Goal: Information Seeking & Learning: Find specific fact

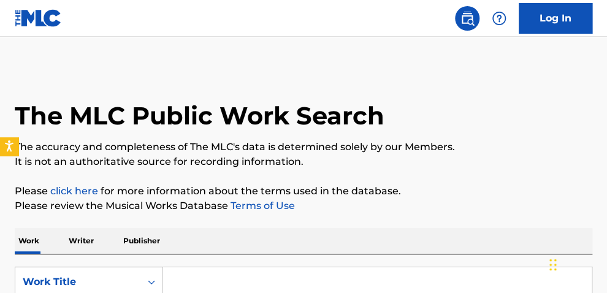
drag, startPoint x: 618, startPoint y: 117, endPoint x: 613, endPoint y: 131, distance: 14.9
click at [606, 131] on html "Accessibility Screen-Reader Guide, Feedback, and Issue Reporting | New window C…" at bounding box center [303, 146] width 607 height 293
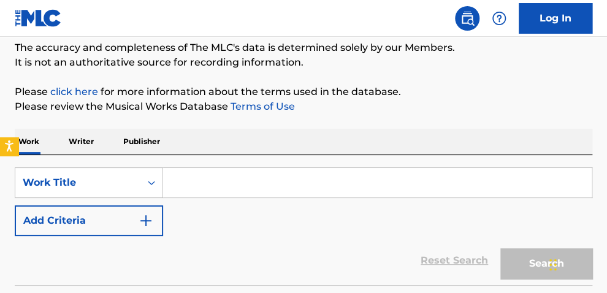
scroll to position [103, 0]
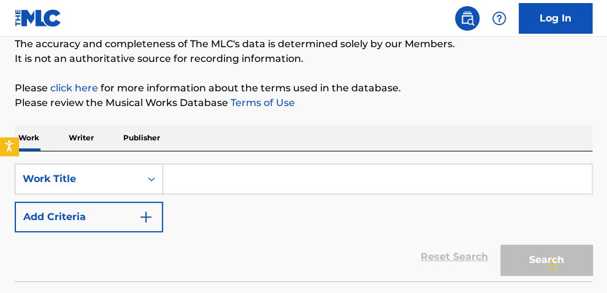
drag, startPoint x: 314, startPoint y: 188, endPoint x: 308, endPoint y: 179, distance: 11.0
click at [309, 183] on input "Search Form" at bounding box center [377, 178] width 428 height 29
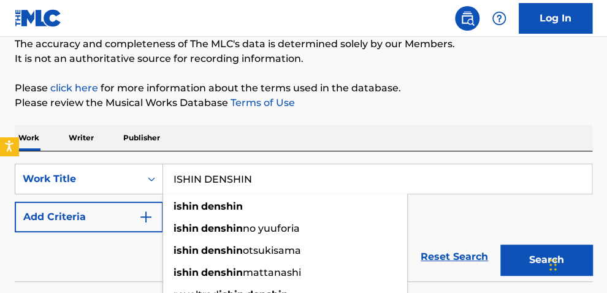
type input "ISHIN DENSHIN"
click at [500, 244] on button "Search" at bounding box center [546, 259] width 92 height 31
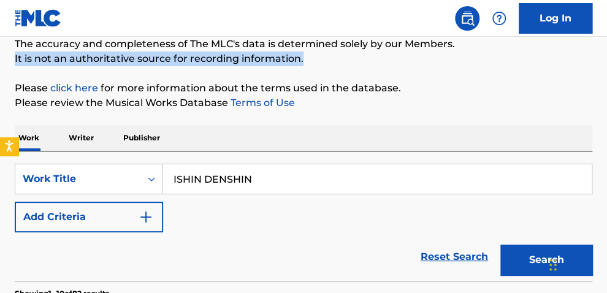
drag, startPoint x: 605, startPoint y: 51, endPoint x: 600, endPoint y: 55, distance: 7.0
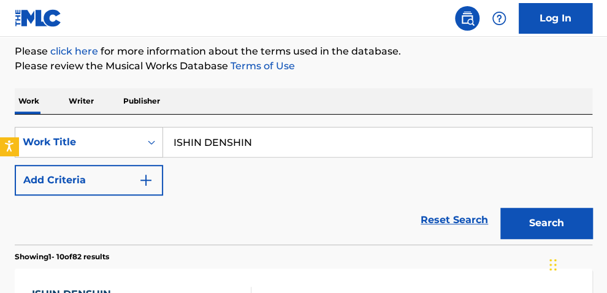
scroll to position [147, 0]
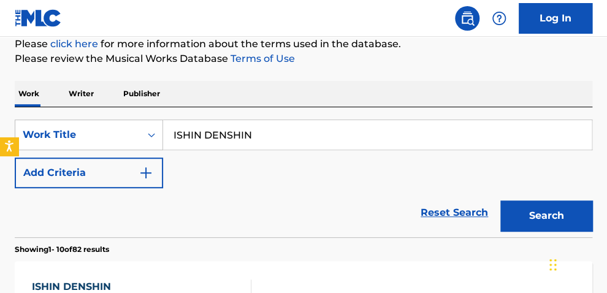
click at [149, 178] on img "Search Form" at bounding box center [145, 172] width 15 height 15
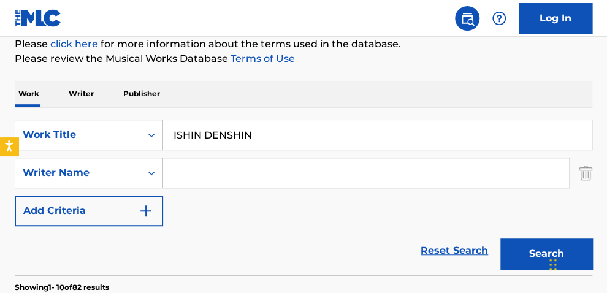
click at [197, 180] on input "Search Form" at bounding box center [366, 172] width 406 height 29
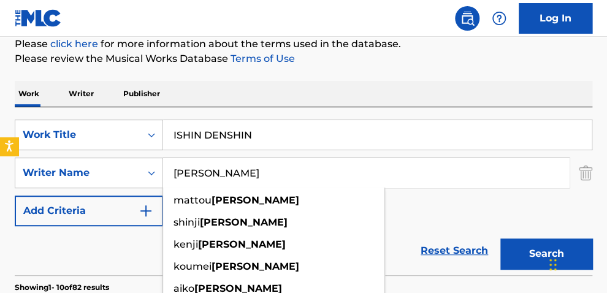
type input "[PERSON_NAME]"
click at [500, 238] on button "Search" at bounding box center [546, 253] width 92 height 31
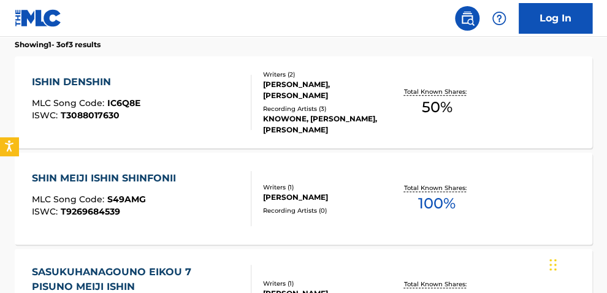
scroll to position [378, 0]
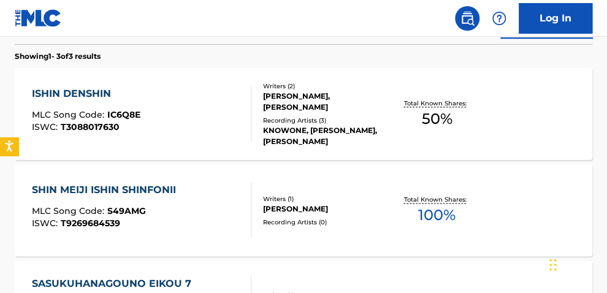
click at [455, 115] on div "Total Known Shares: 50 %" at bounding box center [436, 114] width 96 height 37
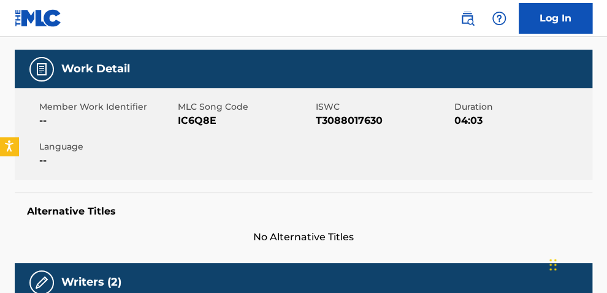
scroll to position [122, 0]
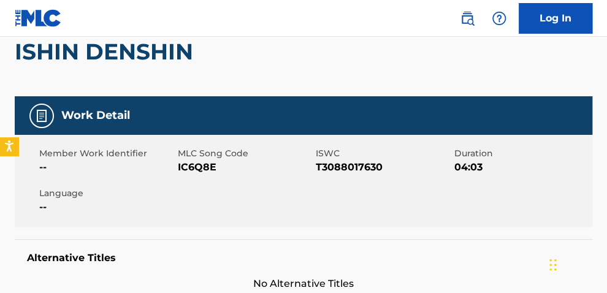
click at [353, 168] on span "T3088017630" at bounding box center [383, 167] width 135 height 15
click at [355, 168] on span "T3088017630" at bounding box center [383, 167] width 135 height 15
copy span "T3088017630"
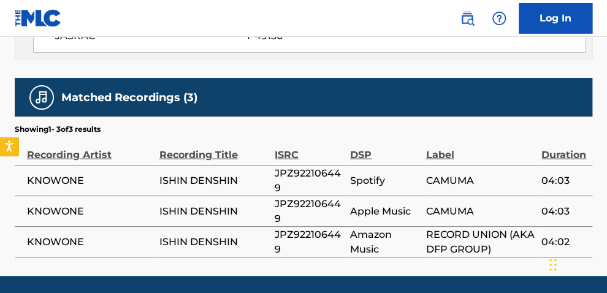
scroll to position [730, 0]
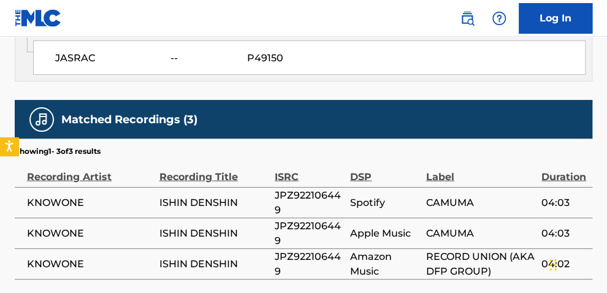
click at [289, 187] on span "JPZ922106449" at bounding box center [308, 201] width 69 height 29
copy span "JPZ922106449"
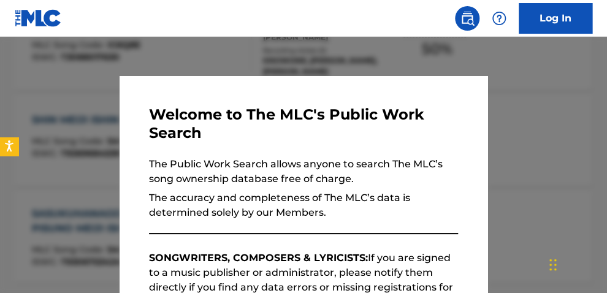
click at [352, 57] on div at bounding box center [303, 183] width 607 height 293
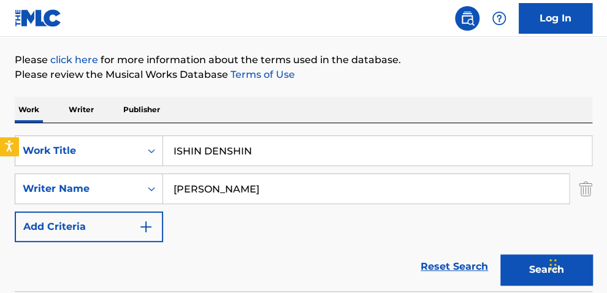
scroll to position [149, 0]
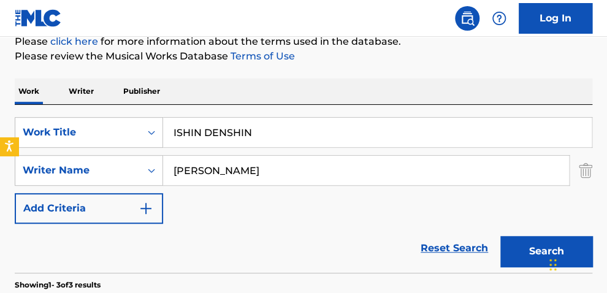
drag, startPoint x: 285, startPoint y: 140, endPoint x: 92, endPoint y: 90, distance: 199.3
type input "LATIN"
click at [500, 236] on button "Search" at bounding box center [546, 251] width 92 height 31
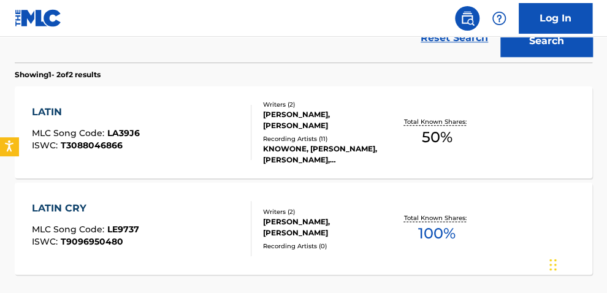
scroll to position [338, 0]
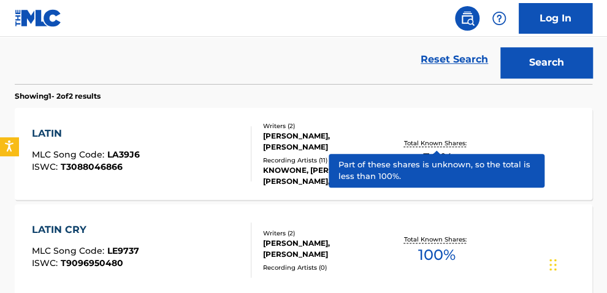
click at [444, 138] on p "Total Known Shares:" at bounding box center [437, 142] width 66 height 9
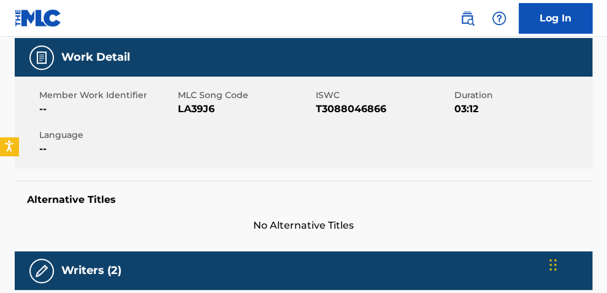
scroll to position [172, 0]
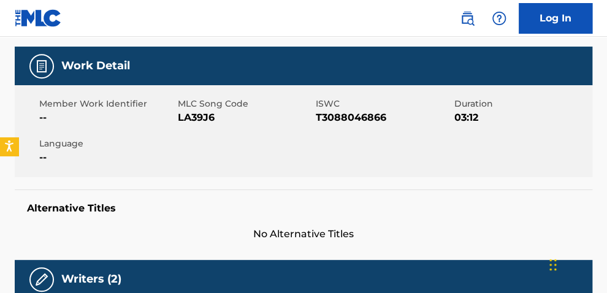
click at [363, 114] on span "T3088046866" at bounding box center [383, 117] width 135 height 15
copy span "T3088046866"
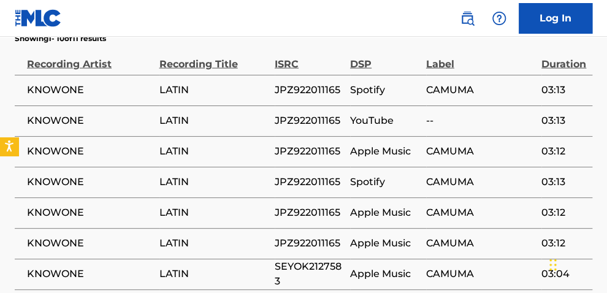
scroll to position [833, 0]
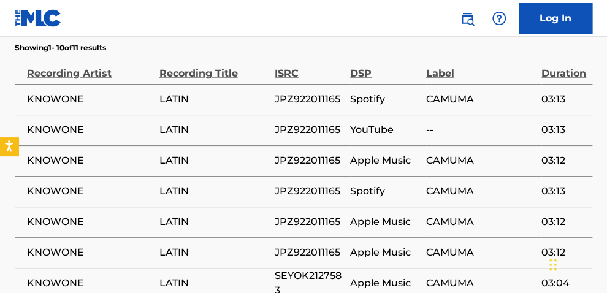
click at [297, 92] on span "JPZ922011165" at bounding box center [308, 99] width 69 height 15
copy span "JPZ922011165"
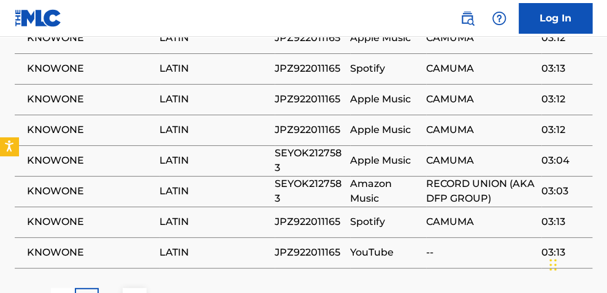
scroll to position [956, 0]
click at [301, 176] on span "SEYOK2127583" at bounding box center [308, 190] width 69 height 29
copy span "SEYOK2127583"
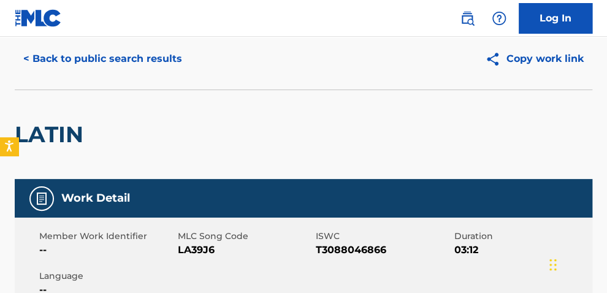
scroll to position [36, 0]
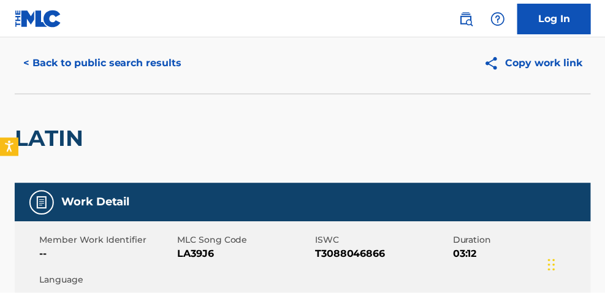
scroll to position [408, 0]
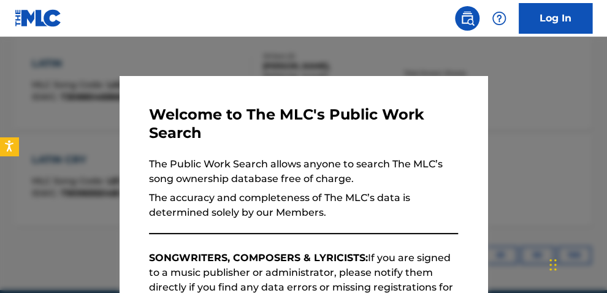
drag, startPoint x: 180, startPoint y: 47, endPoint x: 195, endPoint y: 53, distance: 16.5
click at [183, 48] on div at bounding box center [303, 183] width 607 height 293
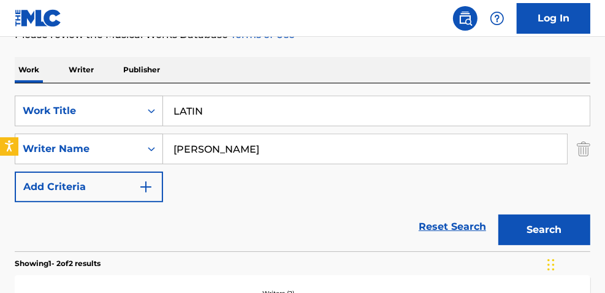
scroll to position [154, 0]
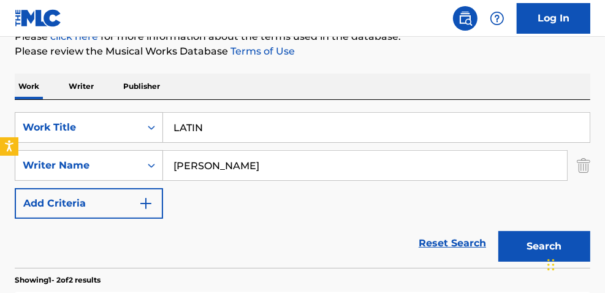
drag, startPoint x: 238, startPoint y: 127, endPoint x: 1, endPoint y: 102, distance: 237.7
click at [64, 110] on div "SearchWithCriteriac172ed86-286c-4e31-8c49-a7baa93b8567 Work Title LATIN SearchW…" at bounding box center [302, 184] width 575 height 168
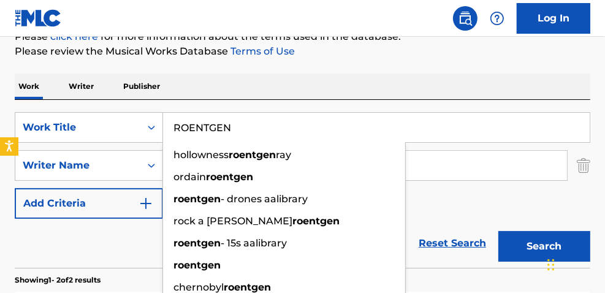
type input "ROENTGEN"
click at [498, 231] on button "Search" at bounding box center [544, 246] width 92 height 31
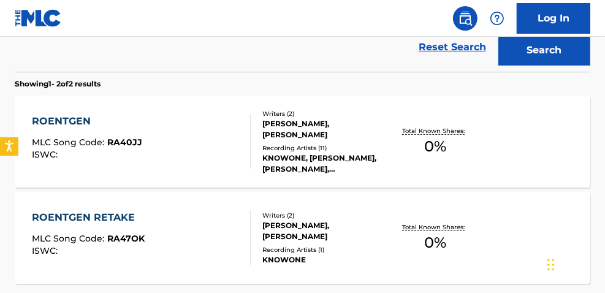
scroll to position [348, 0]
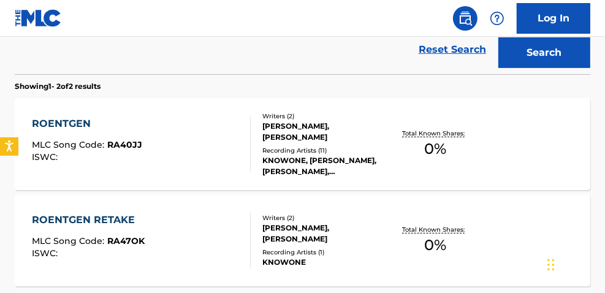
click at [446, 146] on div "Total Known Shares: 0 %" at bounding box center [435, 144] width 96 height 37
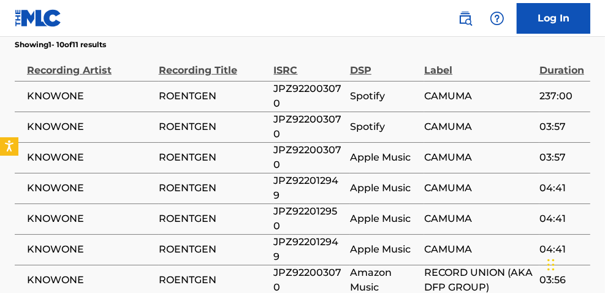
scroll to position [677, 0]
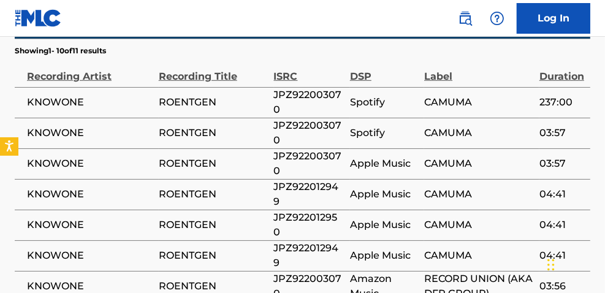
click at [327, 95] on span "JPZ922003070" at bounding box center [309, 102] width 70 height 29
copy span "JPZ922003070"
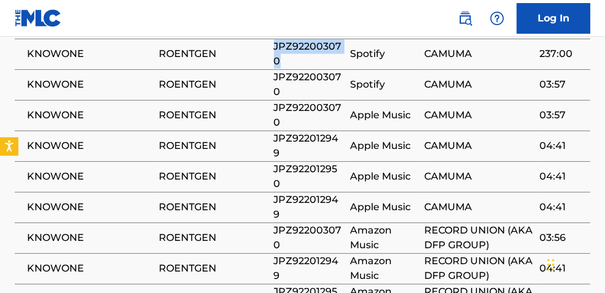
scroll to position [711, 0]
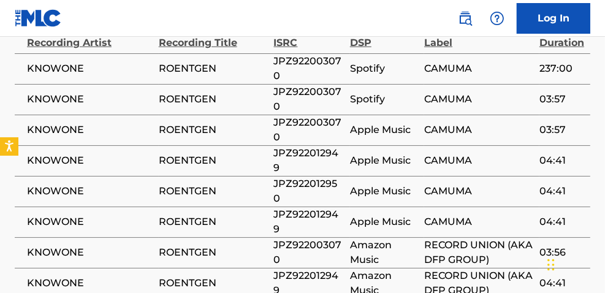
click at [311, 159] on span "JPZ922012949" at bounding box center [309, 160] width 70 height 29
click at [311, 154] on span "JPZ922012949" at bounding box center [309, 160] width 70 height 29
copy span "JPZ922012949"
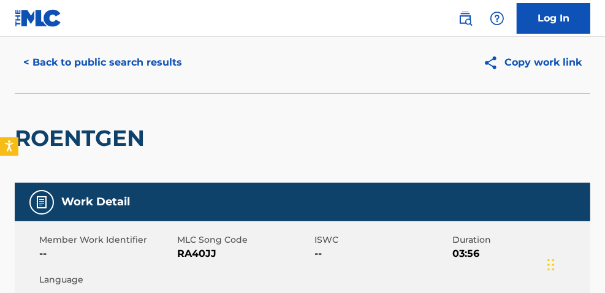
scroll to position [32, 0]
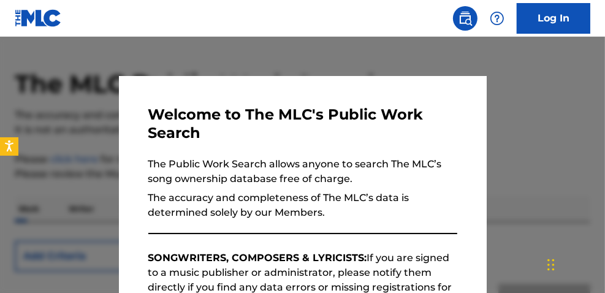
scroll to position [417, 0]
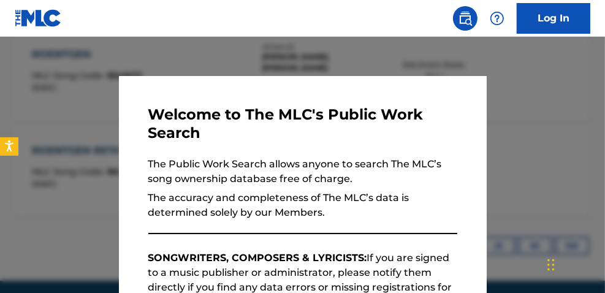
click at [171, 52] on div at bounding box center [302, 183] width 605 height 293
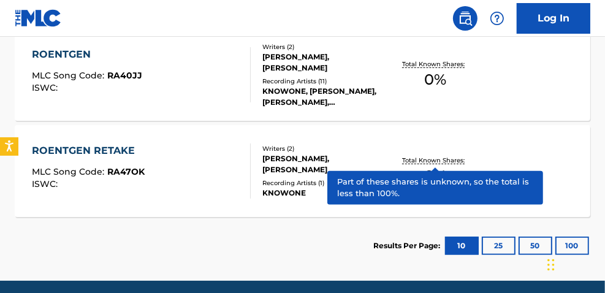
click at [437, 161] on p "Total Known Shares:" at bounding box center [435, 160] width 66 height 9
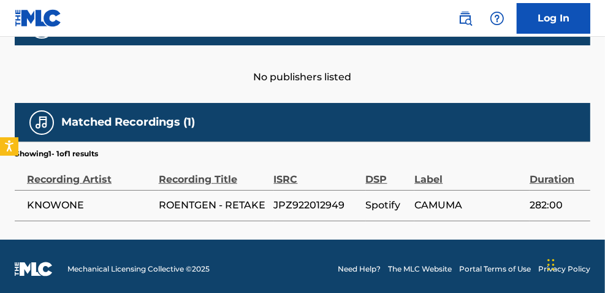
scroll to position [578, 0]
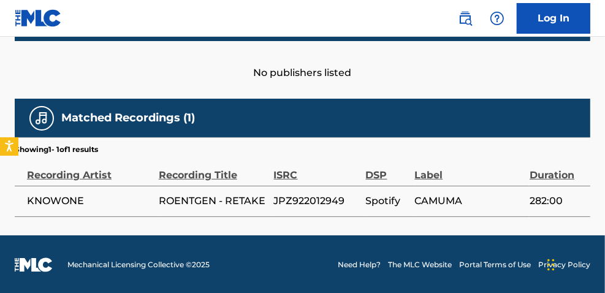
click at [311, 203] on span "JPZ922012949" at bounding box center [317, 201] width 86 height 15
copy span "JPZ922012949"
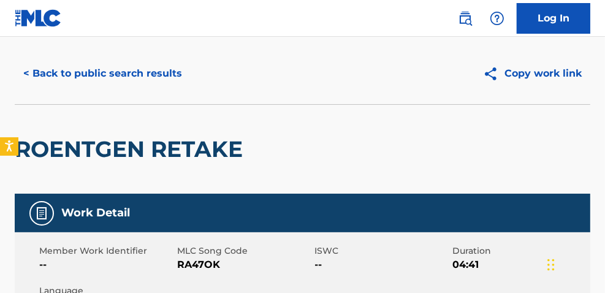
scroll to position [12, 0]
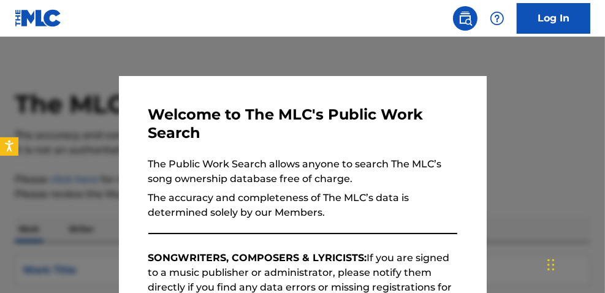
scroll to position [463, 0]
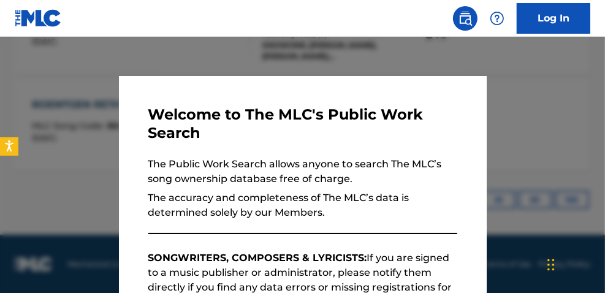
drag, startPoint x: 203, startPoint y: 51, endPoint x: 223, endPoint y: 51, distance: 19.6
click at [210, 51] on div at bounding box center [302, 183] width 605 height 293
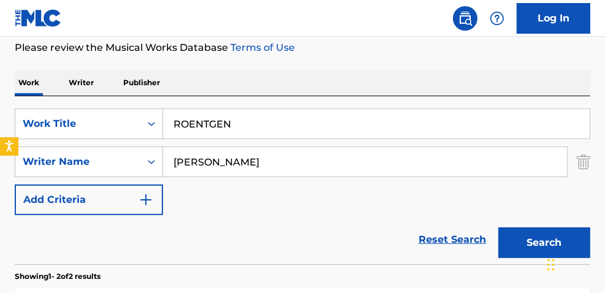
scroll to position [165, 0]
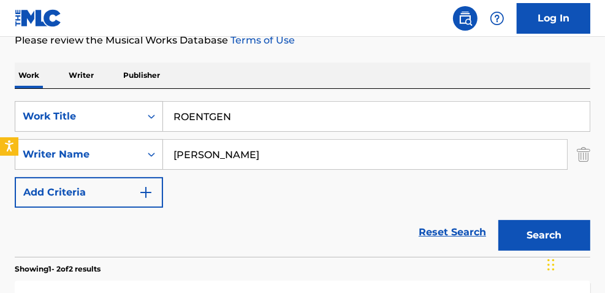
drag, startPoint x: 252, startPoint y: 118, endPoint x: 53, endPoint y: 68, distance: 205.8
click at [54, 69] on div "Work Writer Publisher SearchWithCriteriac172ed86-286c-4e31-8c49-a7baa93b8567 Wo…" at bounding box center [302, 294] width 575 height 464
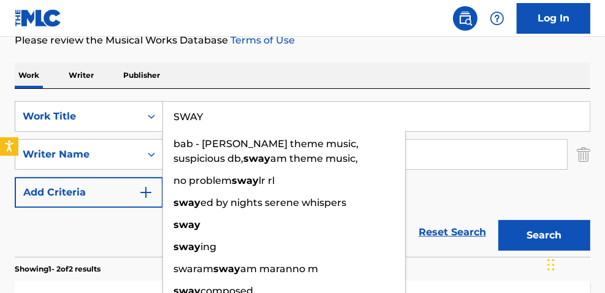
type input "SWAY"
click at [498, 220] on button "Search" at bounding box center [544, 235] width 92 height 31
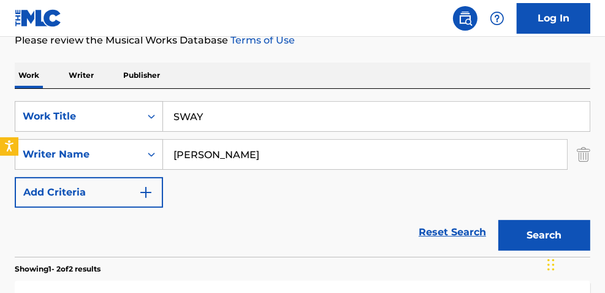
click at [529, 240] on button "Search" at bounding box center [544, 235] width 92 height 31
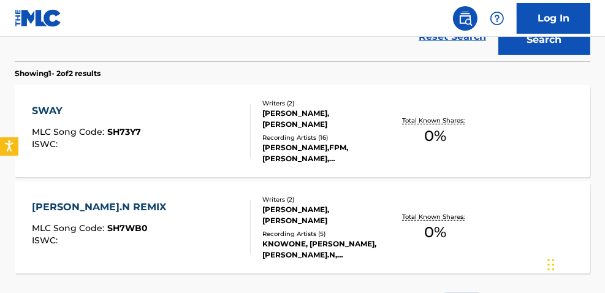
scroll to position [355, 0]
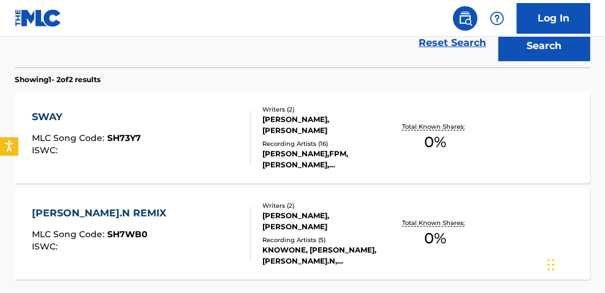
click at [444, 140] on span "0 %" at bounding box center [435, 142] width 22 height 22
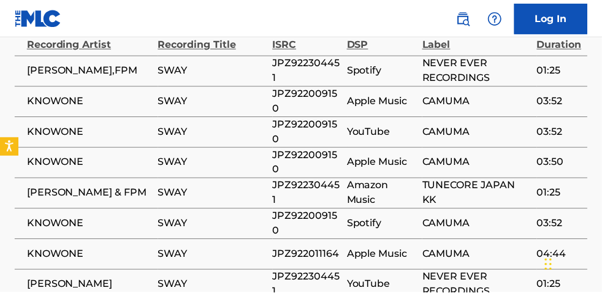
scroll to position [703, 0]
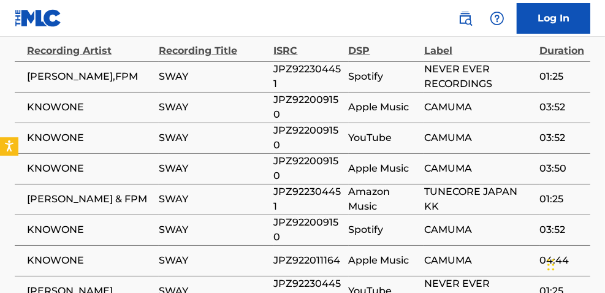
click at [294, 75] on span "JPZ922304451" at bounding box center [308, 76] width 69 height 29
click at [294, 71] on span "JPZ922304451" at bounding box center [308, 76] width 69 height 29
copy span "JPZ922304451"
click at [297, 93] on span "JPZ922009150" at bounding box center [308, 107] width 69 height 29
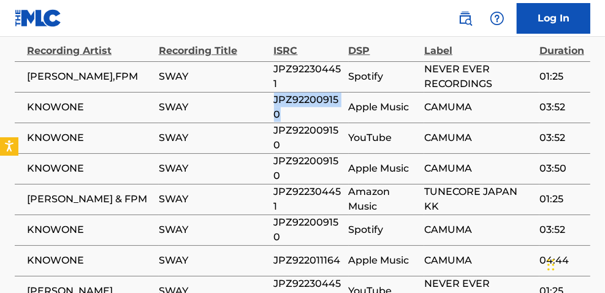
click at [297, 94] on span "JPZ922009150" at bounding box center [308, 107] width 69 height 29
copy span "JPZ922009150"
click at [311, 259] on span "JPZ922011164" at bounding box center [308, 260] width 69 height 15
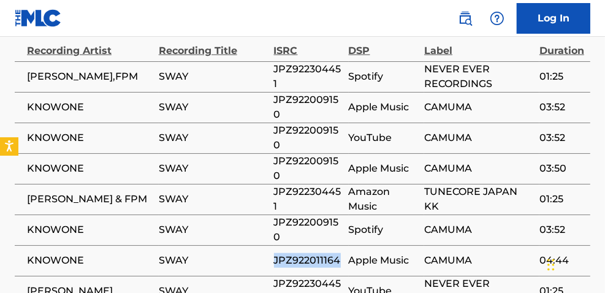
click at [311, 259] on span "JPZ922011164" at bounding box center [308, 260] width 69 height 15
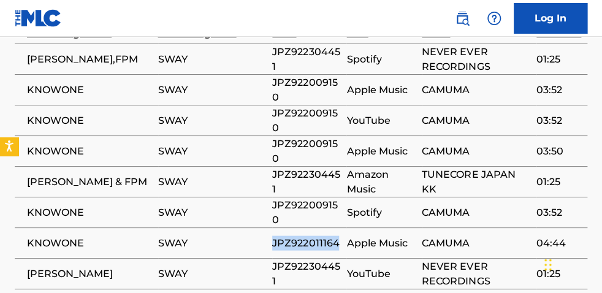
scroll to position [721, 0]
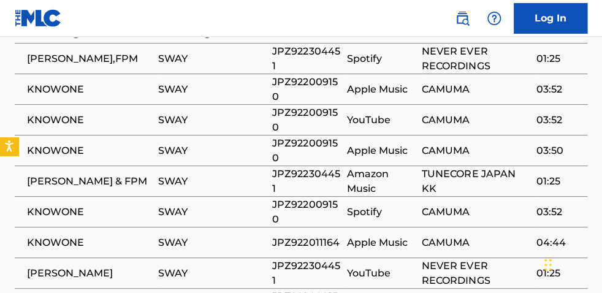
click at [299, 203] on span "JPZ922009150" at bounding box center [306, 211] width 68 height 29
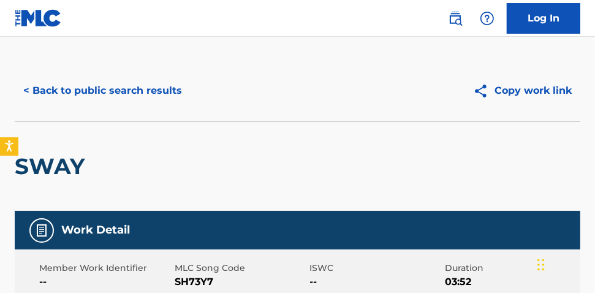
scroll to position [0, 0]
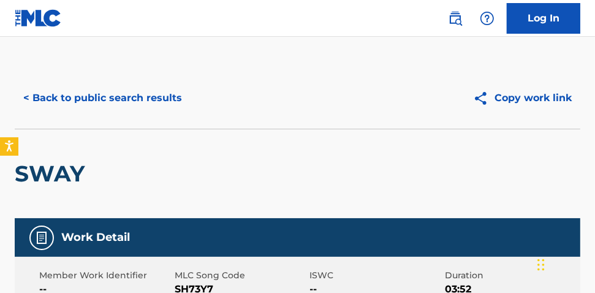
scroll to position [425, 0]
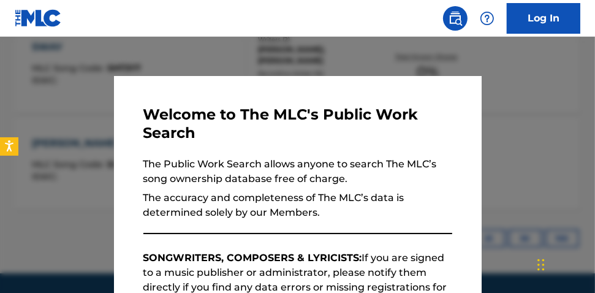
click at [551, 111] on div at bounding box center [297, 183] width 595 height 293
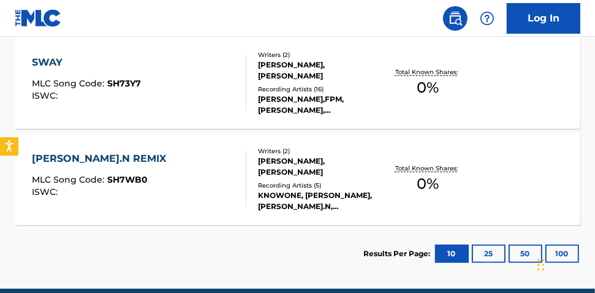
scroll to position [412, 0]
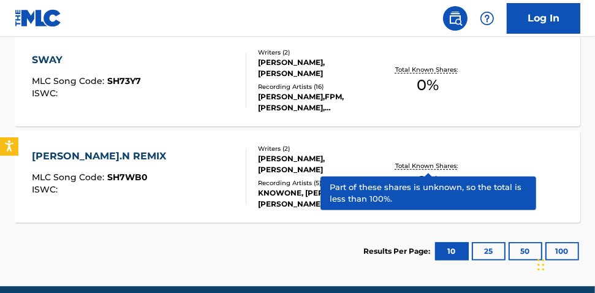
click at [412, 165] on p "Total Known Shares:" at bounding box center [428, 165] width 66 height 9
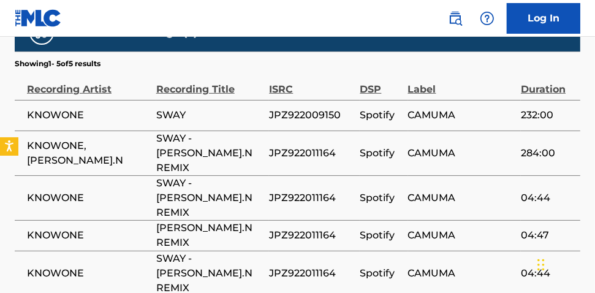
scroll to position [659, 0]
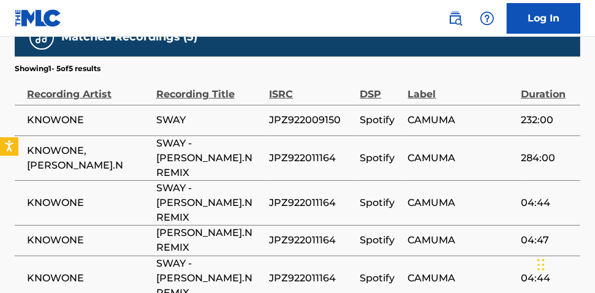
click at [289, 151] on span "JPZ922011164" at bounding box center [311, 158] width 85 height 15
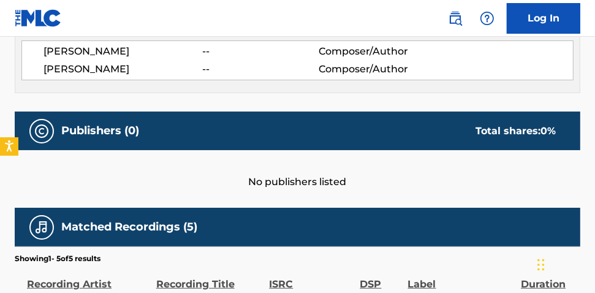
scroll to position [466, 0]
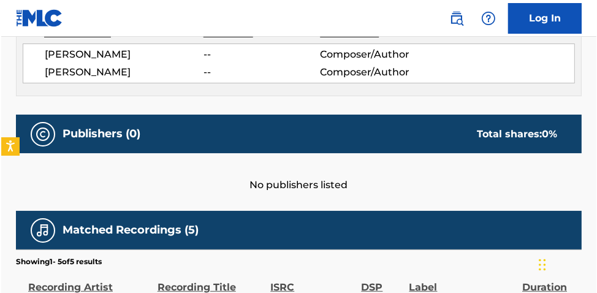
scroll to position [463, 0]
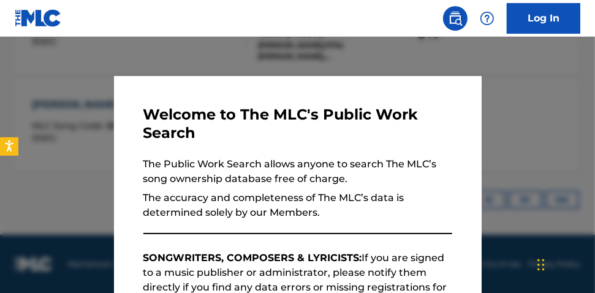
click at [182, 46] on div at bounding box center [297, 183] width 595 height 293
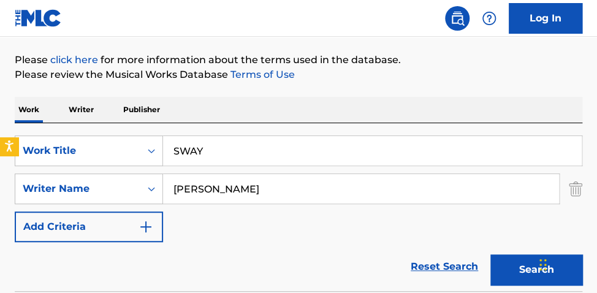
scroll to position [156, 0]
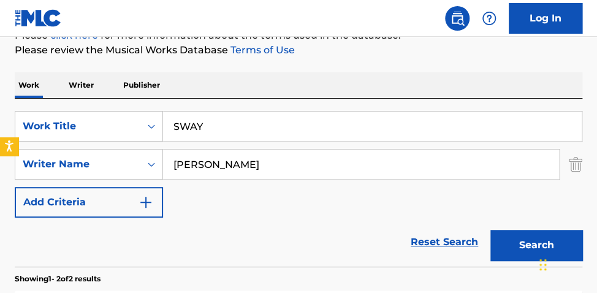
drag, startPoint x: 88, startPoint y: 98, endPoint x: 62, endPoint y: 73, distance: 36.4
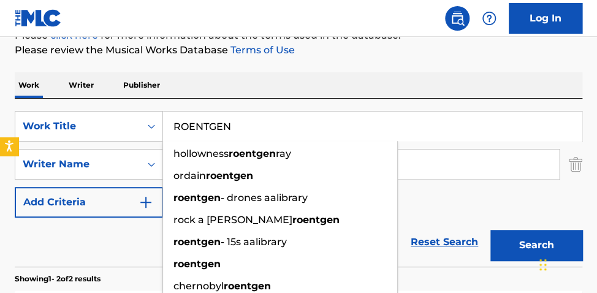
click at [490, 230] on button "Search" at bounding box center [536, 245] width 92 height 31
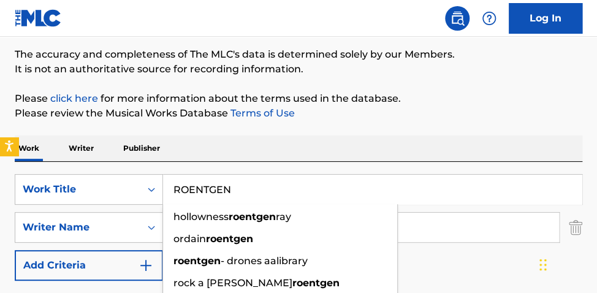
scroll to position [91, 0]
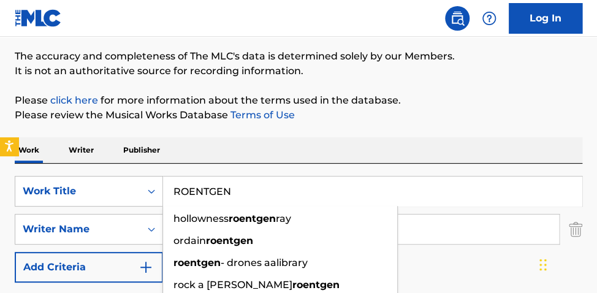
click at [37, 119] on div "The MLC Public Work Search The accuracy and completeness of The MLC's data is d…" at bounding box center [298, 289] width 597 height 624
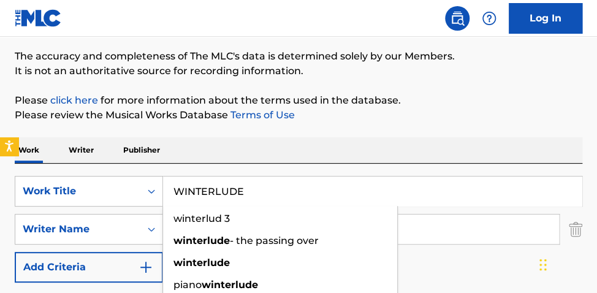
type input "WINTERLUDE"
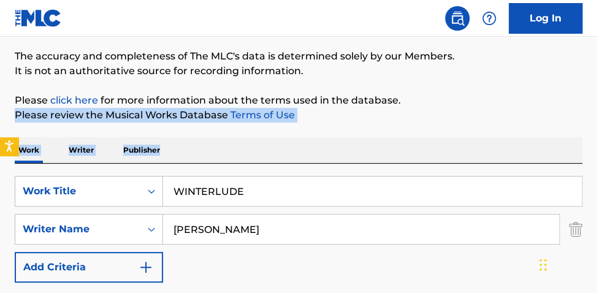
drag, startPoint x: 595, startPoint y: 90, endPoint x: 596, endPoint y: 137, distance: 46.6
click at [596, 139] on html "Accessibility Screen-Reader Guide, Feedback, and Issue Reporting | New window C…" at bounding box center [298, 55] width 597 height 293
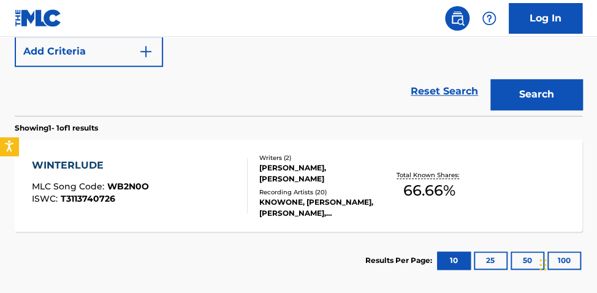
scroll to position [305, 0]
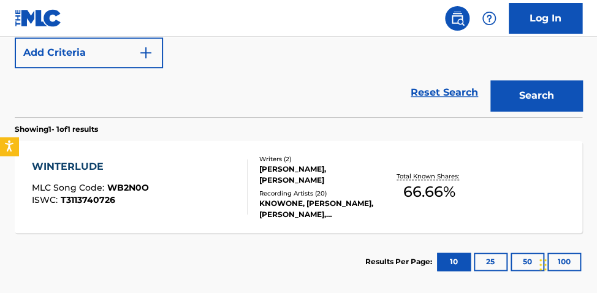
click at [436, 202] on span "66.66 %" at bounding box center [429, 192] width 52 height 22
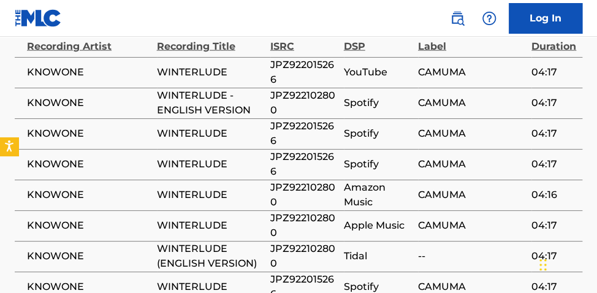
scroll to position [828, 0]
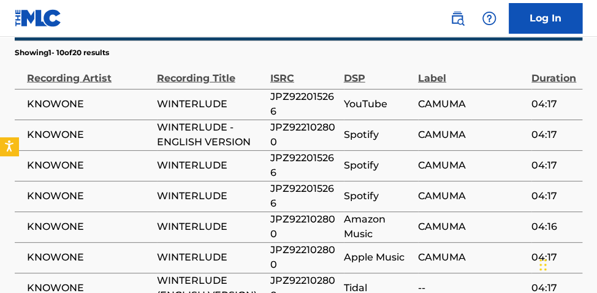
click at [295, 151] on span "JPZ922015266" at bounding box center [303, 165] width 67 height 29
click at [315, 273] on span "JPZ922102800" at bounding box center [303, 287] width 67 height 29
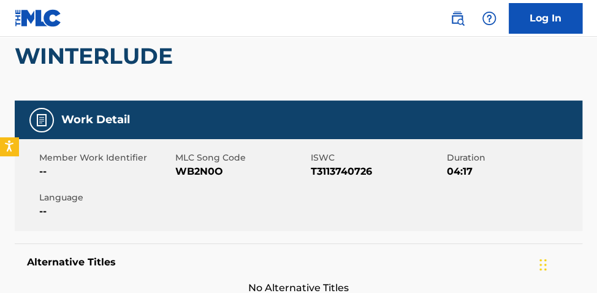
scroll to position [74, 0]
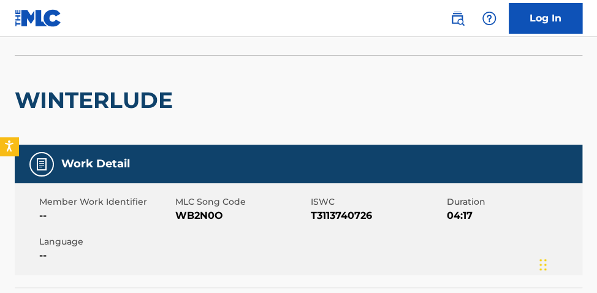
click at [352, 217] on span "T3113740726" at bounding box center [377, 215] width 133 height 15
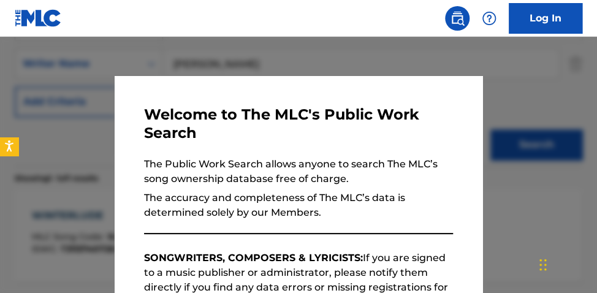
scroll to position [368, 0]
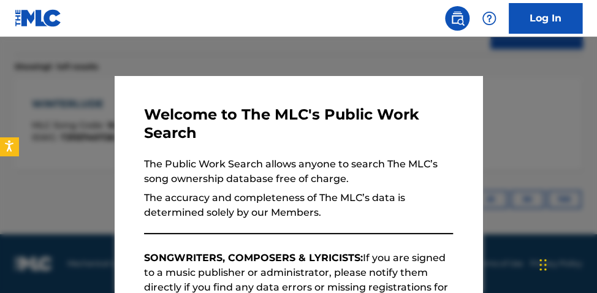
click at [557, 88] on div at bounding box center [298, 183] width 597 height 293
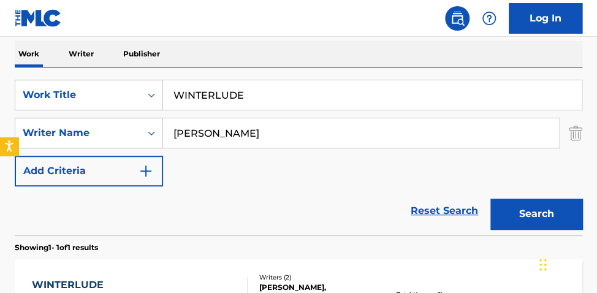
scroll to position [186, 0]
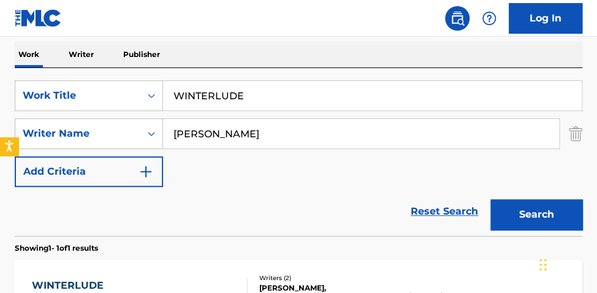
drag, startPoint x: 328, startPoint y: 108, endPoint x: 317, endPoint y: 102, distance: 12.1
click at [319, 102] on input "WINTERLUDE" at bounding box center [372, 95] width 418 height 29
click at [551, 203] on button "Search" at bounding box center [536, 214] width 92 height 31
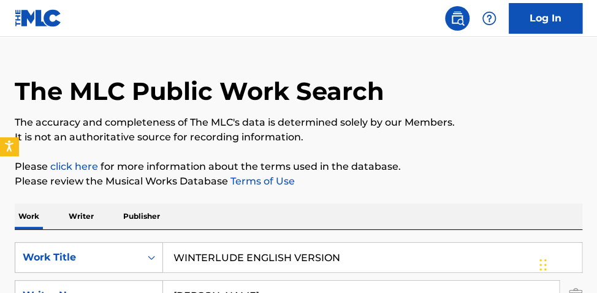
scroll to position [27, 0]
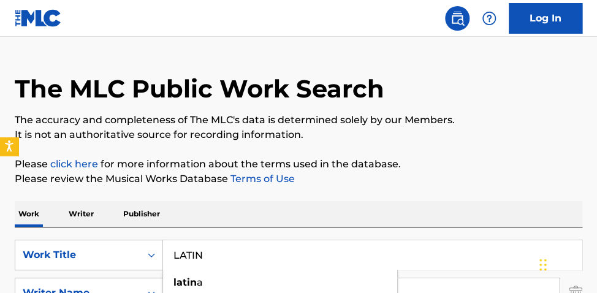
type input "LATIN"
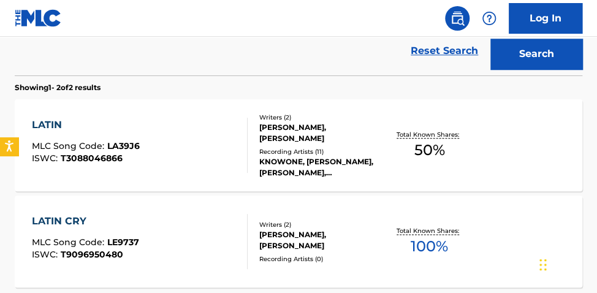
scroll to position [375, 0]
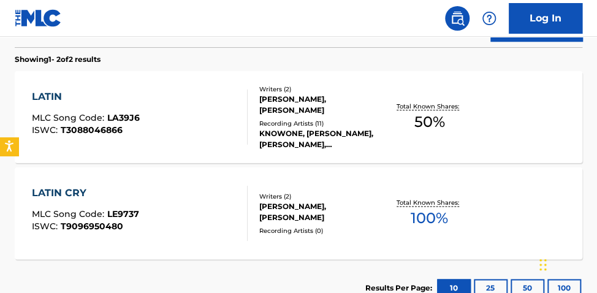
click at [439, 131] on span "50 %" at bounding box center [429, 122] width 31 height 22
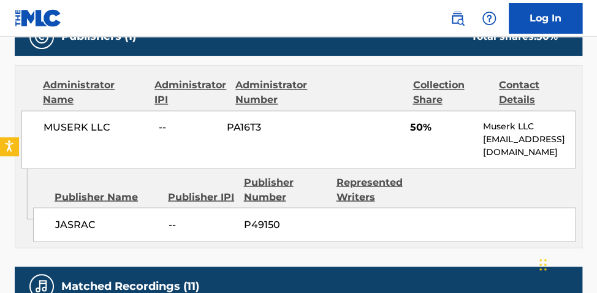
scroll to position [554, 0]
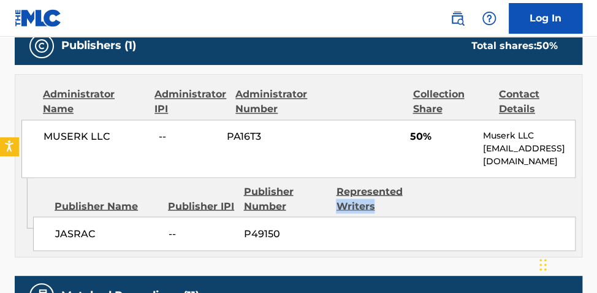
drag, startPoint x: 595, startPoint y: 175, endPoint x: 595, endPoint y: 181, distance: 6.2
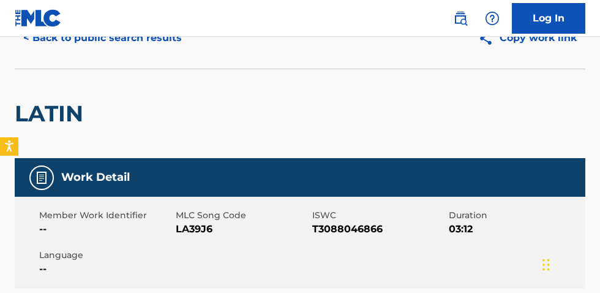
scroll to position [22, 0]
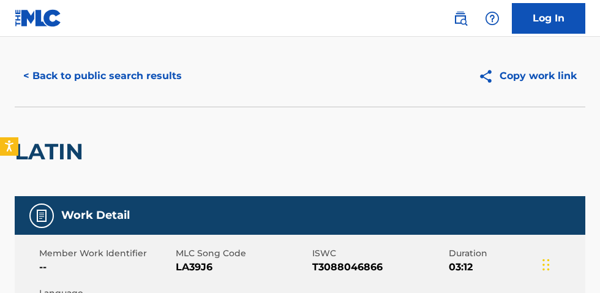
scroll to position [445, 0]
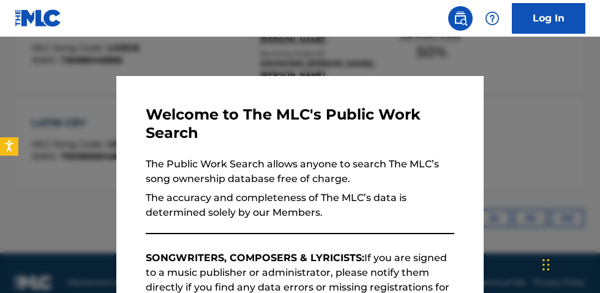
drag, startPoint x: 196, startPoint y: 48, endPoint x: 209, endPoint y: 53, distance: 13.6
click at [201, 50] on div at bounding box center [300, 183] width 600 height 293
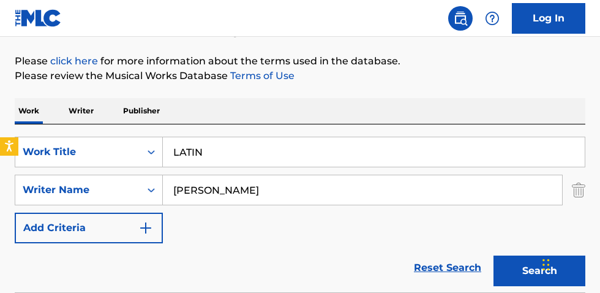
scroll to position [132, 0]
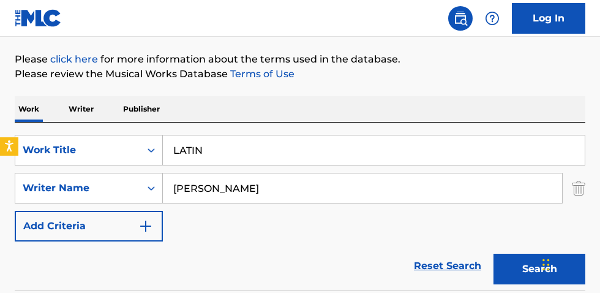
drag, startPoint x: 152, startPoint y: 144, endPoint x: 49, endPoint y: 102, distance: 111.3
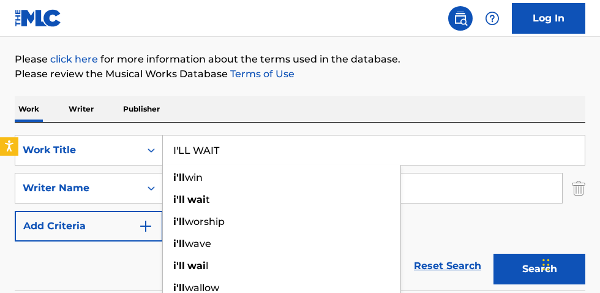
type input "I'LL WAIT"
click at [494, 254] on button "Search" at bounding box center [540, 269] width 92 height 31
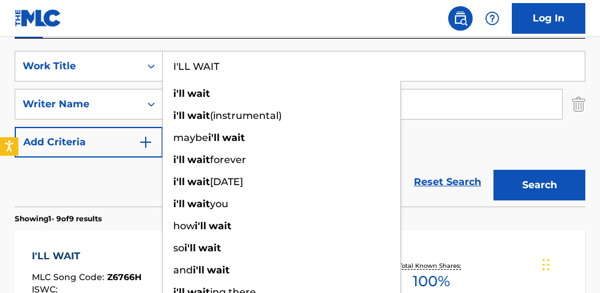
scroll to position [218, 0]
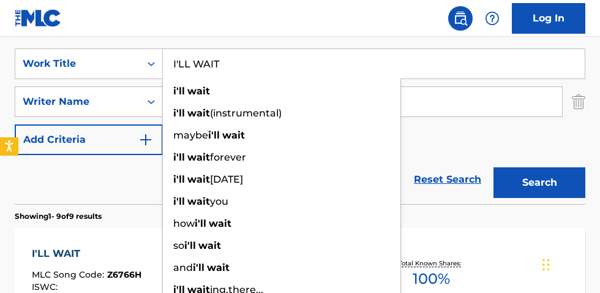
click at [466, 79] on div "SearchWithCriteriac172ed86-286c-4e31-8c49-a7baa93b8567 Work Title I'LL WAIT i'l…" at bounding box center [300, 101] width 571 height 107
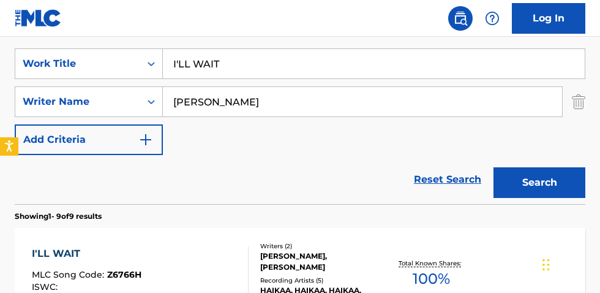
click at [439, 96] on input "[PERSON_NAME]" at bounding box center [362, 101] width 399 height 29
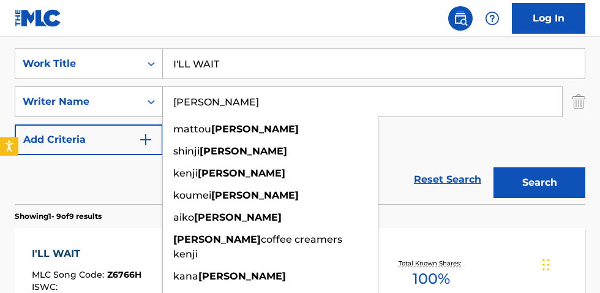
drag, startPoint x: 240, startPoint y: 98, endPoint x: 27, endPoint y: 91, distance: 213.3
click at [93, 88] on div "SearchWithCriteria84f0fe30-d3e1-4bd8-b65d-6a337c8692f3 Writer Name [PERSON_NAME…" at bounding box center [300, 101] width 571 height 31
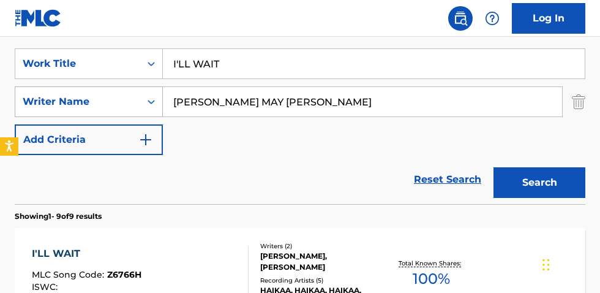
click at [494, 167] on button "Search" at bounding box center [540, 182] width 92 height 31
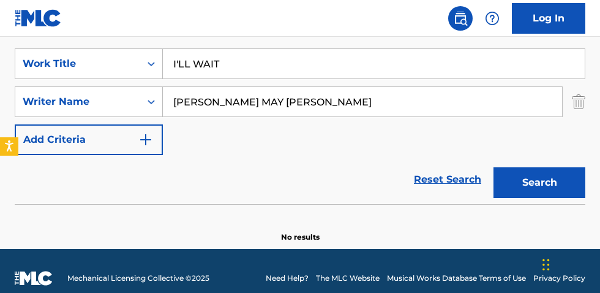
drag, startPoint x: 238, startPoint y: 102, endPoint x: 238, endPoint y: 90, distance: 11.6
click at [238, 100] on input "[PERSON_NAME] MAY [PERSON_NAME]" at bounding box center [362, 101] width 399 height 29
type input "[PERSON_NAME]"
click at [494, 167] on button "Search" at bounding box center [540, 182] width 92 height 31
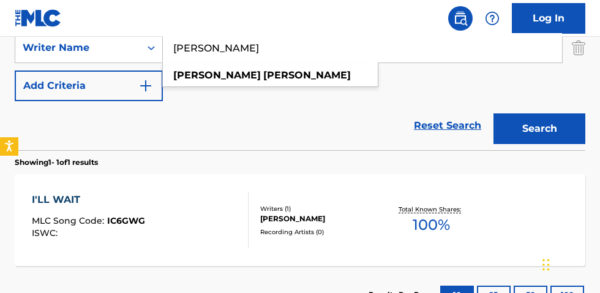
scroll to position [273, 0]
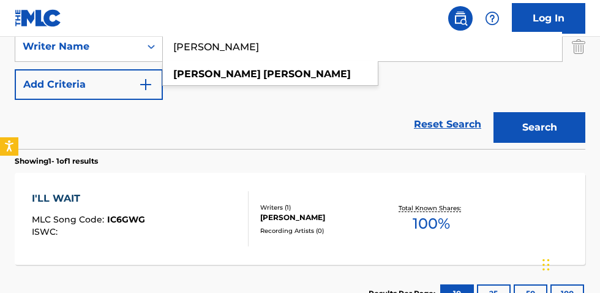
click at [444, 219] on span "100 %" at bounding box center [431, 224] width 37 height 22
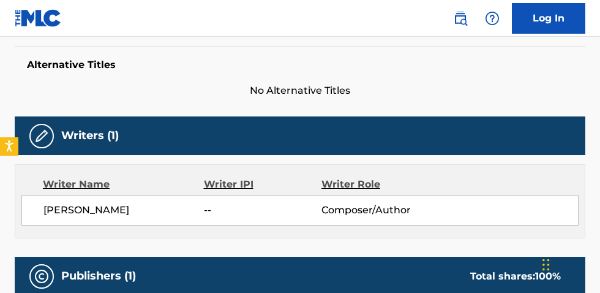
scroll to position [265, 0]
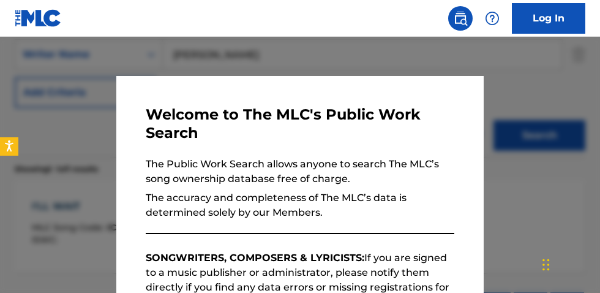
scroll to position [343, 0]
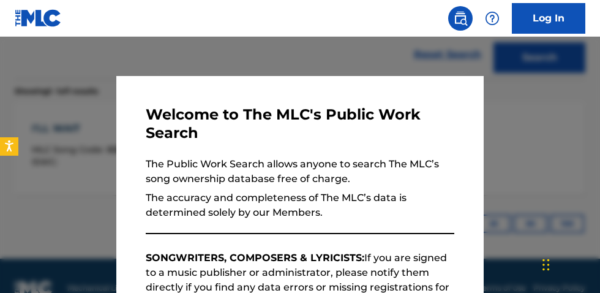
click at [293, 51] on div at bounding box center [300, 183] width 600 height 293
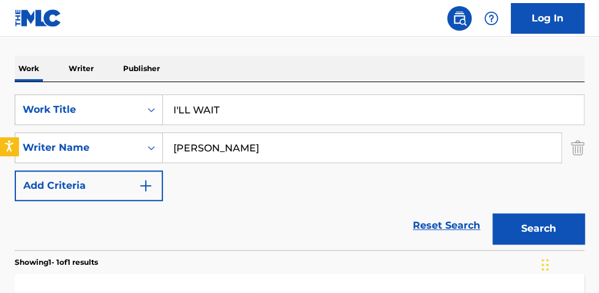
scroll to position [162, 0]
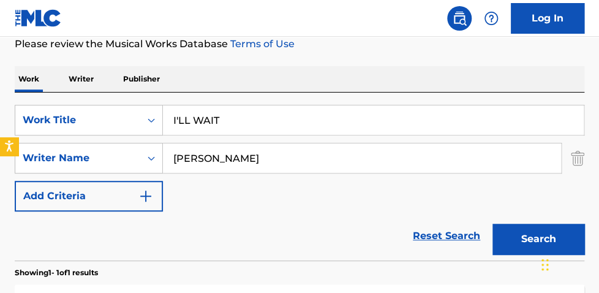
drag, startPoint x: 254, startPoint y: 115, endPoint x: 26, endPoint y: 26, distance: 244.6
click at [83, 59] on div "The MLC Public Work Search The accuracy and completeness of The MLC's data is d…" at bounding box center [299, 170] width 599 height 528
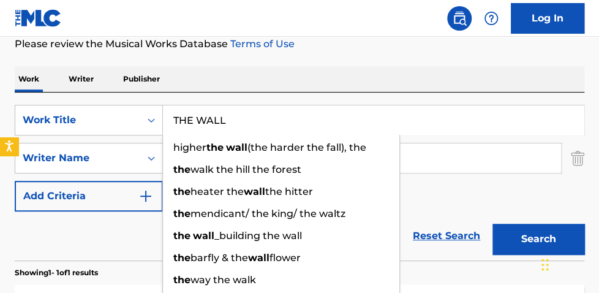
type input "THE WALL"
click at [493, 224] on button "Search" at bounding box center [539, 239] width 92 height 31
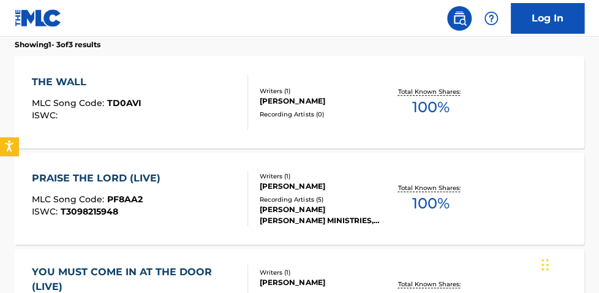
scroll to position [367, 0]
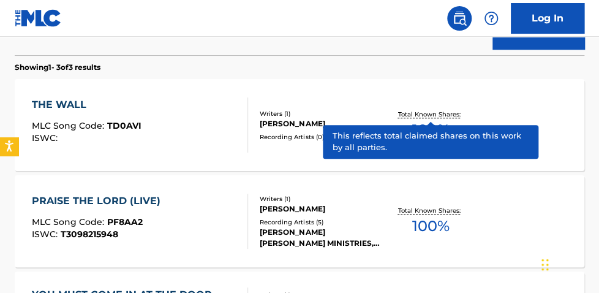
click at [444, 118] on div "Total Known Shares: 100 %" at bounding box center [431, 125] width 95 height 37
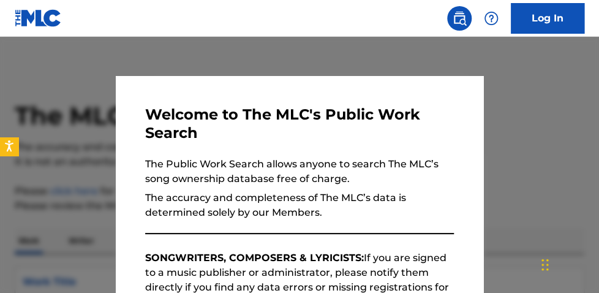
scroll to position [437, 0]
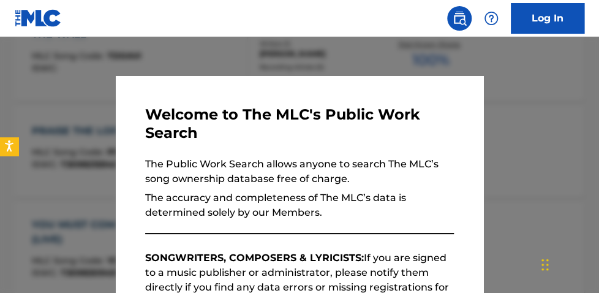
drag, startPoint x: 290, startPoint y: 62, endPoint x: 407, endPoint y: 69, distance: 117.9
click at [291, 62] on div at bounding box center [299, 183] width 599 height 293
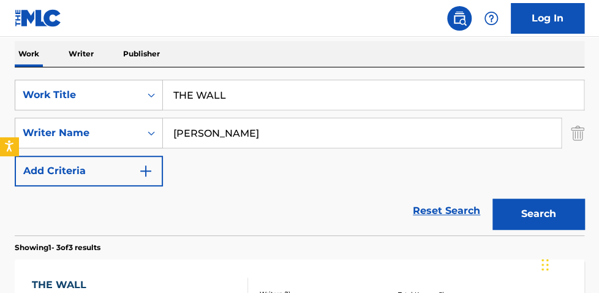
scroll to position [180, 0]
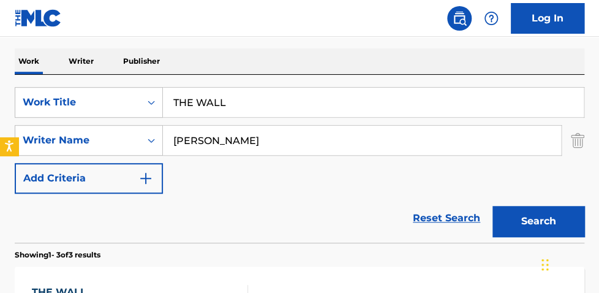
drag, startPoint x: 257, startPoint y: 105, endPoint x: -97, endPoint y: 53, distance: 357.3
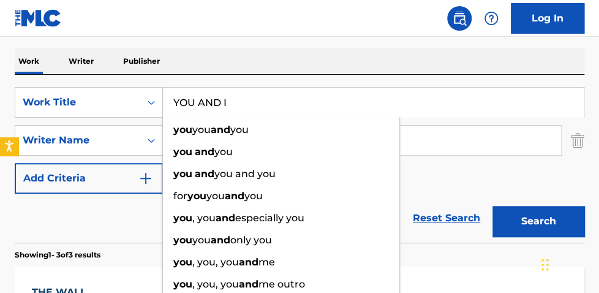
type input "YOU AND I"
click at [493, 206] on button "Search" at bounding box center [539, 221] width 92 height 31
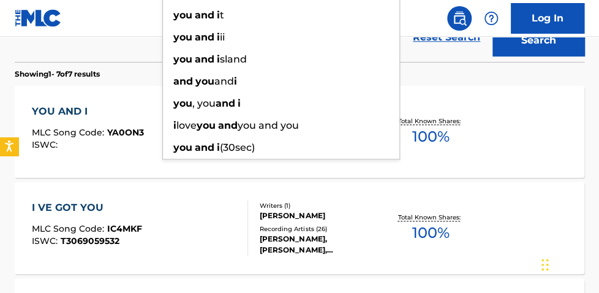
scroll to position [356, 0]
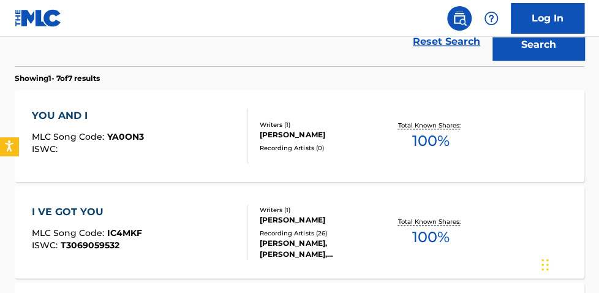
click at [486, 142] on div "YOU AND I MLC Song Code : YA0ON3 ISWC : Writers ( 1 ) [PERSON_NAME] Recording A…" at bounding box center [300, 136] width 570 height 92
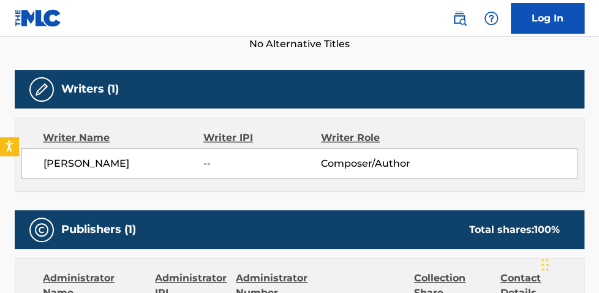
scroll to position [257, 0]
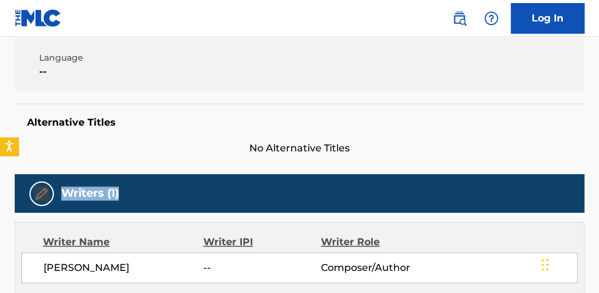
drag, startPoint x: 599, startPoint y: 172, endPoint x: 592, endPoint y: 179, distance: 10.0
click at [595, 195] on div "< Back to public search results Copy work link YOU AND I Work Detail Member Wor…" at bounding box center [299, 233] width 599 height 846
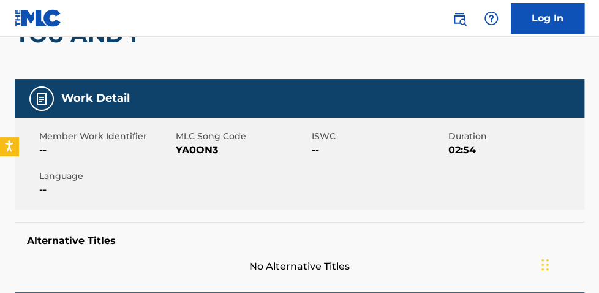
scroll to position [0, 0]
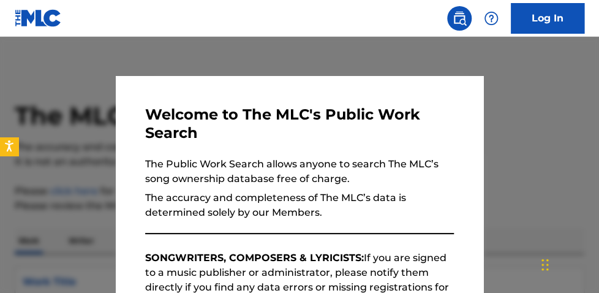
scroll to position [426, 0]
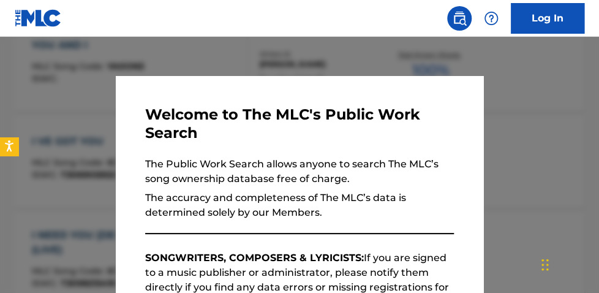
drag, startPoint x: 289, startPoint y: 56, endPoint x: 498, endPoint y: 75, distance: 209.8
click at [290, 57] on div at bounding box center [299, 183] width 599 height 293
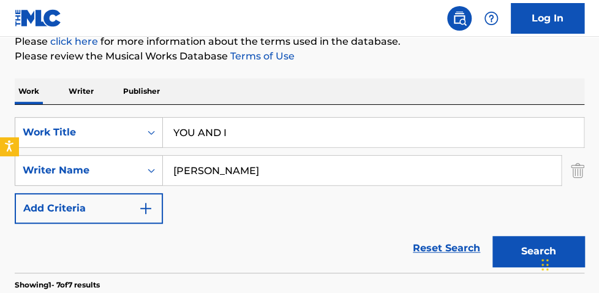
scroll to position [164, 0]
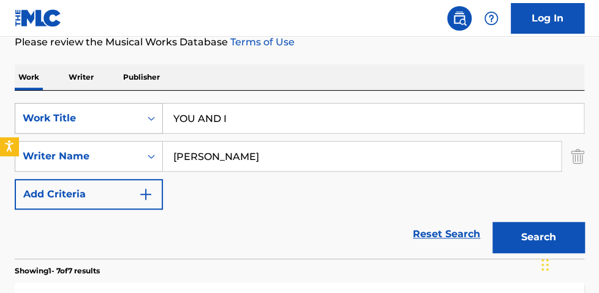
drag, startPoint x: 244, startPoint y: 108, endPoint x: 123, endPoint y: 111, distance: 120.7
click at [93, 108] on div "SearchWithCriteriac172ed86-286c-4e31-8c49-a7baa93b8567 Work Title YOU AND I" at bounding box center [300, 118] width 570 height 31
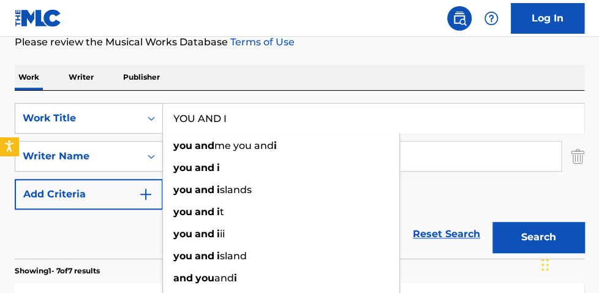
paste input "101 DISTANCE"
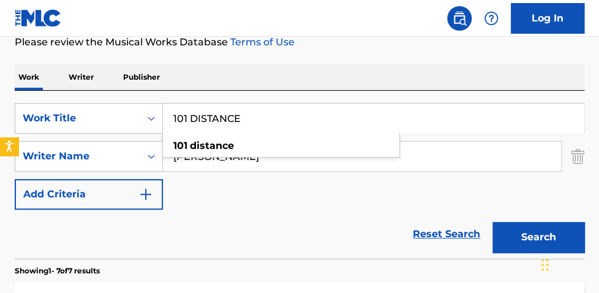
type input "101 DISTANCE"
click at [293, 83] on div "Work Writer Publisher" at bounding box center [300, 77] width 570 height 26
drag, startPoint x: 198, startPoint y: 145, endPoint x: 6, endPoint y: 129, distance: 193.1
click at [98, 134] on div "SearchWithCriteriac172ed86-286c-4e31-8c49-a7baa93b8567 Work Title 101 DISTANCE …" at bounding box center [300, 156] width 570 height 107
click at [527, 237] on button "Search" at bounding box center [539, 237] width 92 height 31
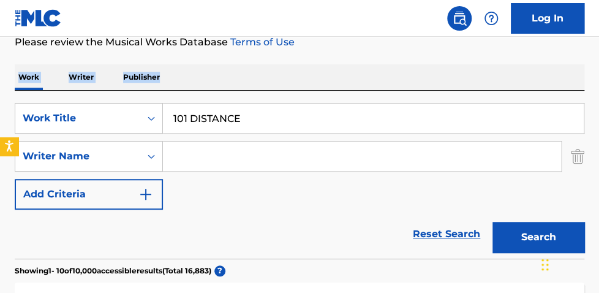
drag, startPoint x: 598, startPoint y: 48, endPoint x: 598, endPoint y: 55, distance: 6.7
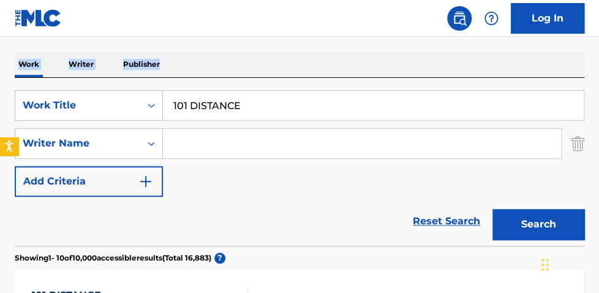
scroll to position [172, 0]
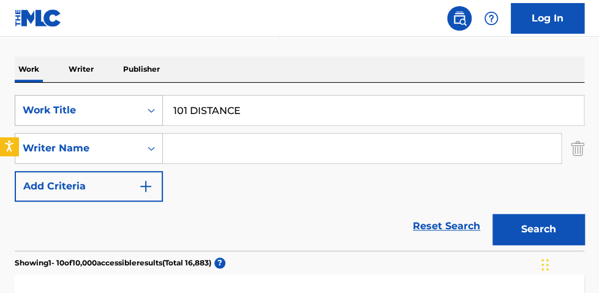
drag, startPoint x: 250, startPoint y: 115, endPoint x: 149, endPoint y: 107, distance: 101.4
click at [149, 108] on div "SearchWithCriteriac172ed86-286c-4e31-8c49-a7baa93b8567 Work Title 101 DISTANCE" at bounding box center [300, 110] width 570 height 31
click at [86, 72] on p "Writer" at bounding box center [81, 69] width 32 height 26
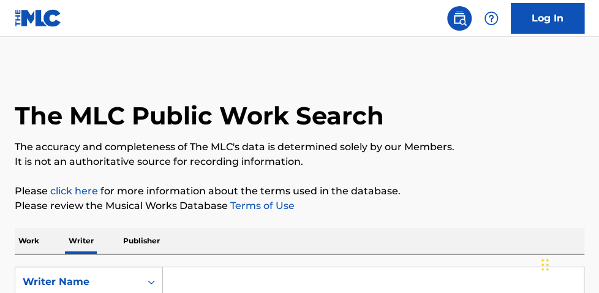
click at [228, 274] on input "Search Form" at bounding box center [373, 281] width 421 height 29
click at [225, 281] on input "Search Form" at bounding box center [373, 281] width 421 height 29
type input "[PERSON_NAME]"
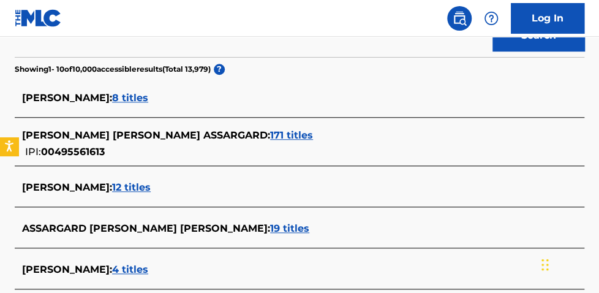
scroll to position [287, 0]
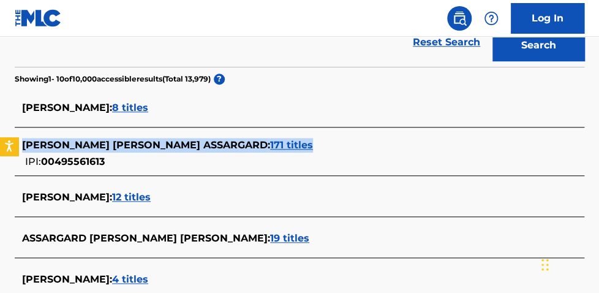
drag, startPoint x: 597, startPoint y: 135, endPoint x: 603, endPoint y: 124, distance: 12.6
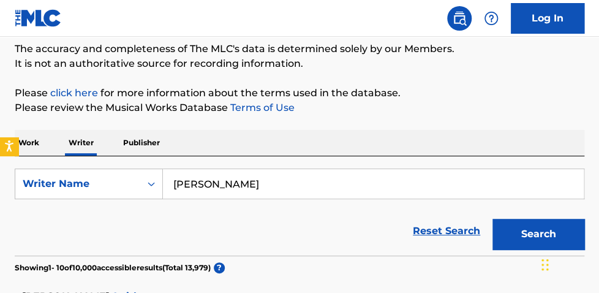
scroll to position [100, 0]
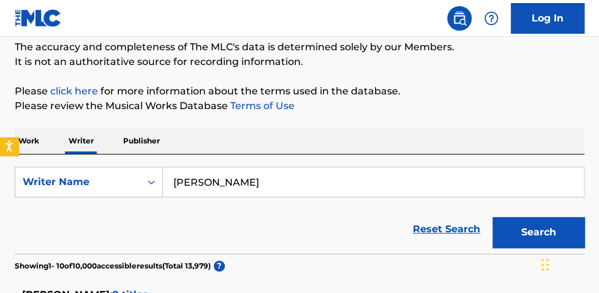
click at [34, 139] on p "Work" at bounding box center [29, 141] width 28 height 26
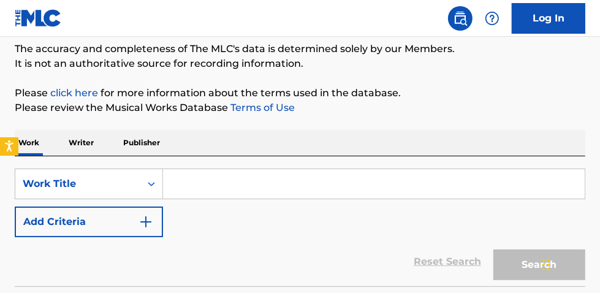
scroll to position [102, 0]
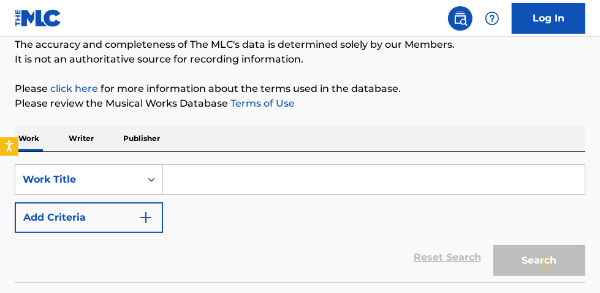
click at [79, 136] on p "Writer" at bounding box center [81, 139] width 32 height 26
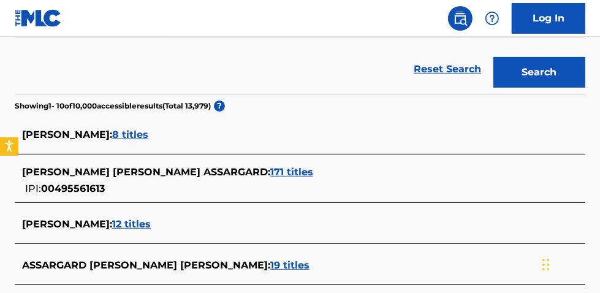
scroll to position [260, 0]
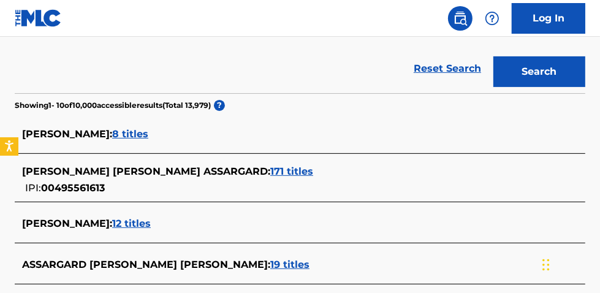
click at [148, 131] on span "8 titles" at bounding box center [130, 134] width 36 height 12
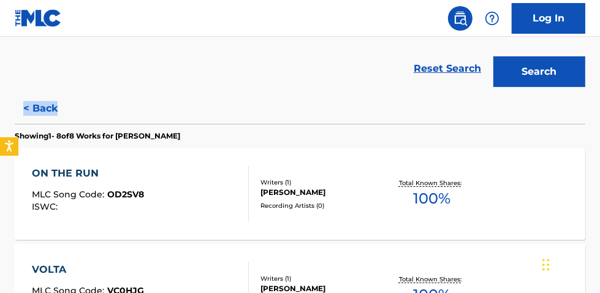
drag, startPoint x: 599, startPoint y: 85, endPoint x: 601, endPoint y: 98, distance: 13.6
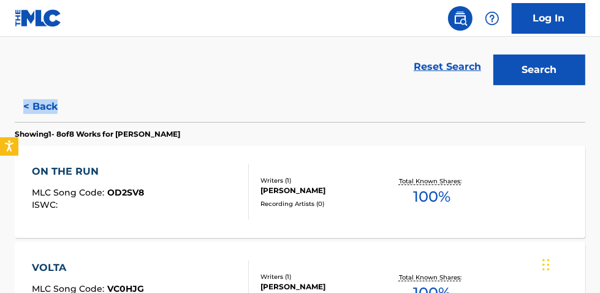
scroll to position [287, 0]
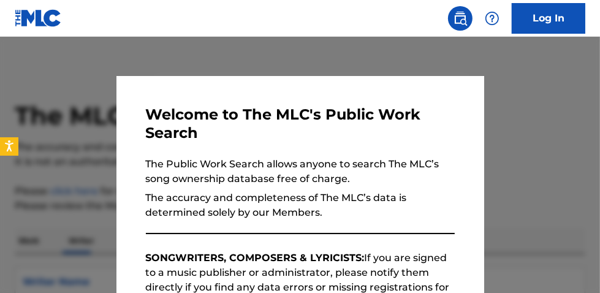
drag, startPoint x: 550, startPoint y: 110, endPoint x: 564, endPoint y: 113, distance: 13.8
click at [559, 110] on div at bounding box center [300, 183] width 600 height 293
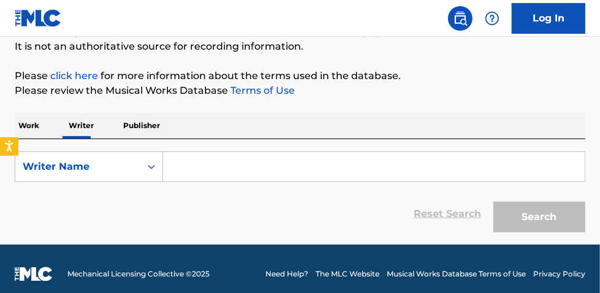
scroll to position [116, 0]
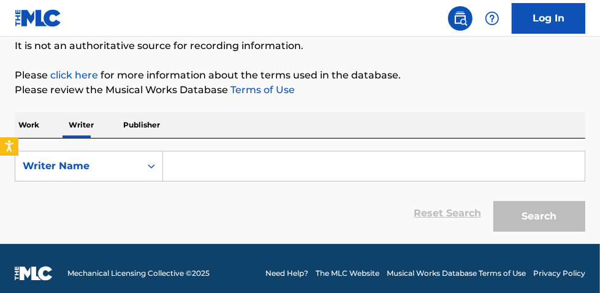
click at [226, 168] on input "Search Form" at bounding box center [373, 165] width 421 height 29
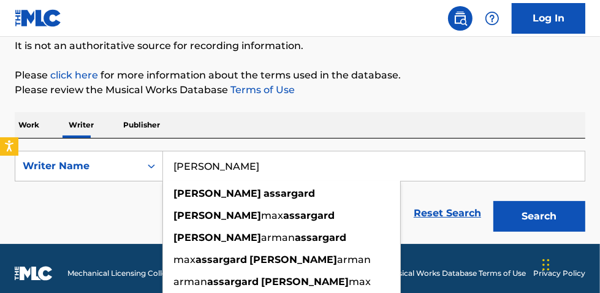
type input "[PERSON_NAME]"
click at [493, 201] on button "Search" at bounding box center [539, 216] width 92 height 31
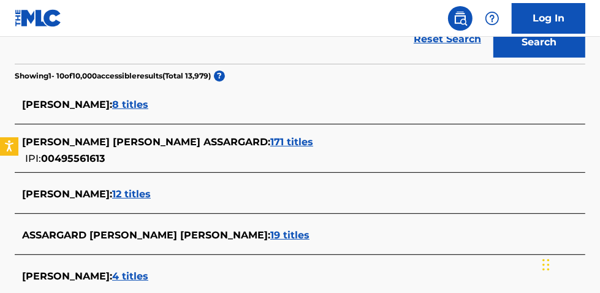
scroll to position [277, 0]
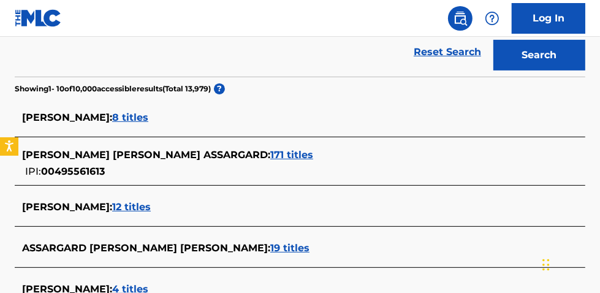
click at [270, 154] on span "171 titles" at bounding box center [291, 155] width 43 height 12
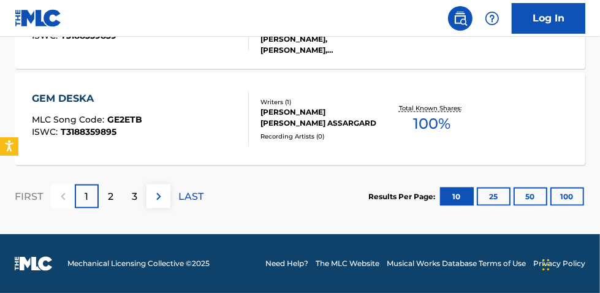
click at [563, 195] on button "100" at bounding box center [567, 196] width 34 height 18
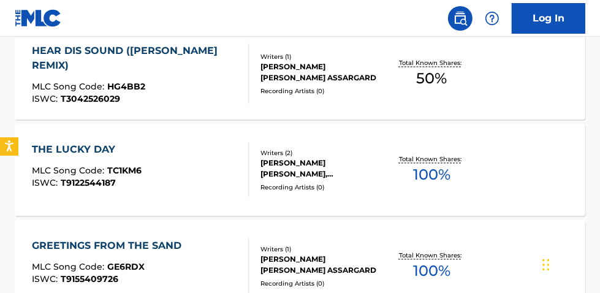
scroll to position [0, 0]
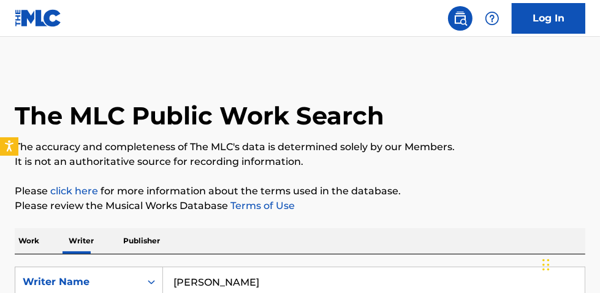
click at [21, 242] on p "Work" at bounding box center [29, 241] width 28 height 26
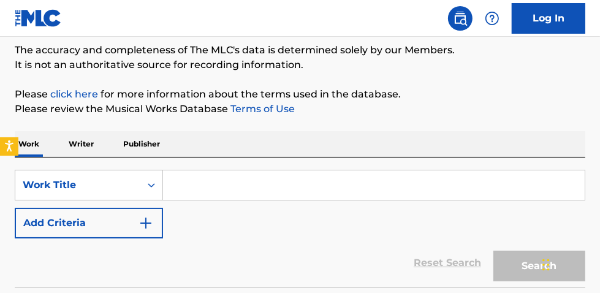
scroll to position [98, 0]
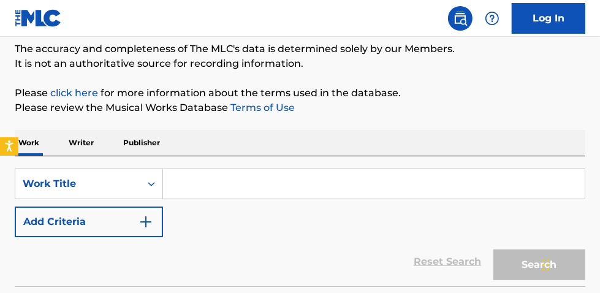
click at [292, 183] on input "Search Form" at bounding box center [373, 183] width 421 height 29
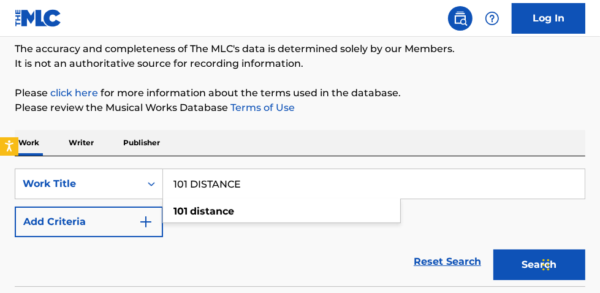
type input "101 DISTANCE"
click at [336, 142] on div "Work Writer Publisher" at bounding box center [300, 143] width 570 height 26
click at [105, 225] on button "Add Criteria" at bounding box center [89, 221] width 148 height 31
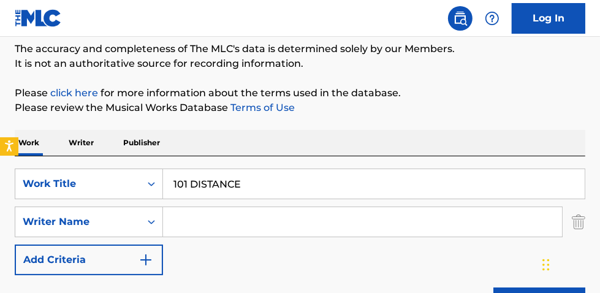
click at [210, 220] on input "Search Form" at bounding box center [362, 221] width 399 height 29
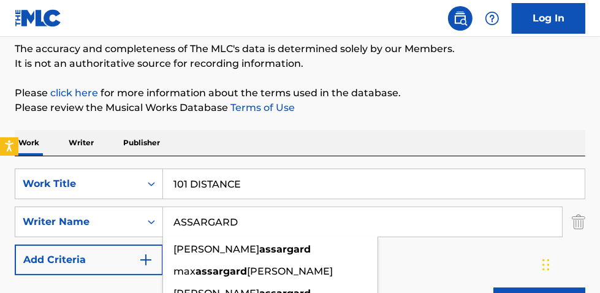
type input "ASSARGARD"
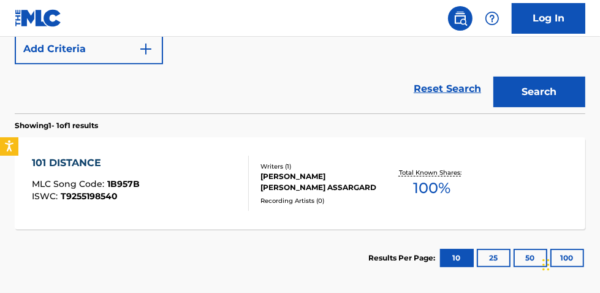
scroll to position [306, 0]
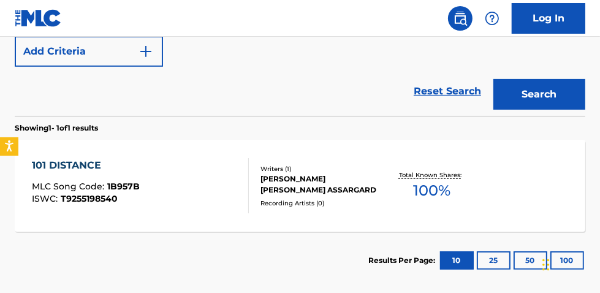
click at [439, 197] on span "100 %" at bounding box center [431, 191] width 37 height 22
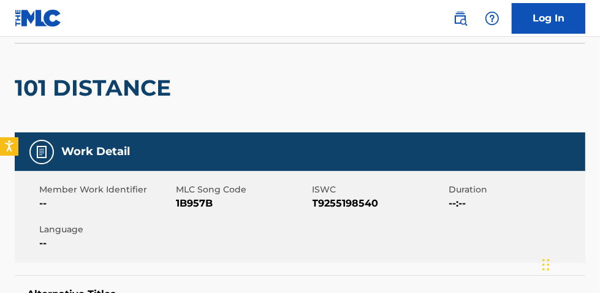
scroll to position [91, 0]
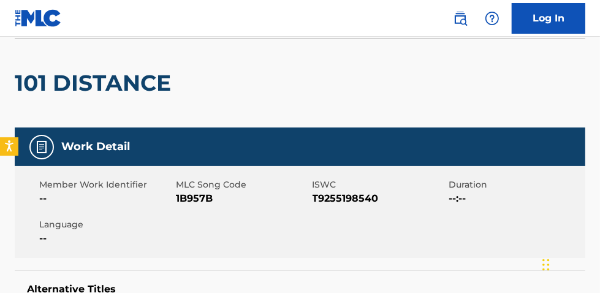
click at [371, 202] on span "T9255198540" at bounding box center [379, 198] width 134 height 15
copy span "T9255198540"
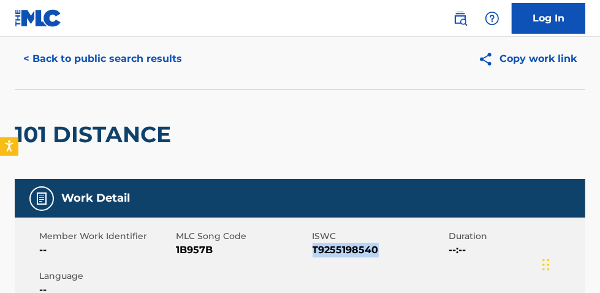
scroll to position [32, 0]
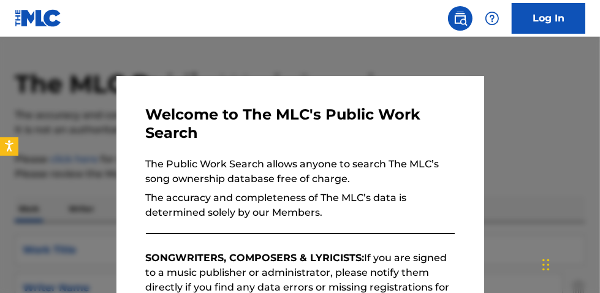
scroll to position [368, 0]
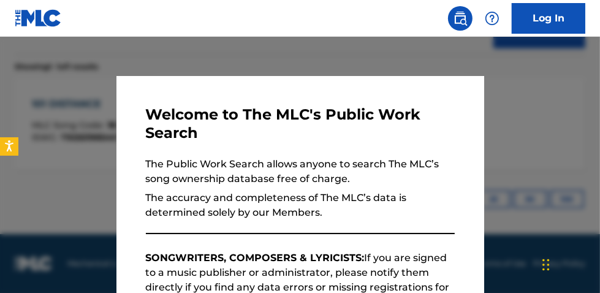
drag, startPoint x: 191, startPoint y: 49, endPoint x: 431, endPoint y: 80, distance: 242.2
click at [192, 49] on div at bounding box center [300, 183] width 600 height 293
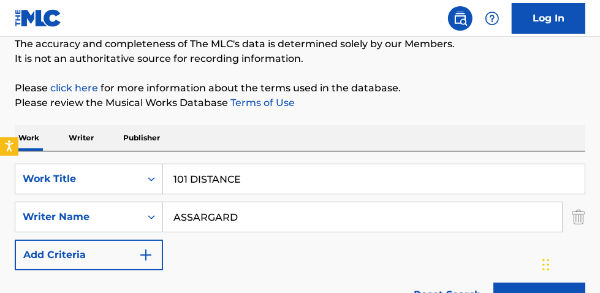
scroll to position [108, 0]
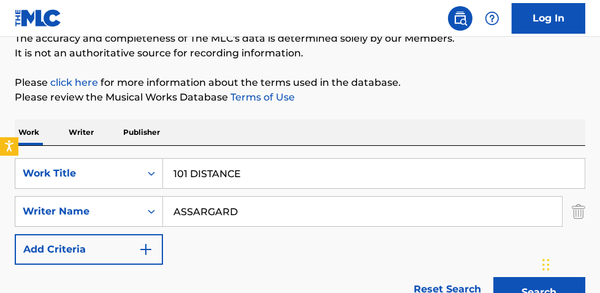
drag, startPoint x: 12, startPoint y: 115, endPoint x: -27, endPoint y: 93, distance: 44.7
click at [0, 93] on html "Accessibility Screen-Reader Guide, Feedback, and Issue Reporting | New window L…" at bounding box center [300, 38] width 600 height 293
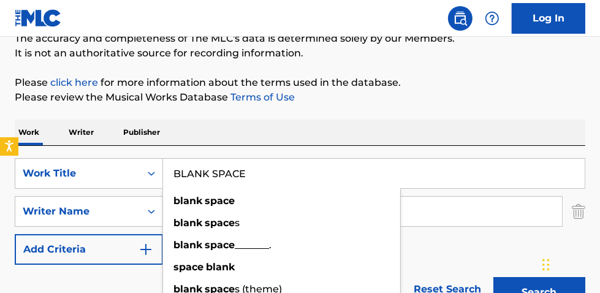
type input "BLANK SPACE"
click at [493, 277] on button "Search" at bounding box center [539, 292] width 92 height 31
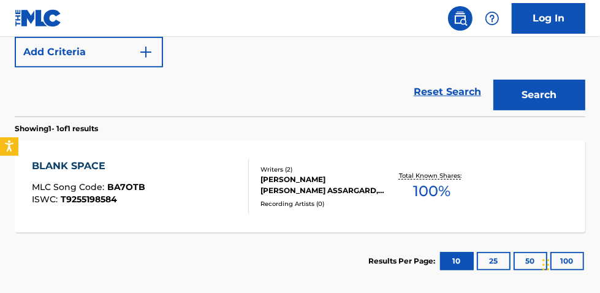
scroll to position [306, 0]
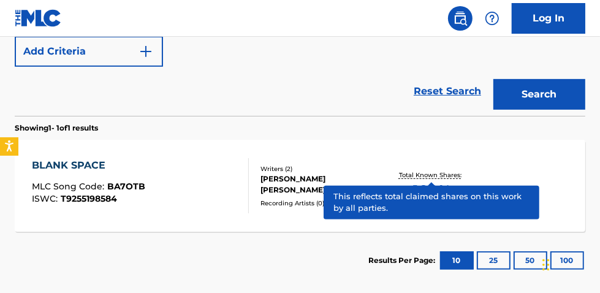
click at [457, 173] on p "Total Known Shares:" at bounding box center [432, 174] width 66 height 9
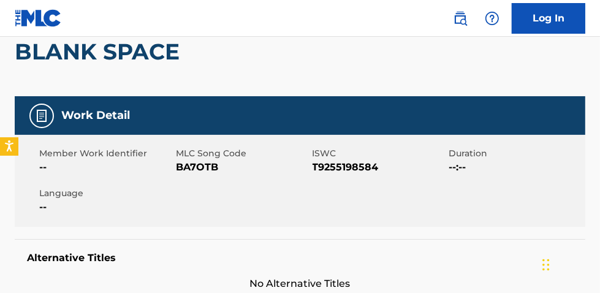
scroll to position [125, 0]
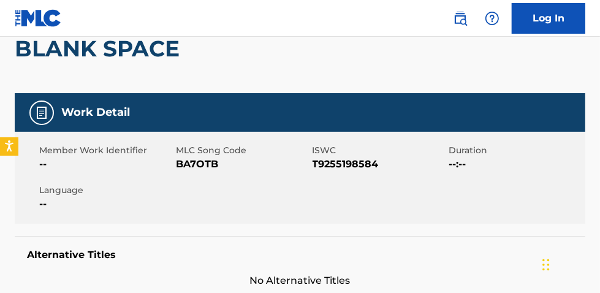
click at [350, 168] on span "T9255198584" at bounding box center [379, 164] width 134 height 15
copy span "T9255198584"
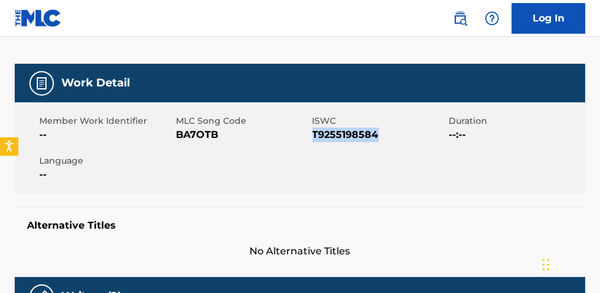
scroll to position [153, 0]
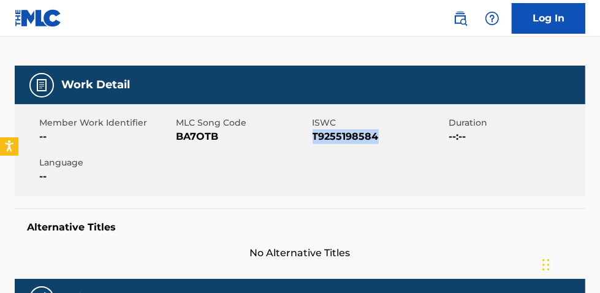
copy span "T9255198584"
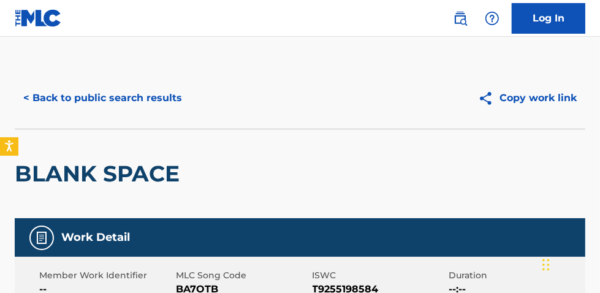
scroll to position [368, 0]
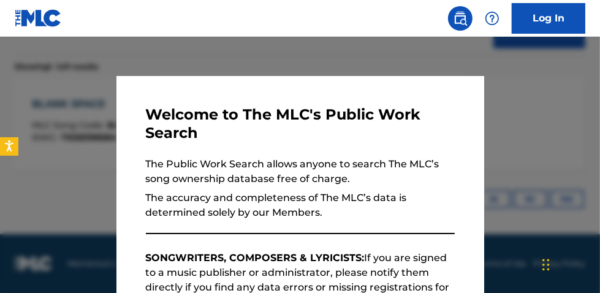
drag, startPoint x: 156, startPoint y: 37, endPoint x: 165, endPoint y: 42, distance: 10.4
click at [157, 39] on div at bounding box center [300, 183] width 600 height 293
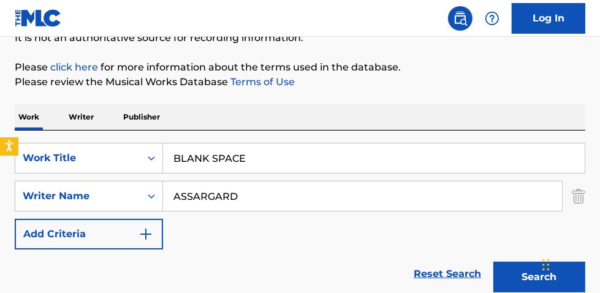
scroll to position [134, 0]
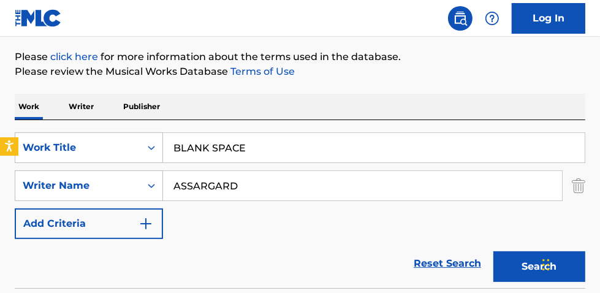
drag, startPoint x: 55, startPoint y: 108, endPoint x: -61, endPoint y: 85, distance: 117.6
click at [0, 85] on html "Accessibility Screen-Reader Guide, Feedback, and Issue Reporting | New window L…" at bounding box center [300, 12] width 600 height 293
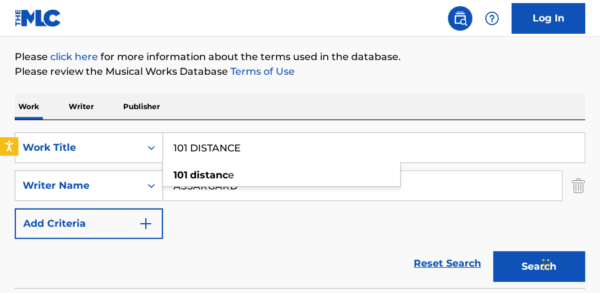
click at [493, 251] on button "Search" at bounding box center [539, 266] width 92 height 31
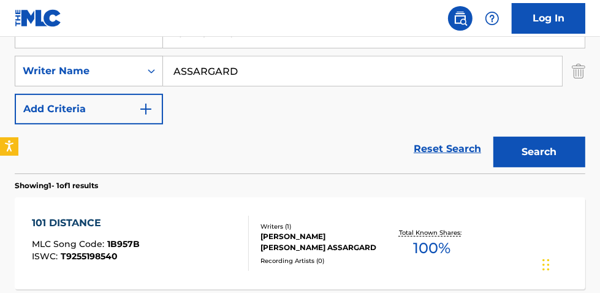
scroll to position [236, 0]
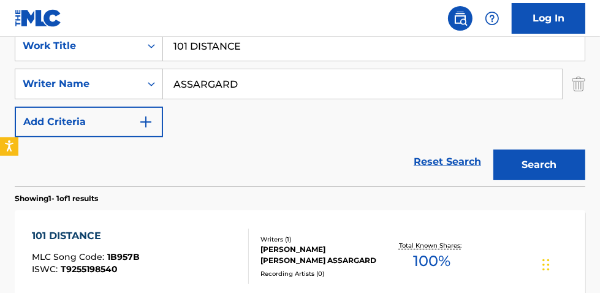
drag, startPoint x: 284, startPoint y: 55, endPoint x: 140, endPoint y: 31, distance: 146.6
click at [181, 31] on div "Log In The MLC Public Work Search The accuracy and completeness of The MLC's da…" at bounding box center [300, 94] width 600 height 660
type input "1"
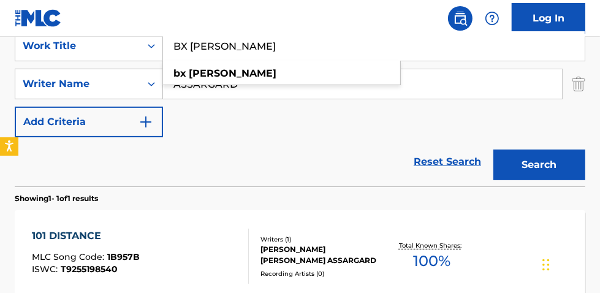
type input "BX CHAMBERS"
click at [493, 149] on button "Search" at bounding box center [539, 164] width 92 height 31
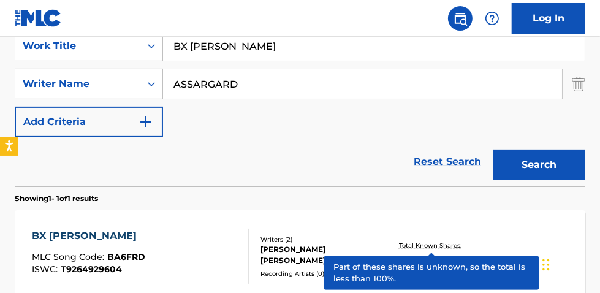
click at [442, 242] on p "Total Known Shares:" at bounding box center [432, 245] width 66 height 9
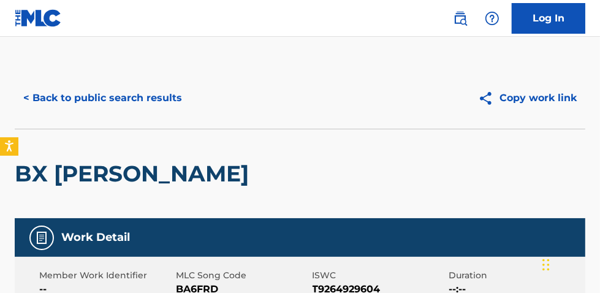
click at [355, 285] on span "T9264929604" at bounding box center [379, 289] width 134 height 15
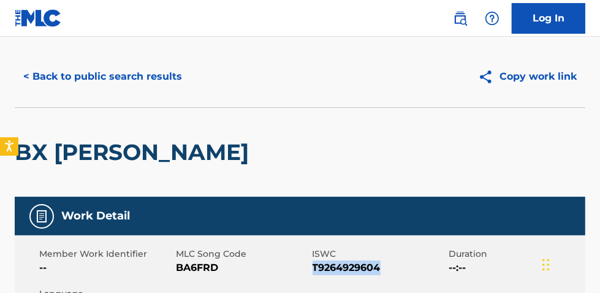
click at [355, 285] on div "Member Work Identifier -- MLC Song Code BA6FRD ISWC T9264929604 Duration --:-- …" at bounding box center [300, 281] width 570 height 92
drag, startPoint x: 355, startPoint y: 282, endPoint x: 330, endPoint y: 266, distance: 29.7
copy span "T9264929604"
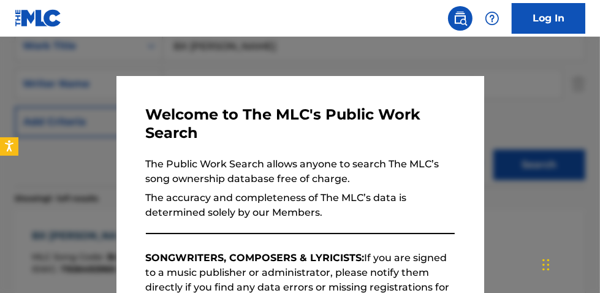
drag, startPoint x: 189, startPoint y: 53, endPoint x: 213, endPoint y: 69, distance: 28.7
click at [190, 55] on div at bounding box center [300, 183] width 600 height 293
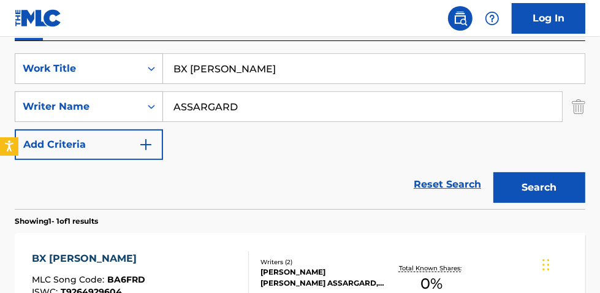
scroll to position [198, 0]
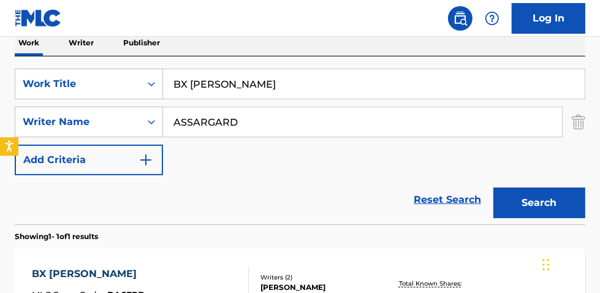
drag, startPoint x: 346, startPoint y: 85, endPoint x: 10, endPoint y: 34, distance: 339.6
click at [10, 34] on div "Log In The MLC Public Work Search The accuracy and completeness of The MLC's da…" at bounding box center [300, 132] width 600 height 660
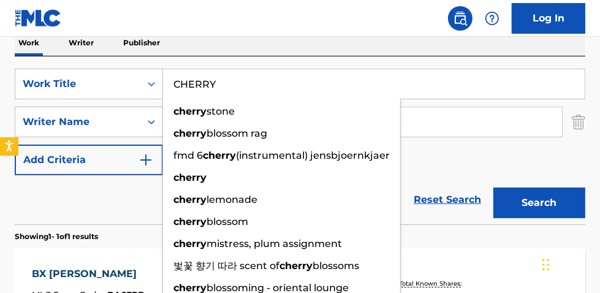
type input "CHERRY"
click at [493, 187] on button "Search" at bounding box center [539, 202] width 92 height 31
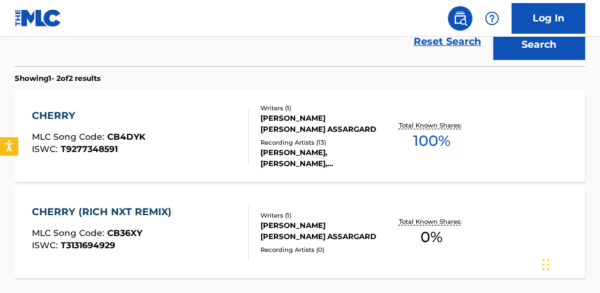
scroll to position [349, 0]
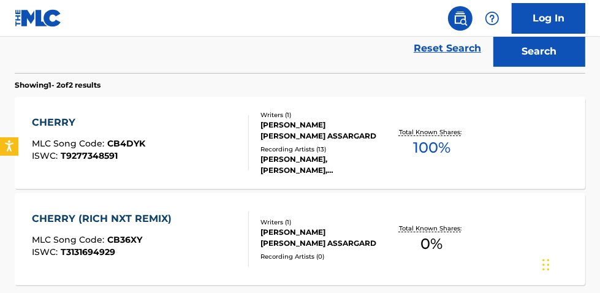
click at [445, 142] on span "100 %" at bounding box center [431, 148] width 37 height 22
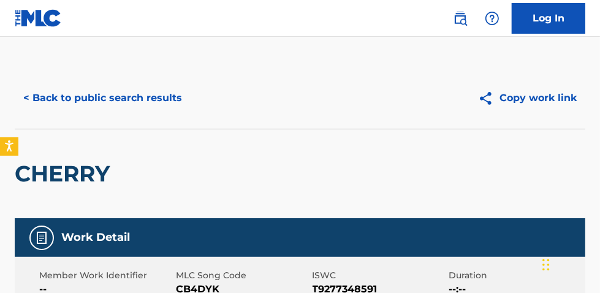
click at [353, 289] on span "T9277348591" at bounding box center [379, 289] width 134 height 15
click at [355, 289] on span "T9277348591" at bounding box center [379, 289] width 134 height 15
click at [355, 288] on span "T9277348591" at bounding box center [379, 289] width 134 height 15
copy span "T9277348591"
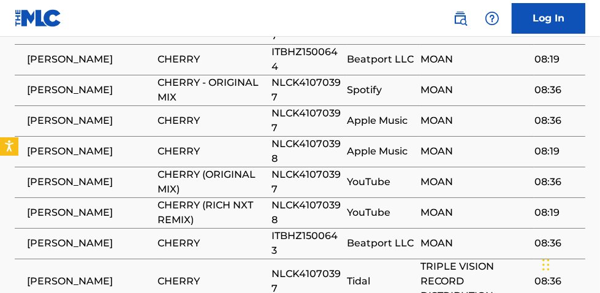
scroll to position [1057, 0]
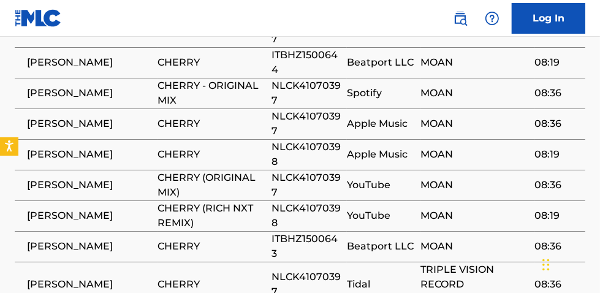
click at [316, 170] on span "NLCK41070397" at bounding box center [305, 184] width 69 height 29
copy span "NLCK41070397"
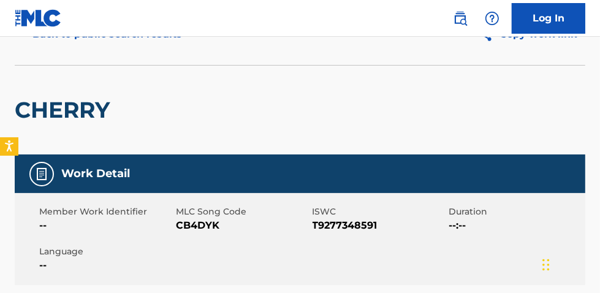
scroll to position [0, 0]
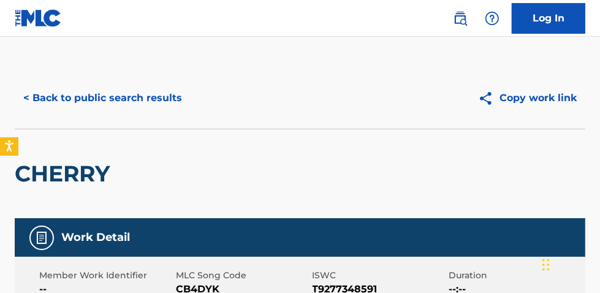
scroll to position [419, 0]
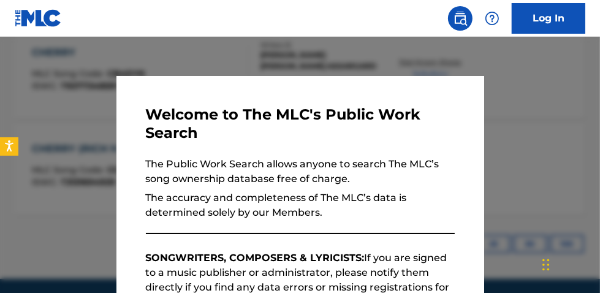
click at [564, 110] on div at bounding box center [300, 183] width 600 height 293
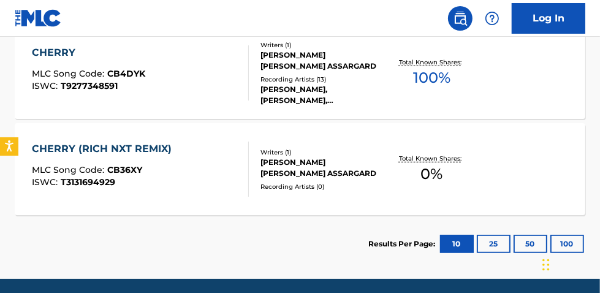
click at [448, 171] on div "Total Known Shares: 0 %" at bounding box center [431, 169] width 95 height 37
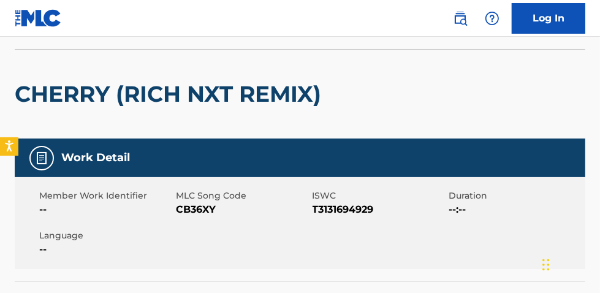
scroll to position [81, 0]
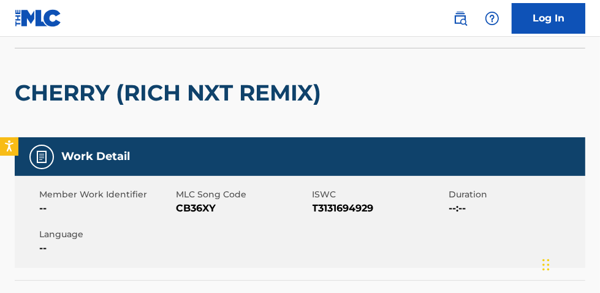
click at [338, 213] on span "T3131694929" at bounding box center [379, 208] width 134 height 15
copy span "T3131694929"
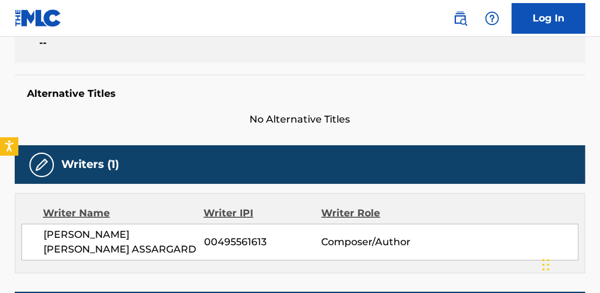
scroll to position [284, 0]
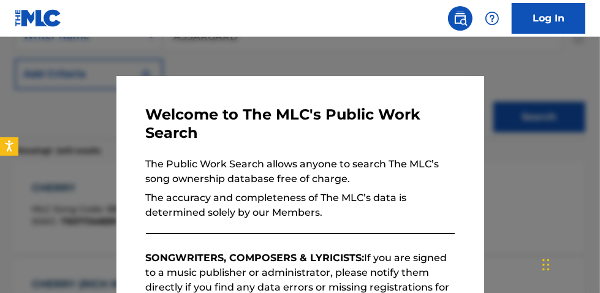
scroll to position [463, 0]
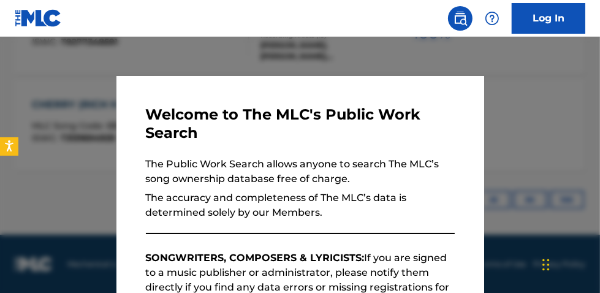
drag, startPoint x: 575, startPoint y: 102, endPoint x: 590, endPoint y: 113, distance: 18.8
click at [576, 102] on div at bounding box center [300, 183] width 600 height 293
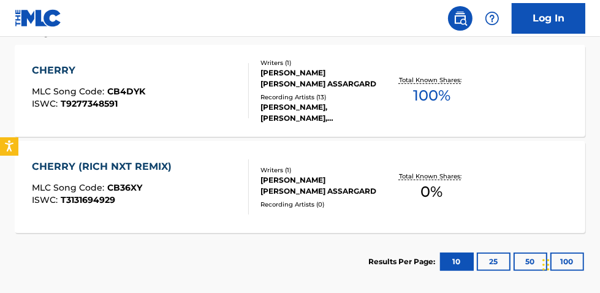
scroll to position [392, 0]
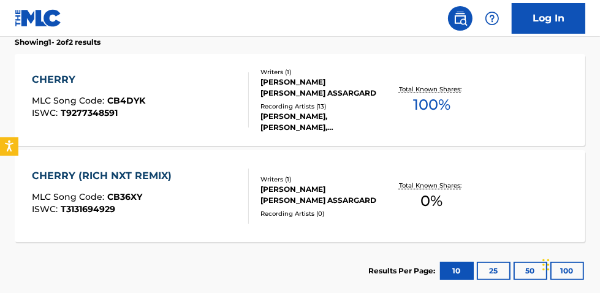
click at [441, 95] on span "100 %" at bounding box center [431, 105] width 37 height 22
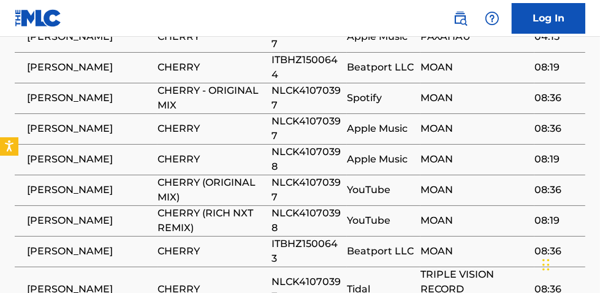
scroll to position [1055, 0]
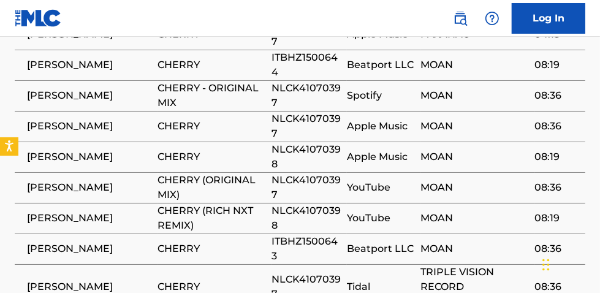
click at [306, 203] on span "NLCK41070398" at bounding box center [305, 217] width 69 height 29
copy span "NLCK41070398"
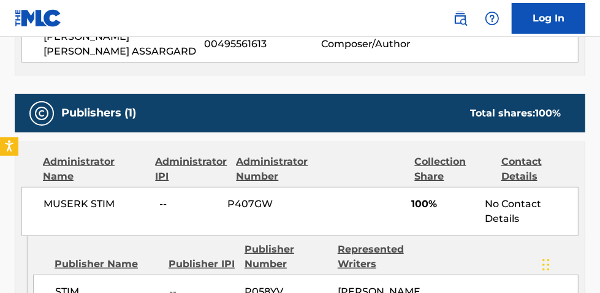
scroll to position [602, 0]
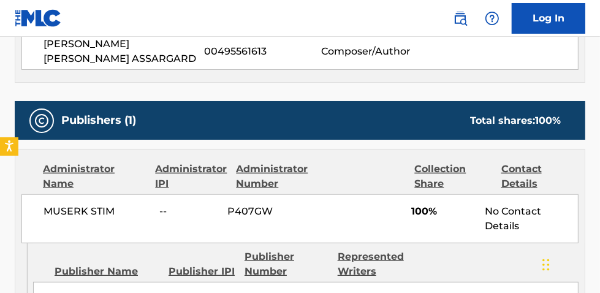
scroll to position [462, 0]
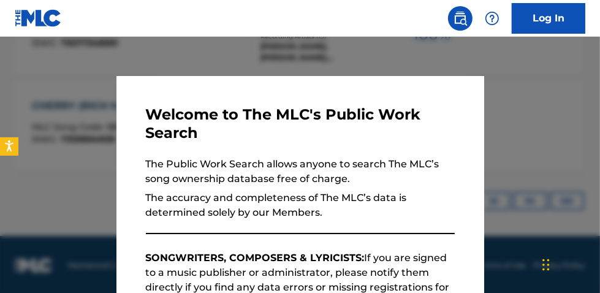
drag, startPoint x: 291, startPoint y: 54, endPoint x: 328, endPoint y: 58, distance: 37.6
click at [301, 54] on div at bounding box center [300, 183] width 600 height 293
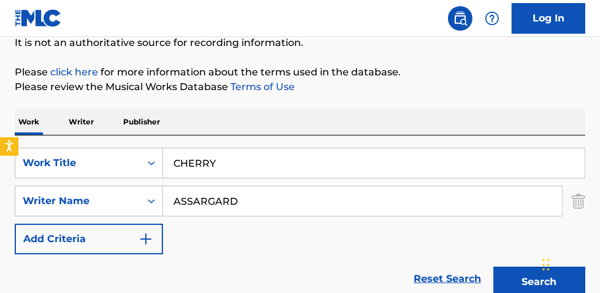
scroll to position [124, 0]
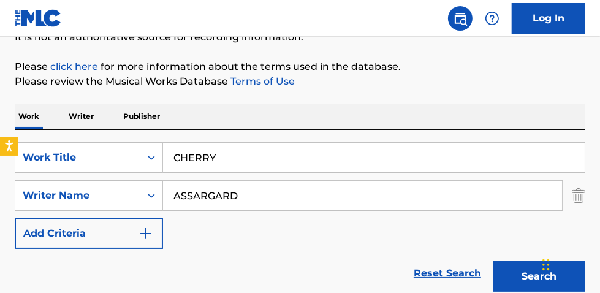
drag, startPoint x: 273, startPoint y: 161, endPoint x: 53, endPoint y: 62, distance: 241.0
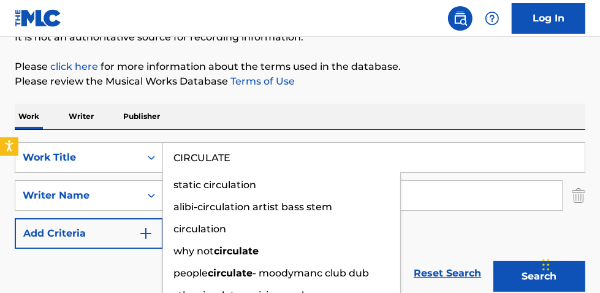
type input "CIRCULATE"
click at [493, 261] on button "Search" at bounding box center [539, 276] width 92 height 31
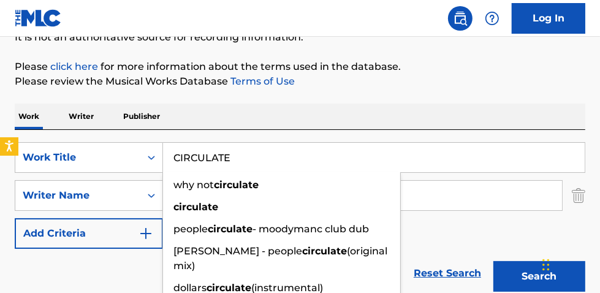
click at [523, 102] on div "The MLC Public Work Search The accuracy and completeness of The MLC's data is d…" at bounding box center [300, 207] width 600 height 528
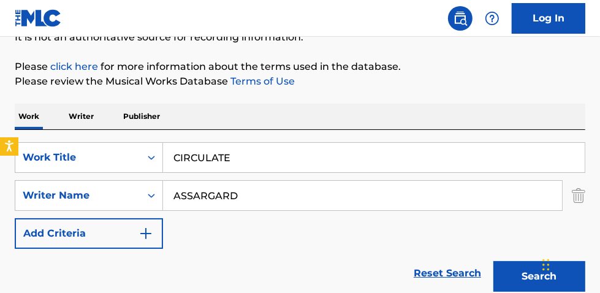
click at [524, 280] on button "Search" at bounding box center [539, 276] width 92 height 31
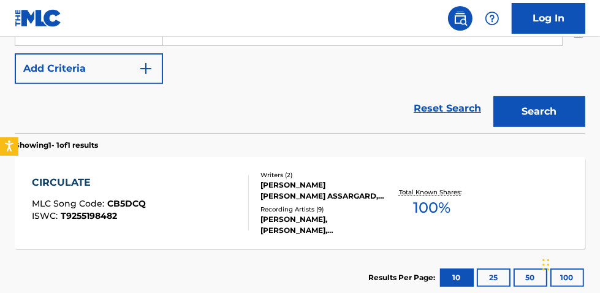
scroll to position [290, 0]
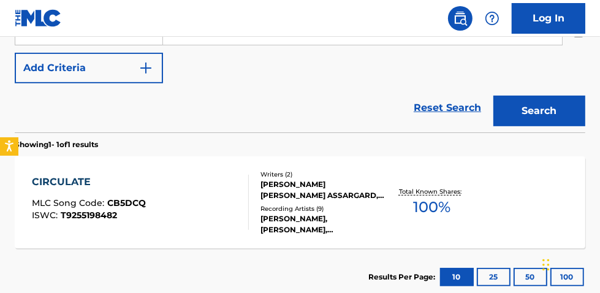
click at [428, 207] on span "100 %" at bounding box center [431, 207] width 37 height 22
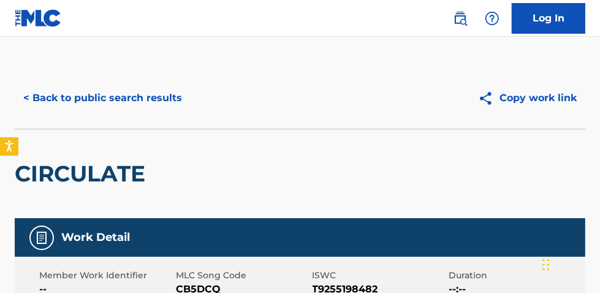
click at [341, 290] on span "T9255198482" at bounding box center [379, 289] width 134 height 15
copy span "T9255198482"
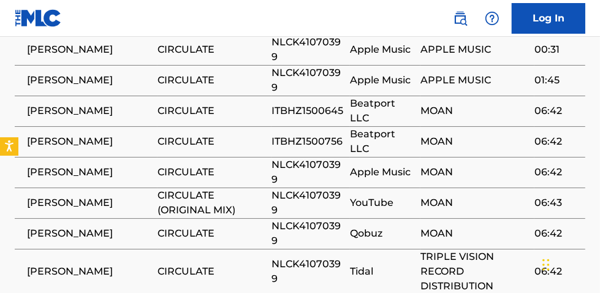
scroll to position [913, 0]
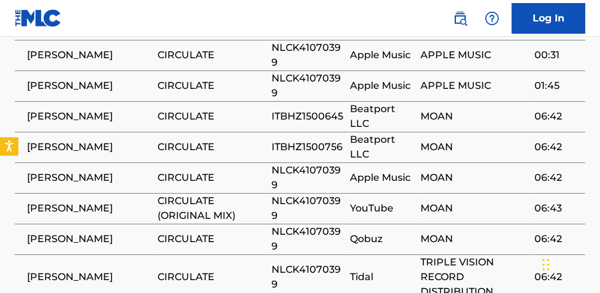
click at [304, 194] on span "NLCK41070399" at bounding box center [307, 208] width 72 height 29
copy span "NLCK41070399"
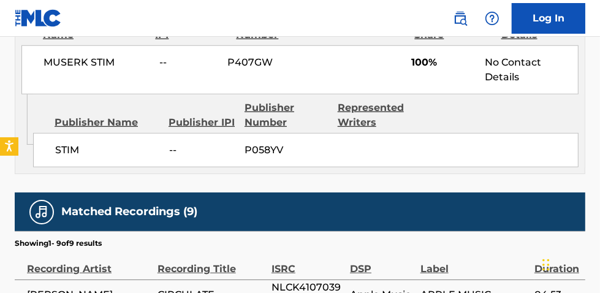
scroll to position [614, 0]
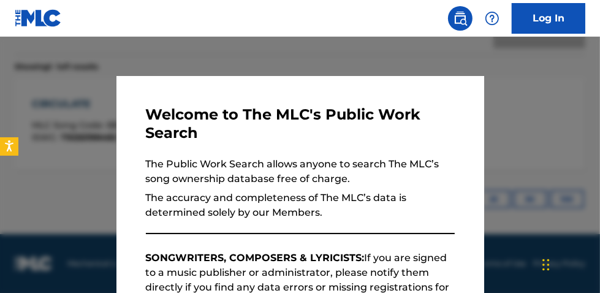
scroll to position [360, 0]
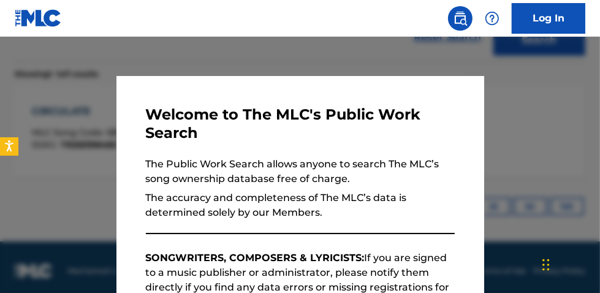
click at [178, 47] on div at bounding box center [300, 183] width 600 height 293
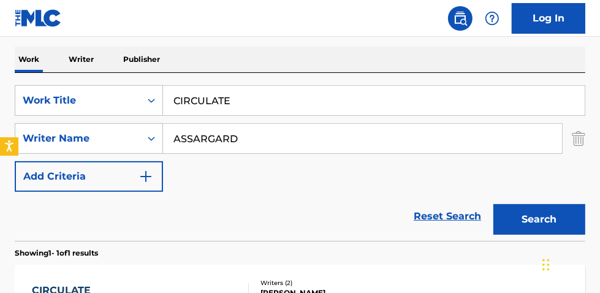
scroll to position [178, 0]
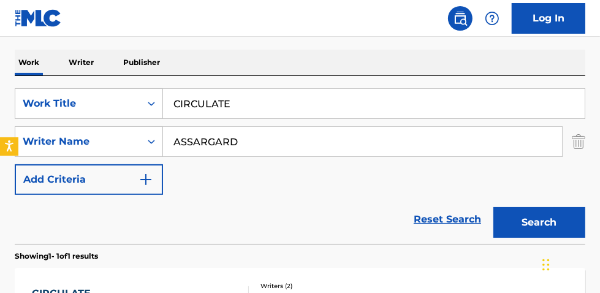
drag, startPoint x: 255, startPoint y: 97, endPoint x: 20, endPoint y: 24, distance: 246.3
click at [52, 47] on div "The MLC Public Work Search The accuracy and completeness of The MLC's data is d…" at bounding box center [300, 153] width 600 height 528
type input "DX SPORT"
click at [493, 207] on button "Search" at bounding box center [539, 222] width 92 height 31
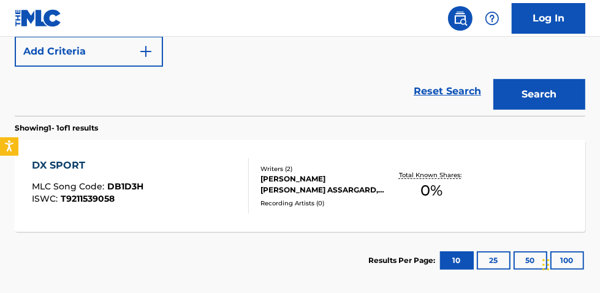
scroll to position [313, 0]
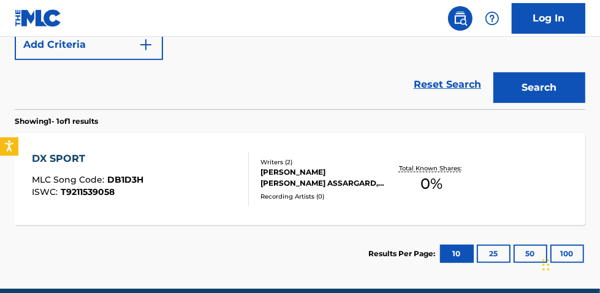
click at [428, 177] on span "0 %" at bounding box center [431, 184] width 22 height 22
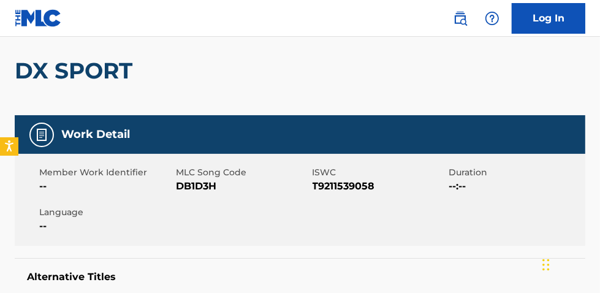
scroll to position [104, 0]
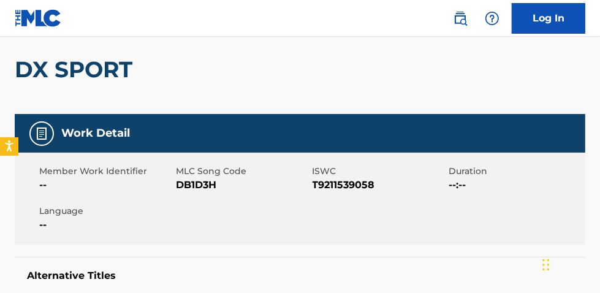
click at [349, 186] on span "T9211539058" at bounding box center [379, 185] width 134 height 15
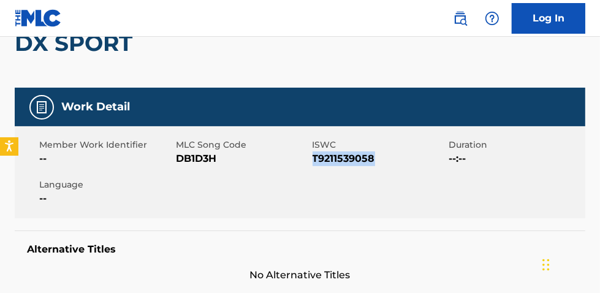
scroll to position [127, 0]
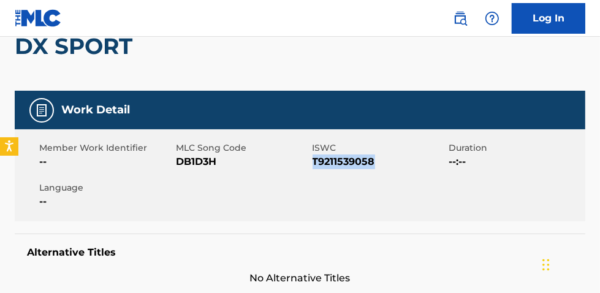
scroll to position [368, 0]
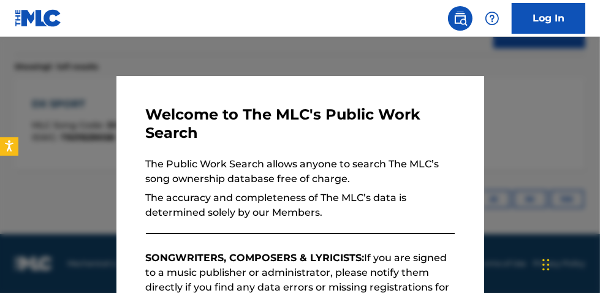
drag, startPoint x: 188, startPoint y: 61, endPoint x: 417, endPoint y: 90, distance: 230.4
click at [192, 61] on div at bounding box center [300, 183] width 600 height 293
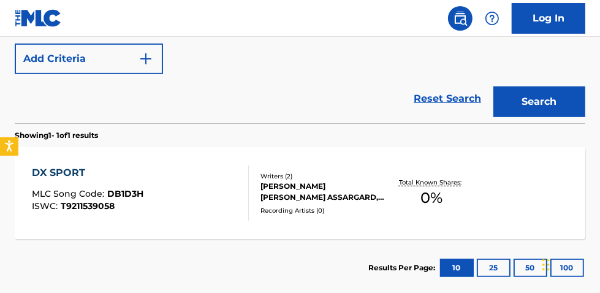
scroll to position [144, 0]
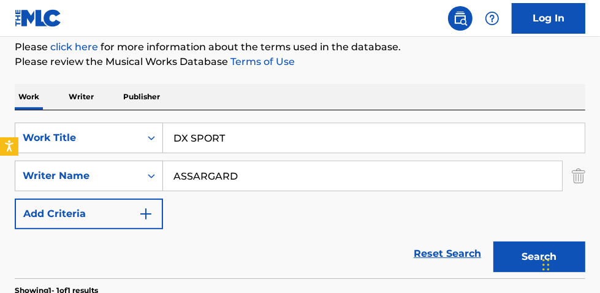
drag, startPoint x: 136, startPoint y: 94, endPoint x: 18, endPoint y: 10, distance: 145.4
click at [18, 10] on div "Log In The MLC Public Work Search The accuracy and completeness of The MLC's da…" at bounding box center [300, 186] width 600 height 660
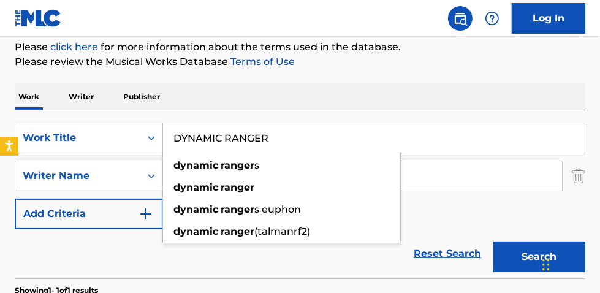
type input "DYNAMIC RANGER"
click at [493, 241] on button "Search" at bounding box center [539, 256] width 92 height 31
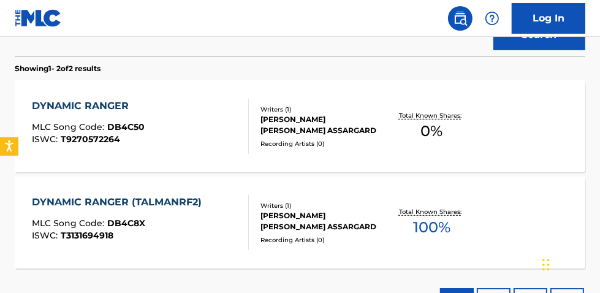
scroll to position [374, 0]
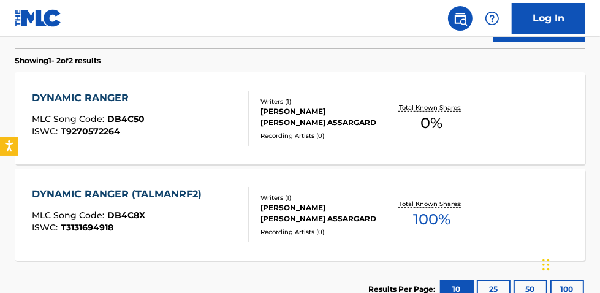
click at [429, 123] on span "0 %" at bounding box center [431, 123] width 22 height 22
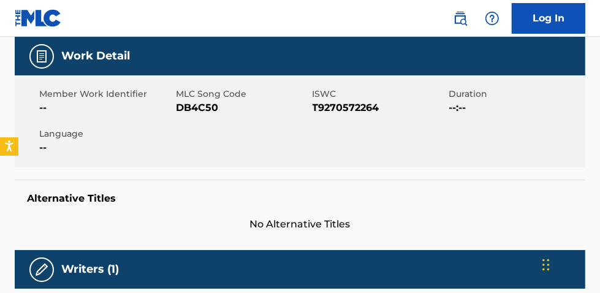
scroll to position [179, 0]
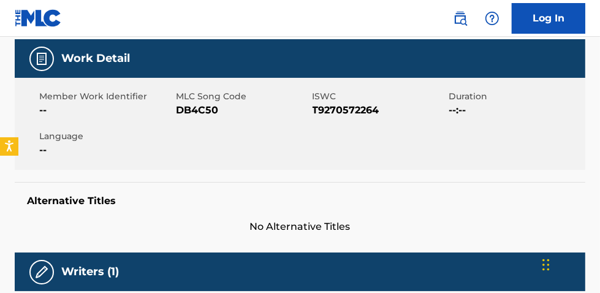
click at [355, 113] on span "T9270572264" at bounding box center [379, 110] width 134 height 15
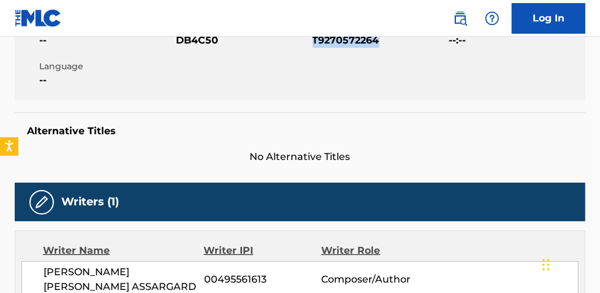
scroll to position [216, 0]
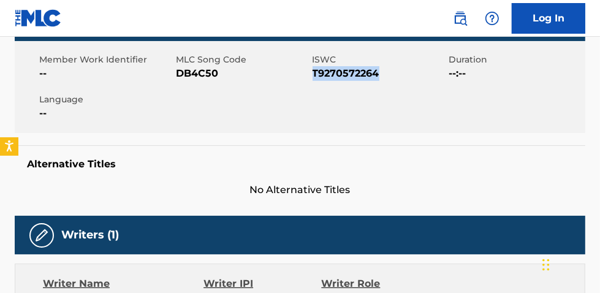
scroll to position [444, 0]
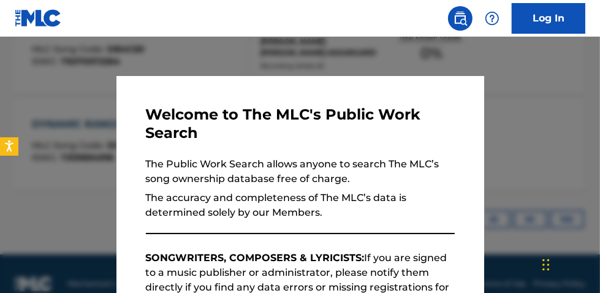
click at [581, 170] on div at bounding box center [300, 183] width 600 height 293
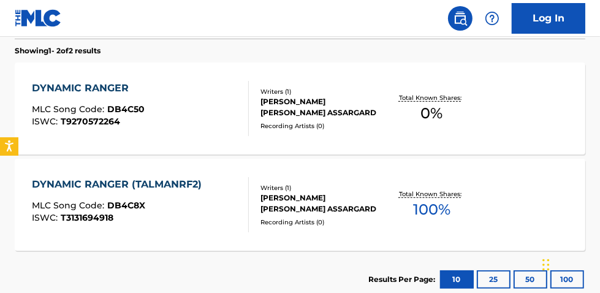
scroll to position [379, 0]
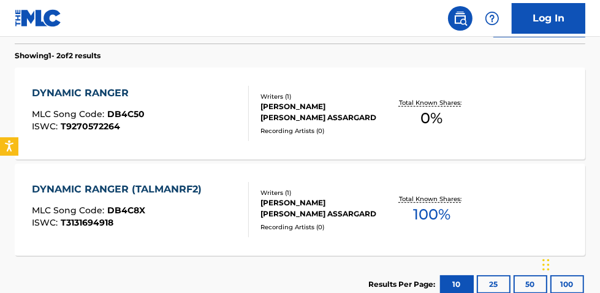
click at [434, 208] on span "100 %" at bounding box center [431, 214] width 37 height 22
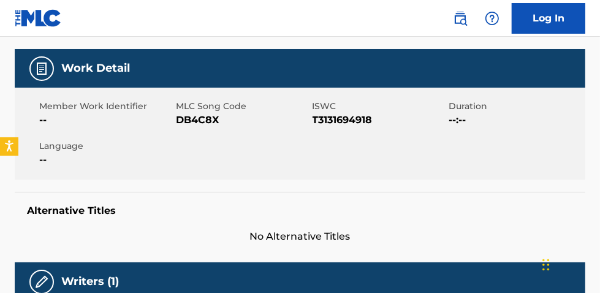
scroll to position [168, 0]
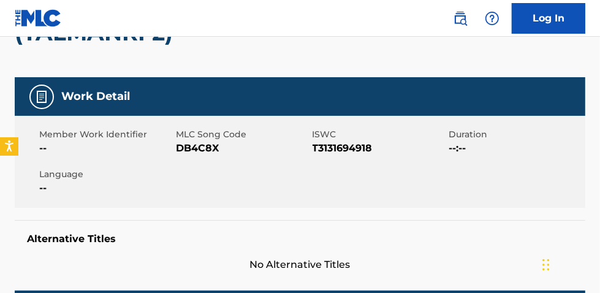
click at [361, 153] on span "T3131694918" at bounding box center [379, 148] width 134 height 15
click at [361, 152] on span "T3131694918" at bounding box center [379, 148] width 134 height 15
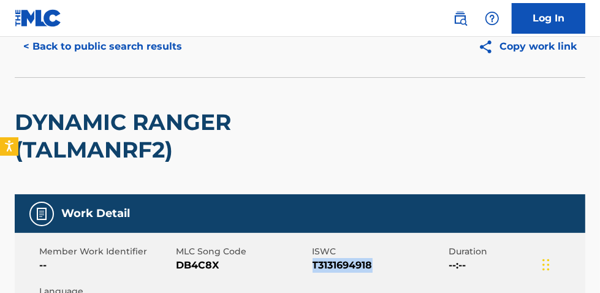
scroll to position [0, 0]
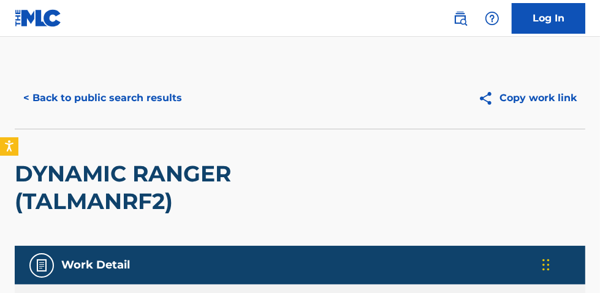
scroll to position [448, 0]
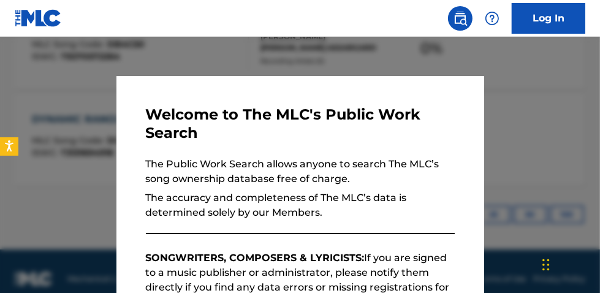
click at [271, 55] on div at bounding box center [300, 183] width 600 height 293
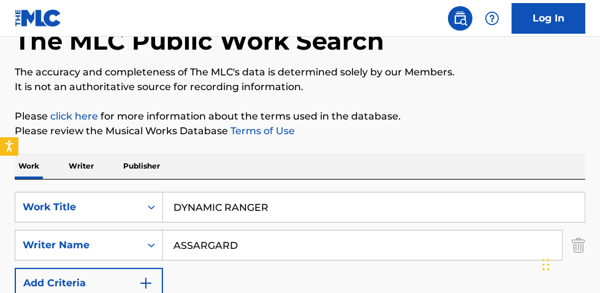
scroll to position [82, 0]
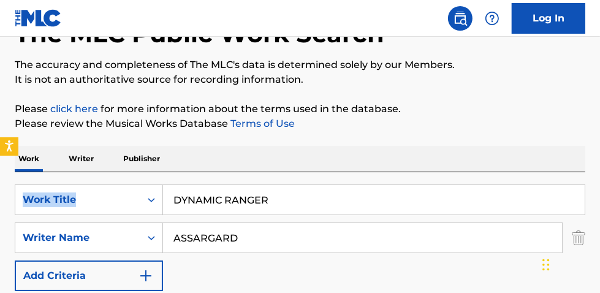
drag, startPoint x: 336, startPoint y: 164, endPoint x: 265, endPoint y: 206, distance: 82.7
drag, startPoint x: 295, startPoint y: 203, endPoint x: 86, endPoint y: 153, distance: 215.3
click at [83, 178] on div "SearchWithCriteria43fd9d0d-f284-4eee-b3a8-d63c9dfef4c1 Work Title DYNAMIC RANGE…" at bounding box center [300, 256] width 570 height 168
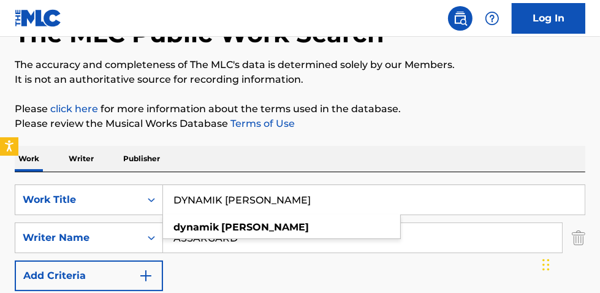
type input "DYNAMIK HARRY"
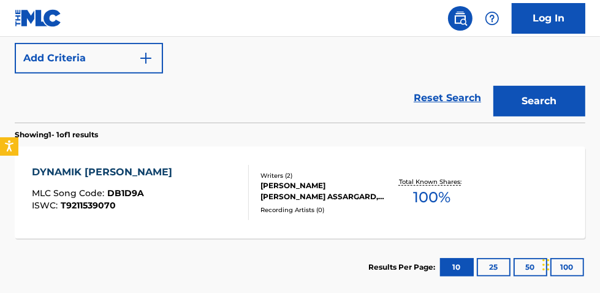
scroll to position [297, 0]
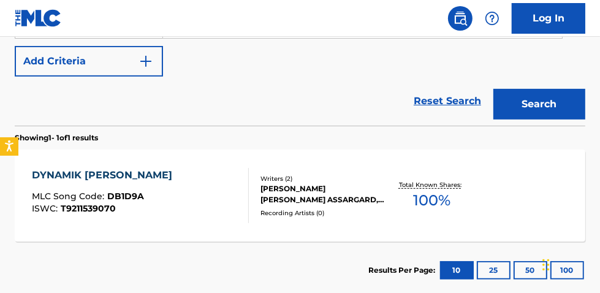
click at [450, 192] on div "Total Known Shares: 100 %" at bounding box center [431, 195] width 95 height 37
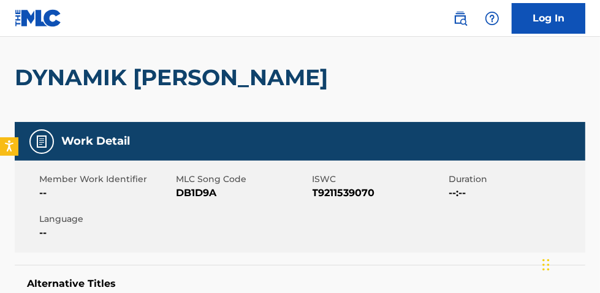
scroll to position [95, 0]
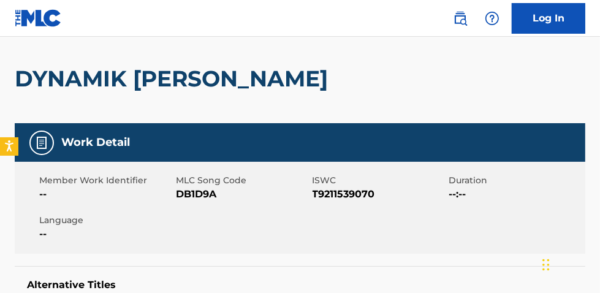
click at [368, 193] on span "T9211539070" at bounding box center [379, 194] width 134 height 15
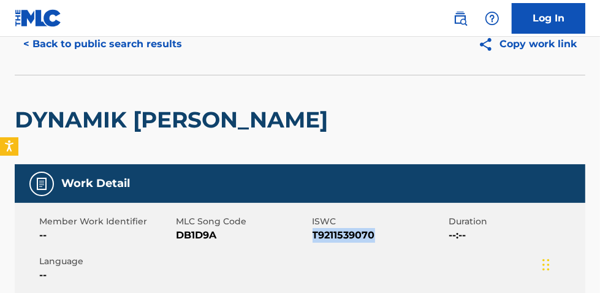
scroll to position [50, 0]
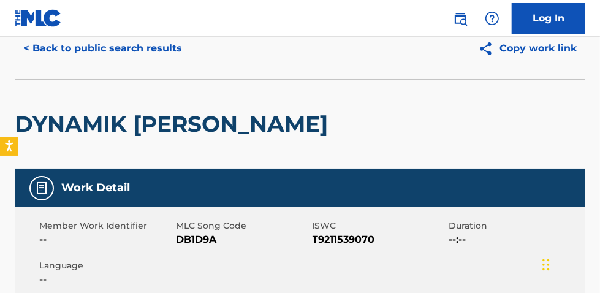
scroll to position [367, 0]
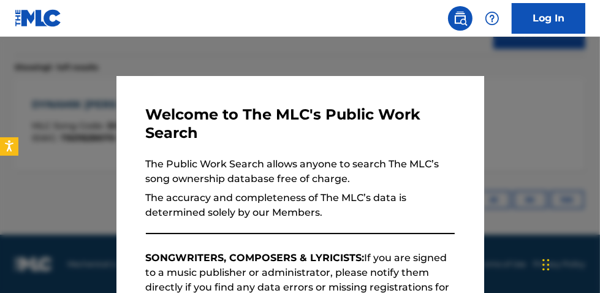
drag, startPoint x: 218, startPoint y: 58, endPoint x: 287, endPoint y: 74, distance: 70.4
click at [223, 60] on div at bounding box center [300, 183] width 600 height 293
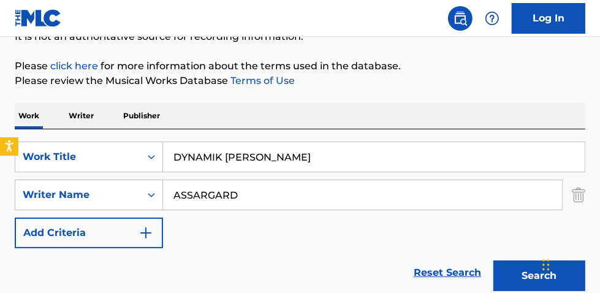
scroll to position [128, 0]
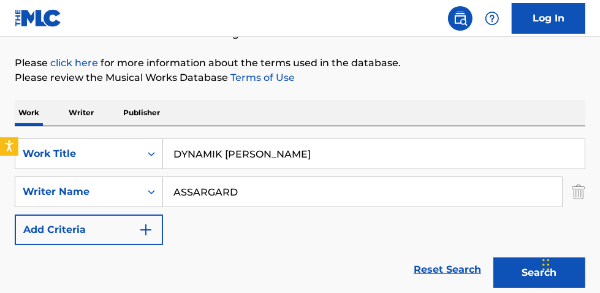
drag, startPoint x: 140, startPoint y: 135, endPoint x: 58, endPoint y: 77, distance: 100.3
click at [88, 121] on div "Work Writer Publisher SearchWithCriteria43fd9d0d-f284-4eee-b3a8-d63c9dfef4c1 Wo…" at bounding box center [300, 284] width 570 height 368
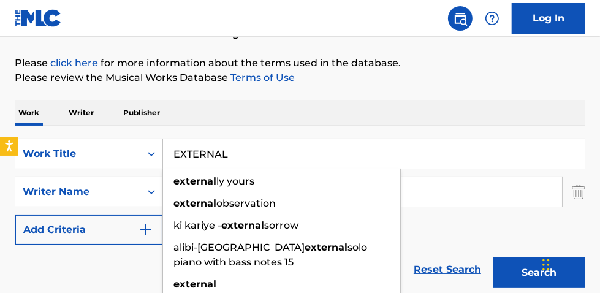
type input "EXTERNAL"
click at [493, 257] on button "Search" at bounding box center [539, 272] width 92 height 31
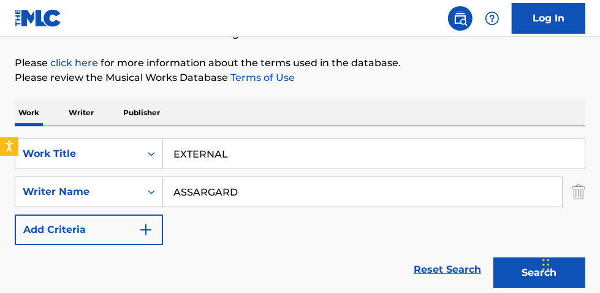
click at [521, 273] on button "Search" at bounding box center [539, 272] width 92 height 31
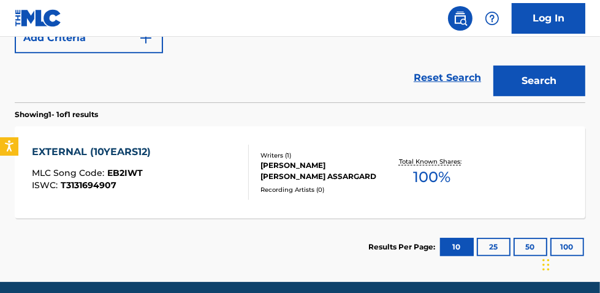
scroll to position [321, 0]
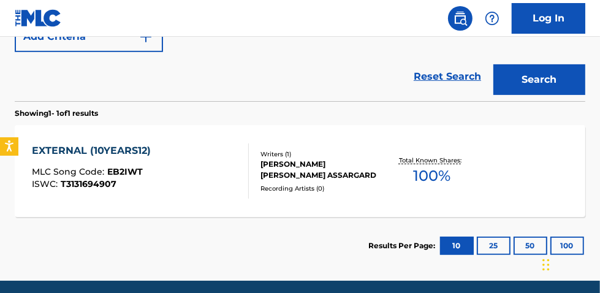
click at [434, 171] on span "100 %" at bounding box center [431, 176] width 37 height 22
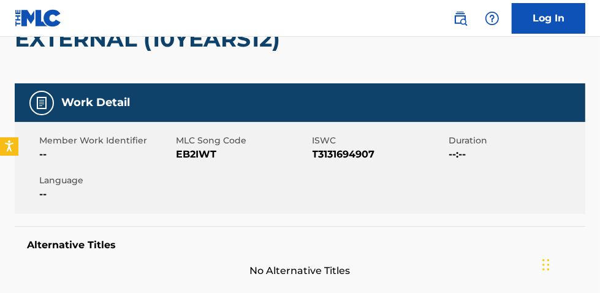
scroll to position [102, 0]
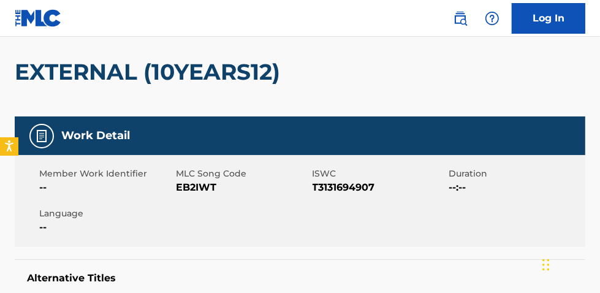
click at [336, 188] on span "T3131694907" at bounding box center [379, 187] width 134 height 15
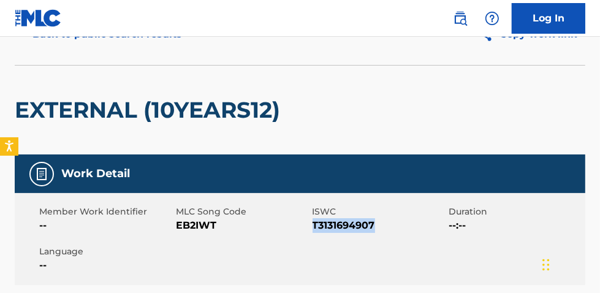
scroll to position [47, 0]
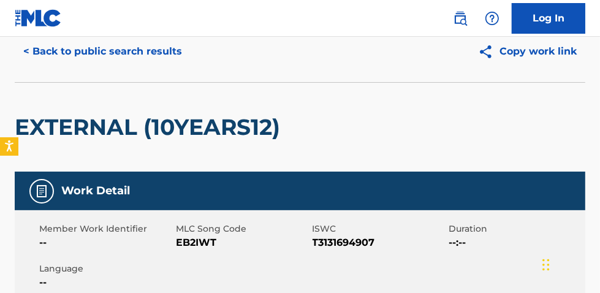
scroll to position [368, 0]
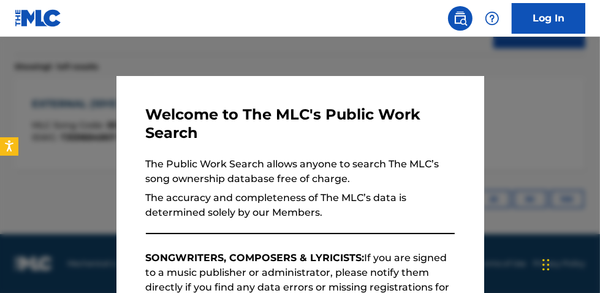
drag, startPoint x: 188, startPoint y: 47, endPoint x: 216, endPoint y: 61, distance: 31.0
click at [194, 50] on div at bounding box center [300, 183] width 600 height 293
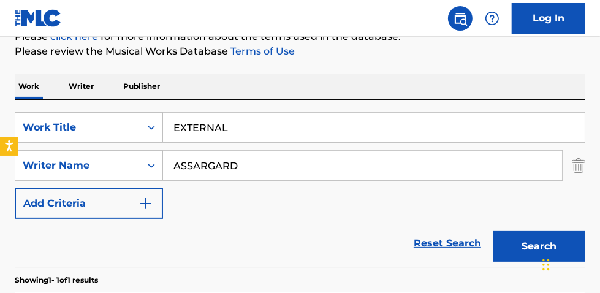
scroll to position [150, 0]
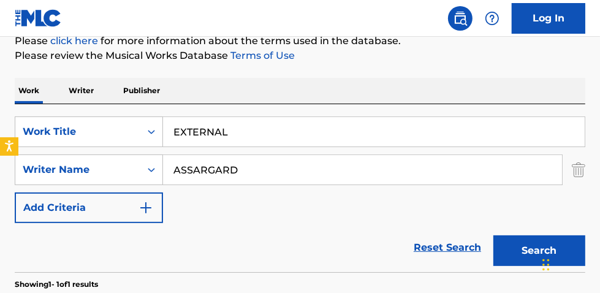
drag, startPoint x: 288, startPoint y: 133, endPoint x: 2, endPoint y: 65, distance: 293.5
click at [22, 74] on div "The MLC Public Work Search The accuracy and completeness of The MLC's data is d…" at bounding box center [300, 181] width 600 height 528
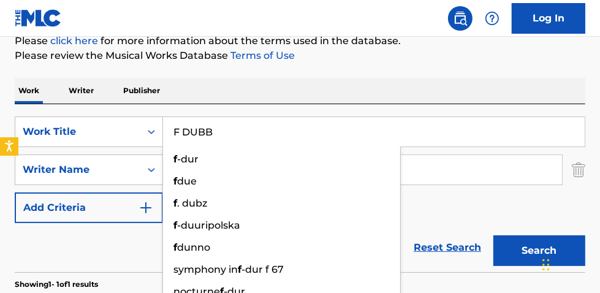
type input "F DUBB"
click at [493, 235] on button "Search" at bounding box center [539, 250] width 92 height 31
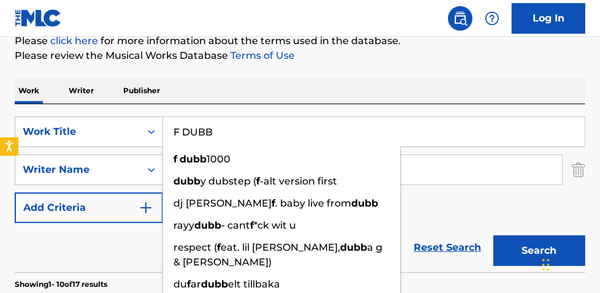
click at [308, 89] on div "Work Writer Publisher" at bounding box center [300, 91] width 570 height 26
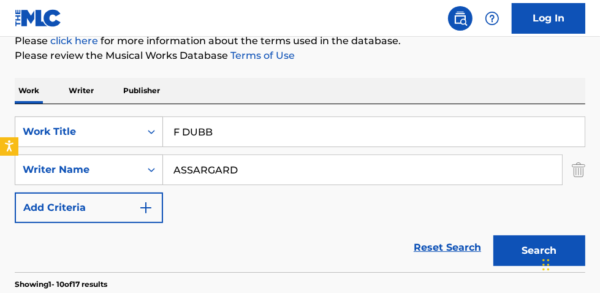
click at [517, 253] on button "Search" at bounding box center [539, 250] width 92 height 31
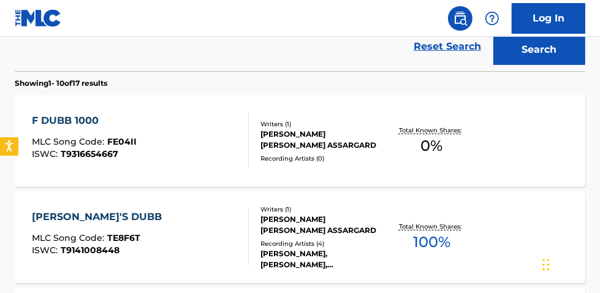
scroll to position [353, 0]
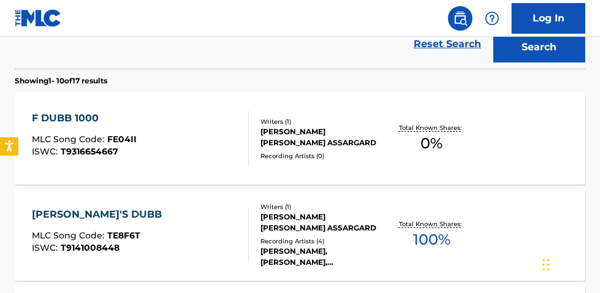
click at [435, 135] on span "0 %" at bounding box center [431, 143] width 22 height 22
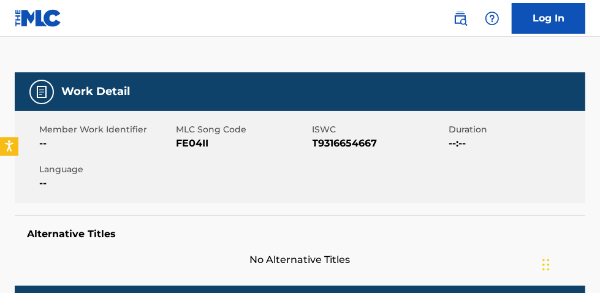
scroll to position [140, 0]
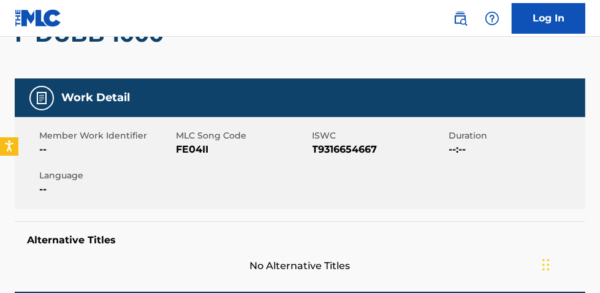
click at [368, 151] on span "T9316654667" at bounding box center [379, 149] width 134 height 15
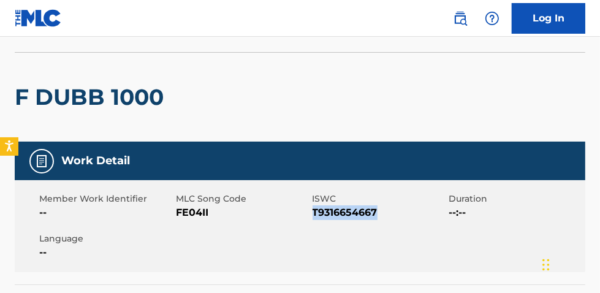
scroll to position [0, 0]
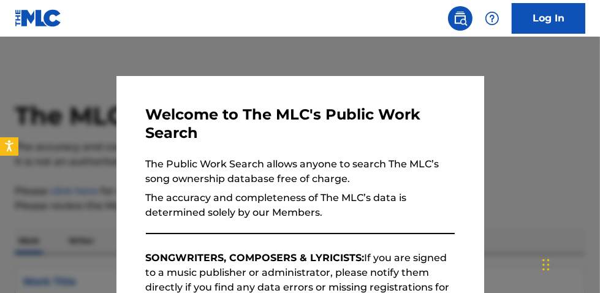
scroll to position [424, 0]
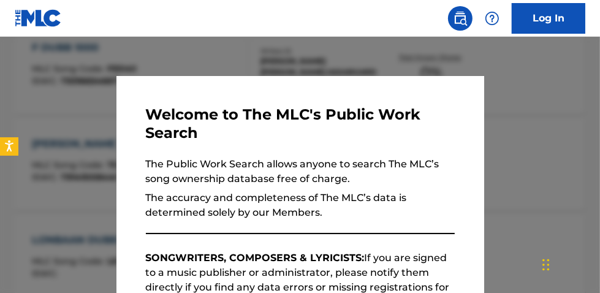
drag, startPoint x: 148, startPoint y: 56, endPoint x: 185, endPoint y: 68, distance: 39.3
click at [150, 58] on div at bounding box center [300, 183] width 600 height 293
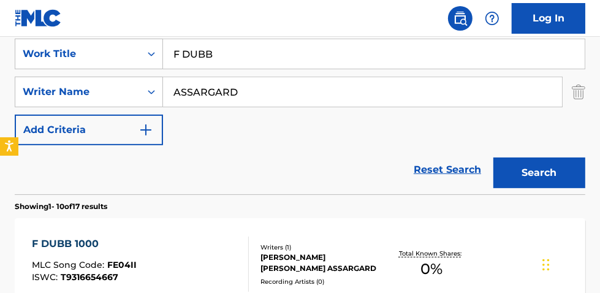
scroll to position [167, 0]
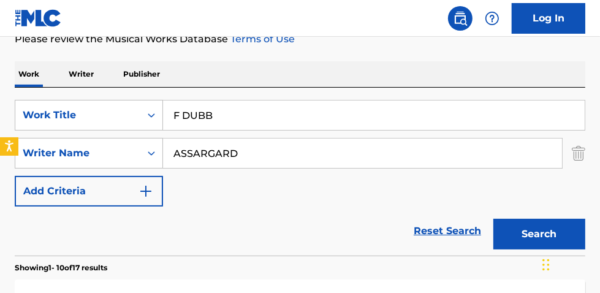
click at [130, 97] on div "SearchWithCriteria43fd9d0d-f284-4eee-b3a8-d63c9dfef4c1 Work Title F DUBB Search…" at bounding box center [300, 172] width 570 height 168
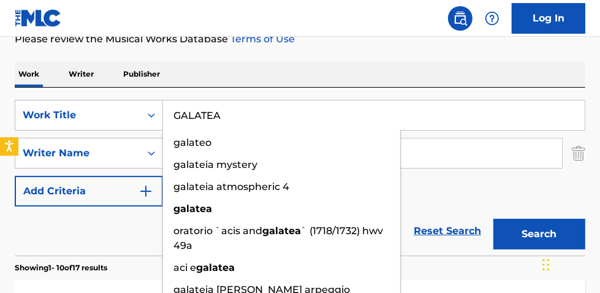
type input "GALATEA"
click at [493, 219] on button "Search" at bounding box center [539, 234] width 92 height 31
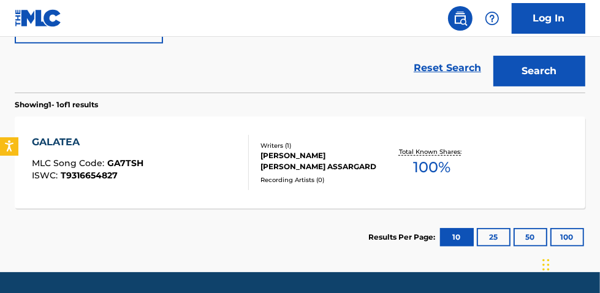
scroll to position [332, 0]
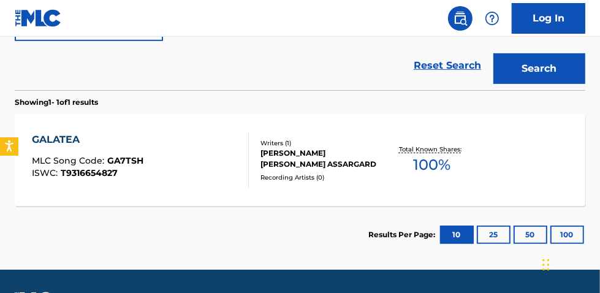
click at [445, 173] on span "100 %" at bounding box center [431, 165] width 37 height 22
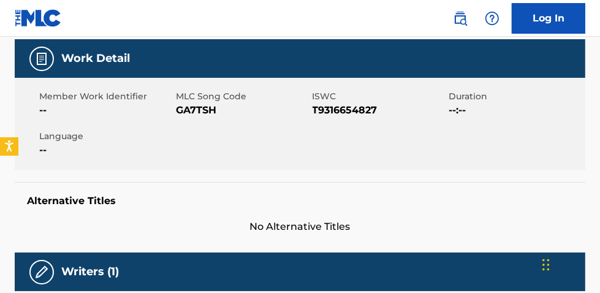
scroll to position [165, 0]
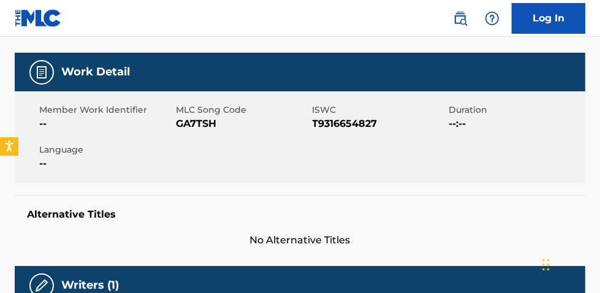
click at [366, 122] on span "T9316654827" at bounding box center [379, 123] width 134 height 15
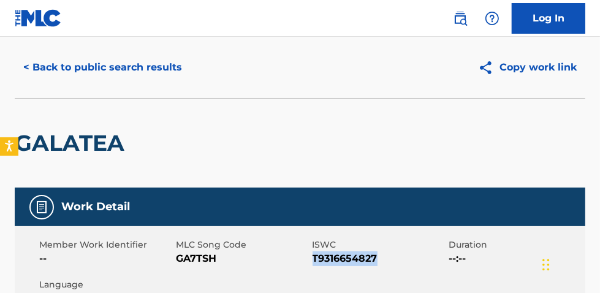
scroll to position [0, 0]
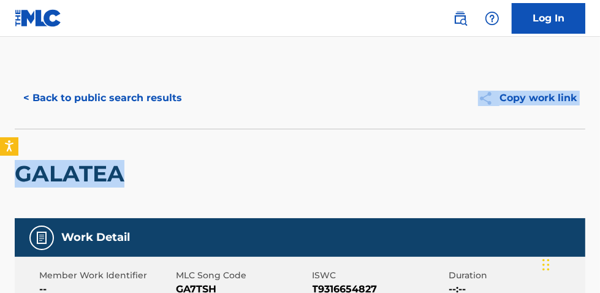
drag, startPoint x: 599, startPoint y: 61, endPoint x: 616, endPoint y: 181, distance: 121.9
click at [599, 181] on html "Accessibility Screen-Reader Guide, Feedback, and Issue Reporting | New window L…" at bounding box center [300, 146] width 600 height 293
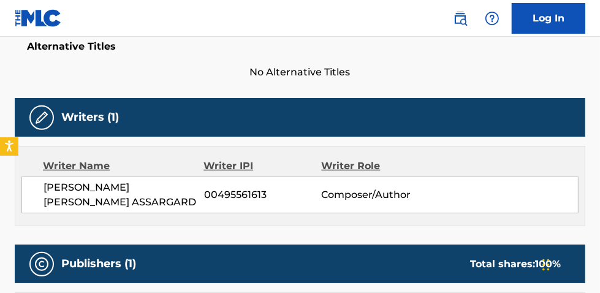
scroll to position [319, 0]
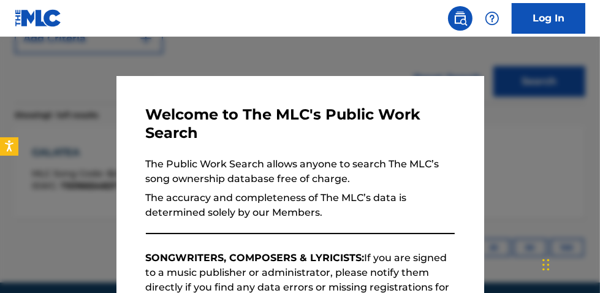
click at [549, 104] on div at bounding box center [300, 183] width 600 height 293
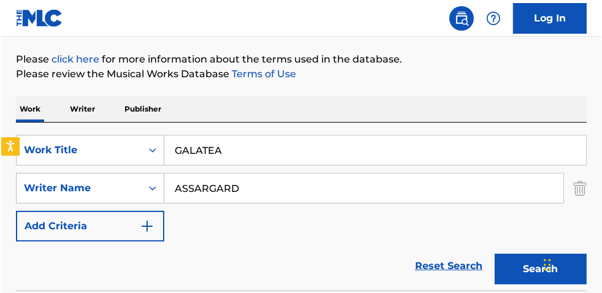
scroll to position [138, 0]
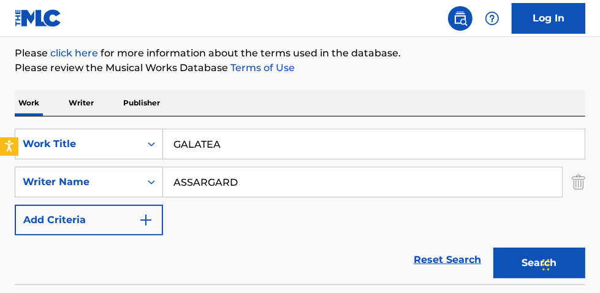
drag, startPoint x: 215, startPoint y: 137, endPoint x: 121, endPoint y: 97, distance: 102.6
click at [113, 105] on div "Work Writer Publisher SearchWithCriteria43fd9d0d-f284-4eee-b3a8-d63c9dfef4c1 Wo…" at bounding box center [300, 274] width 570 height 368
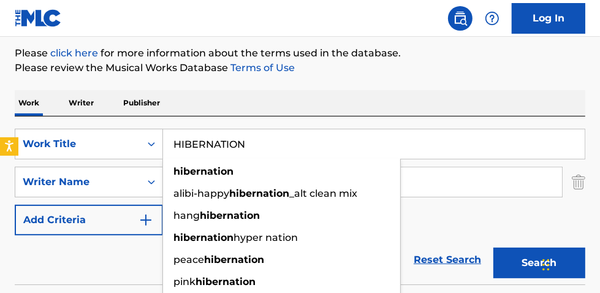
type input "HIBERNATION"
click at [493, 248] on button "Search" at bounding box center [539, 263] width 92 height 31
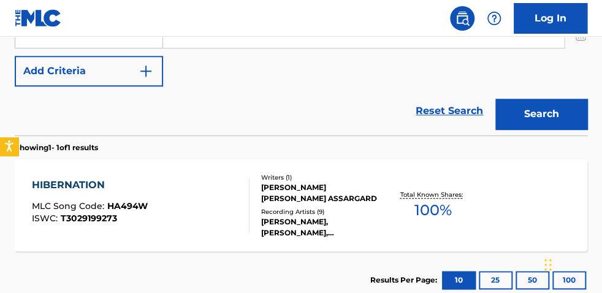
scroll to position [291, 0]
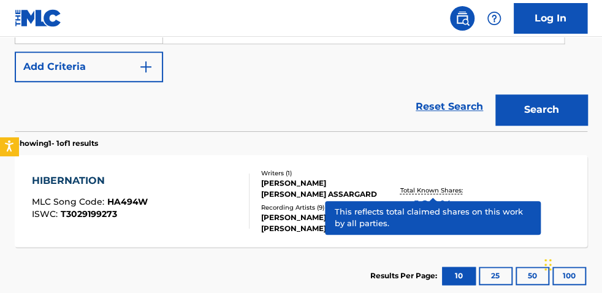
click at [456, 193] on p "Total Known Shares:" at bounding box center [433, 190] width 66 height 9
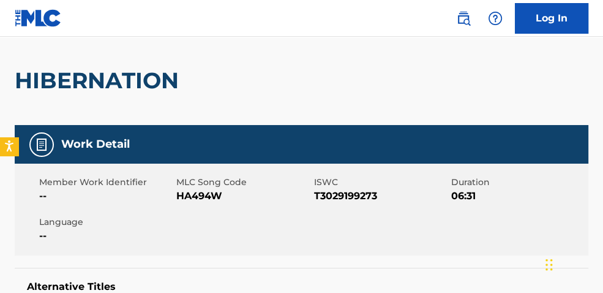
scroll to position [97, 0]
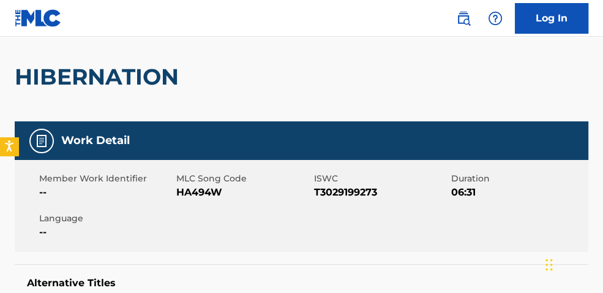
click at [358, 190] on span "T3029199273" at bounding box center [381, 192] width 134 height 15
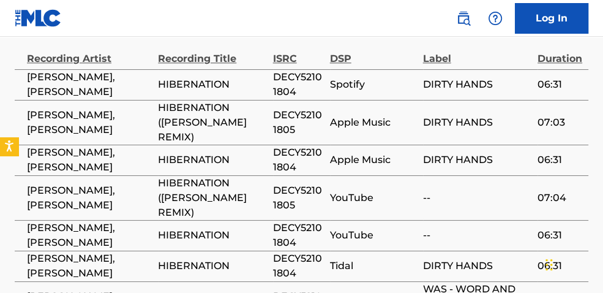
scroll to position [767, 0]
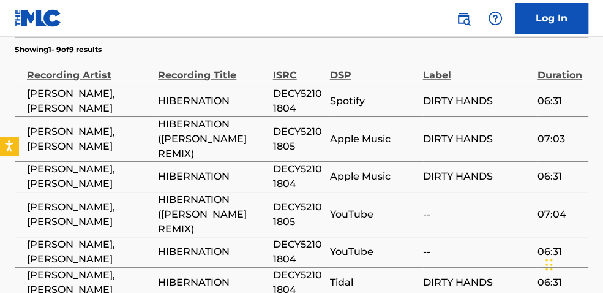
click at [301, 162] on span "DECY52101804" at bounding box center [298, 176] width 51 height 29
drag, startPoint x: 301, startPoint y: 149, endPoint x: 283, endPoint y: 148, distance: 18.4
click at [283, 162] on span "DECY52101804" at bounding box center [298, 176] width 51 height 29
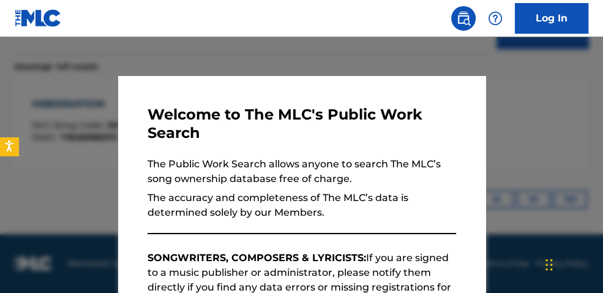
scroll to position [361, 0]
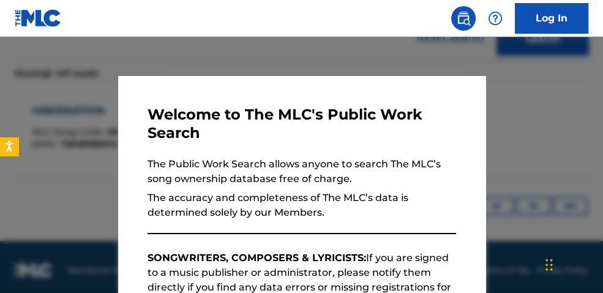
drag, startPoint x: 289, startPoint y: 35, endPoint x: 286, endPoint y: 48, distance: 13.2
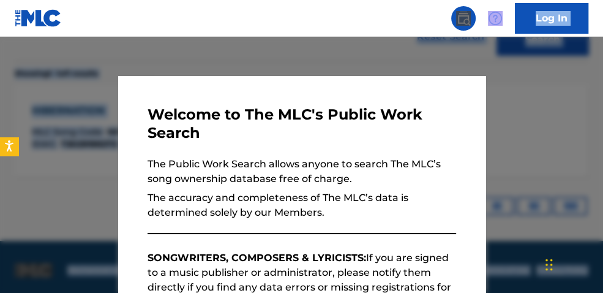
scroll to position [224, 0]
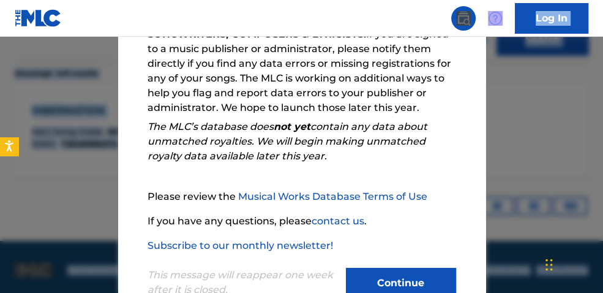
click at [515, 159] on div at bounding box center [301, 183] width 603 height 293
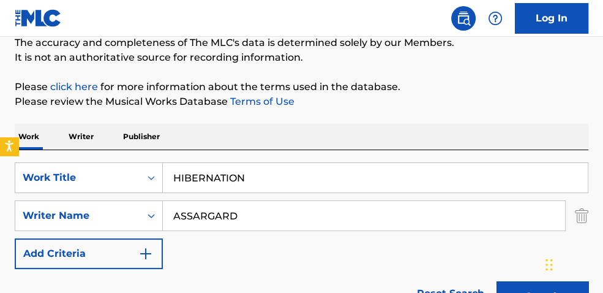
scroll to position [105, 0]
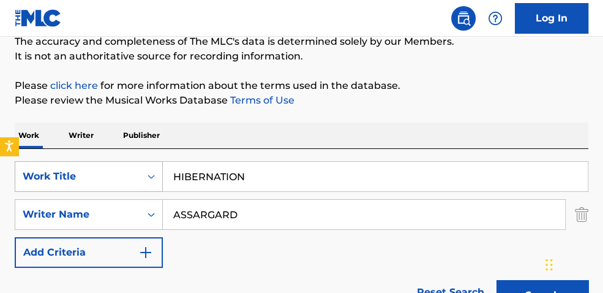
drag, startPoint x: 276, startPoint y: 175, endPoint x: 116, endPoint y: 160, distance: 161.2
click at [118, 161] on div "SearchWithCriteria43fd9d0d-f284-4eee-b3a8-d63c9dfef4c1 Work Title HIBERNATION" at bounding box center [302, 176] width 574 height 31
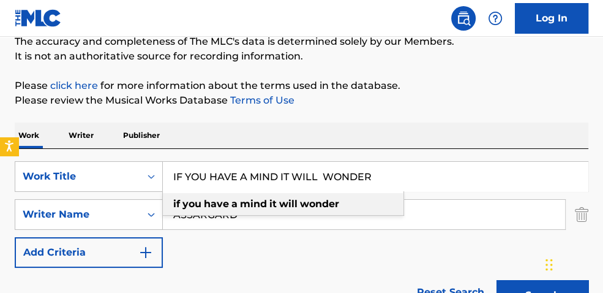
click at [316, 205] on strong "wonder" at bounding box center [319, 204] width 39 height 12
type input "if you have a mind it will wonder"
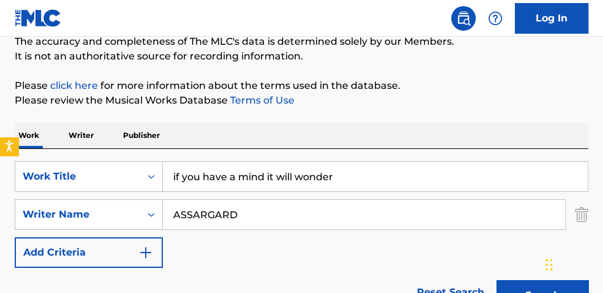
click at [524, 287] on button "Search" at bounding box center [543, 295] width 92 height 31
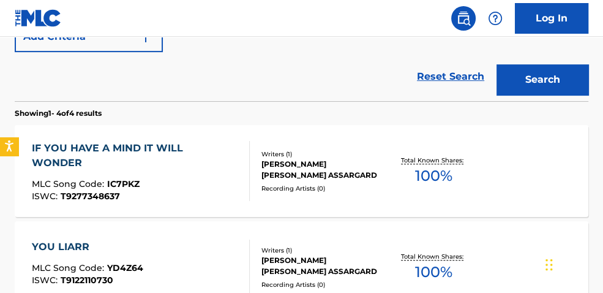
drag, startPoint x: 556, startPoint y: 83, endPoint x: 570, endPoint y: 88, distance: 14.9
click at [557, 83] on button "Search" at bounding box center [543, 79] width 92 height 31
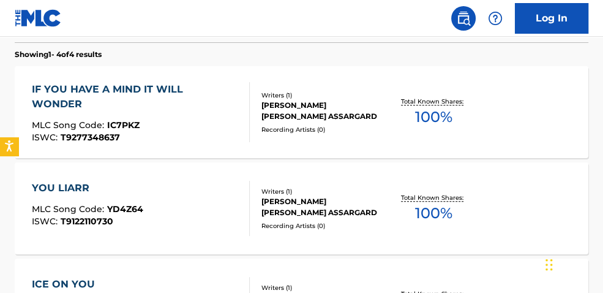
scroll to position [378, 0]
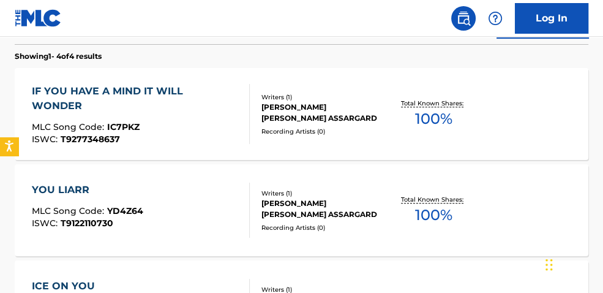
click at [446, 113] on span "100 %" at bounding box center [433, 119] width 37 height 22
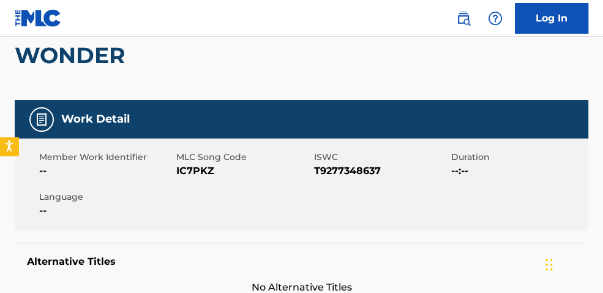
scroll to position [147, 0]
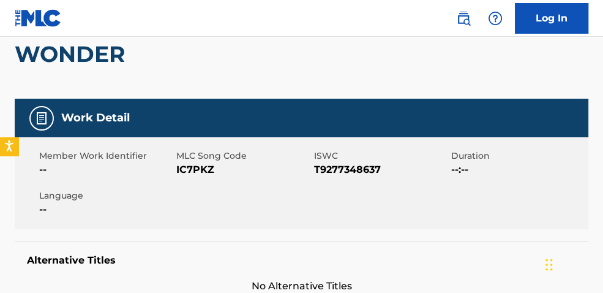
click at [356, 176] on div "Member Work Identifier -- MLC Song Code IC7PKZ ISWC T9277348637 Duration --:-- …" at bounding box center [302, 183] width 574 height 92
click at [357, 175] on div "Member Work Identifier -- MLC Song Code IC7PKZ ISWC T9277348637 Duration --:-- …" at bounding box center [302, 183] width 574 height 92
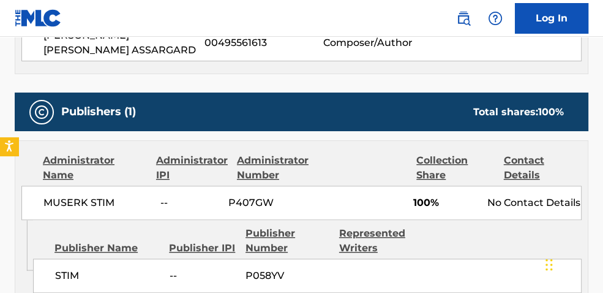
scroll to position [480, 0]
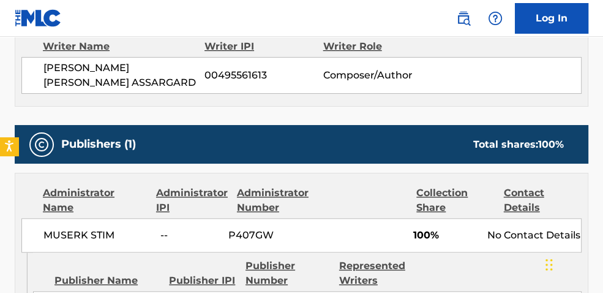
scroll to position [448, 0]
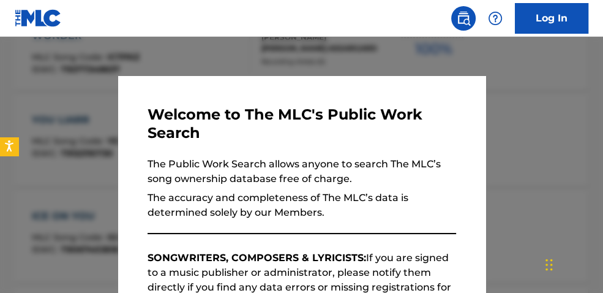
drag, startPoint x: 546, startPoint y: 149, endPoint x: 570, endPoint y: 148, distance: 23.9
click at [556, 148] on div at bounding box center [301, 183] width 603 height 293
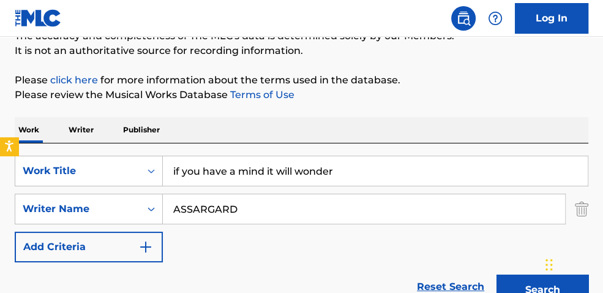
scroll to position [175, 0]
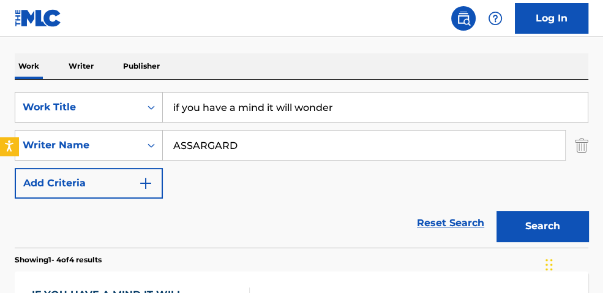
drag, startPoint x: 380, startPoint y: 94, endPoint x: 61, endPoint y: 49, distance: 321.7
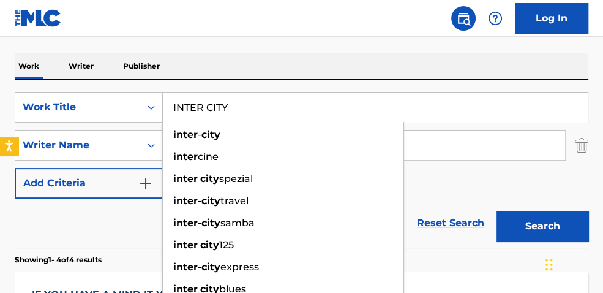
type input "INTER CITY"
click at [497, 211] on button "Search" at bounding box center [543, 226] width 92 height 31
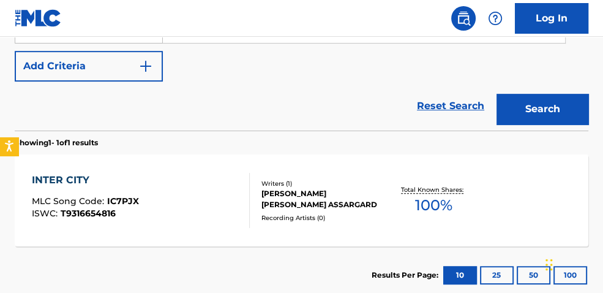
scroll to position [297, 0]
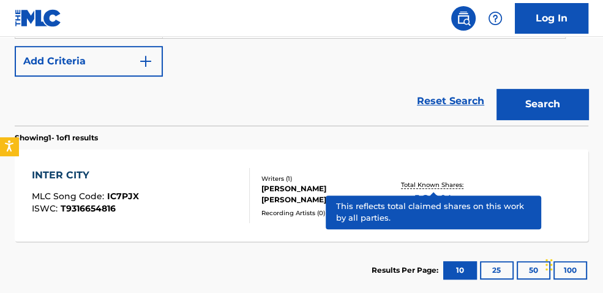
click at [429, 185] on p "Total Known Shares:" at bounding box center [434, 184] width 66 height 9
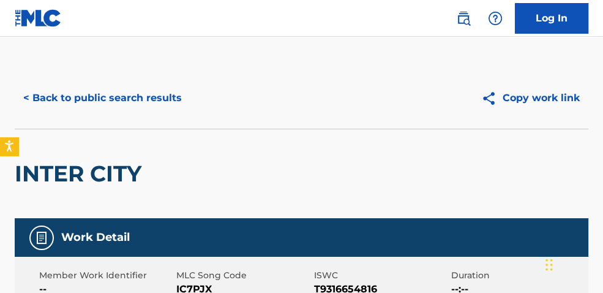
drag, startPoint x: 603, startPoint y: 64, endPoint x: 606, endPoint y: 70, distance: 6.8
click at [599, 70] on html "Accessibility Screen-Reader Guide, Feedback, and Issue Reporting | New window L…" at bounding box center [301, 146] width 603 height 293
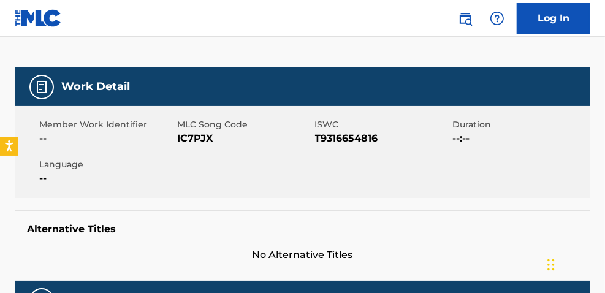
scroll to position [153, 0]
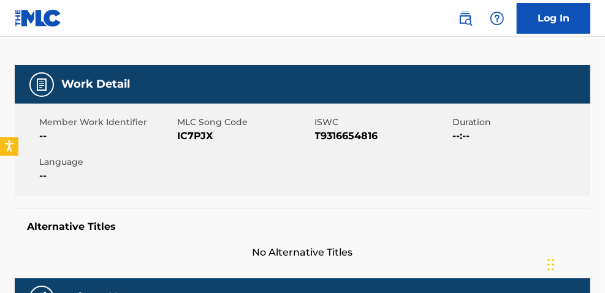
click at [325, 134] on span "T9316654816" at bounding box center [382, 136] width 135 height 15
click at [326, 134] on span "T9316654816" at bounding box center [382, 136] width 135 height 15
click at [323, 136] on span "T9316654816" at bounding box center [382, 136] width 135 height 15
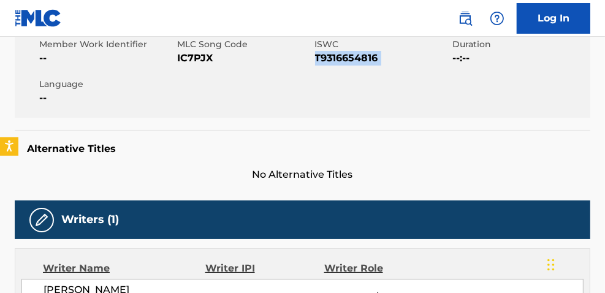
scroll to position [0, 0]
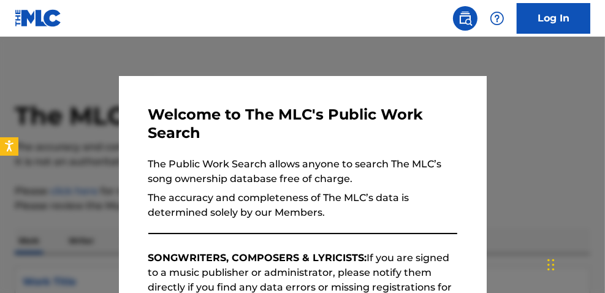
scroll to position [367, 0]
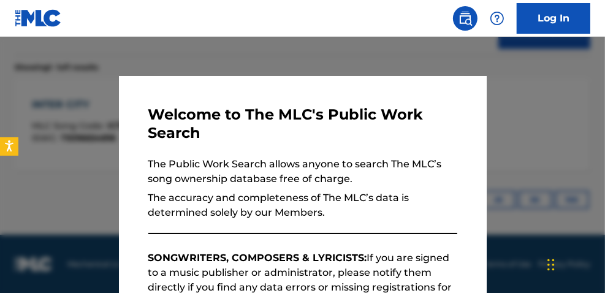
drag, startPoint x: 440, startPoint y: 28, endPoint x: 452, endPoint y: 33, distance: 12.1
click at [441, 29] on nav "Log In" at bounding box center [302, 18] width 605 height 37
click at [494, 83] on div at bounding box center [302, 183] width 605 height 293
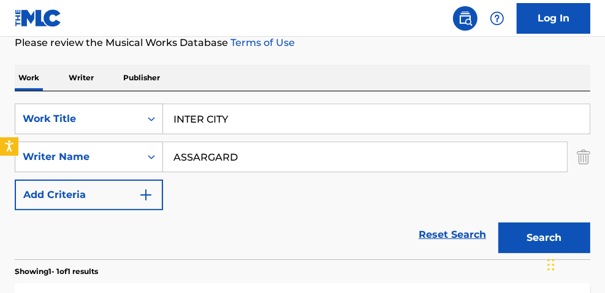
scroll to position [158, 0]
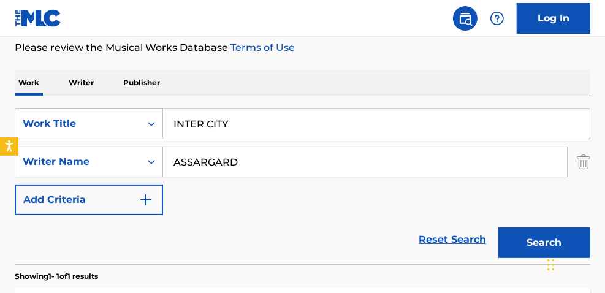
drag, startPoint x: 275, startPoint y: 124, endPoint x: 75, endPoint y: 43, distance: 215.5
click at [81, 68] on div "The MLC Public Work Search The accuracy and completeness of The MLC's data is d…" at bounding box center [302, 173] width 605 height 528
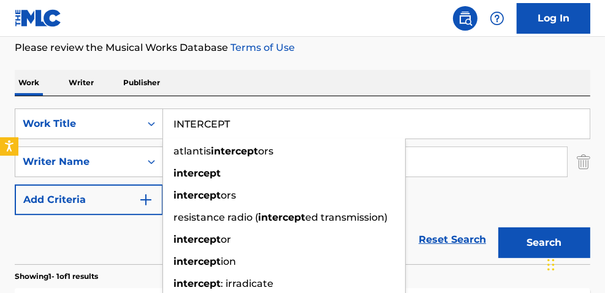
type input "INTERCEPT"
click at [498, 227] on button "Search" at bounding box center [544, 242] width 92 height 31
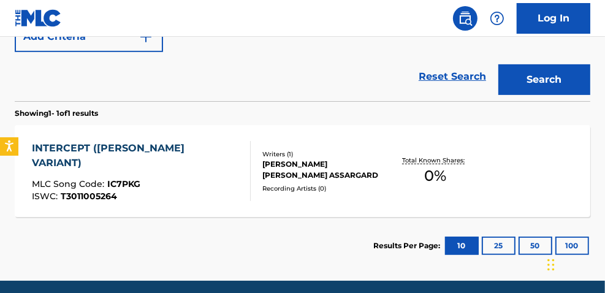
scroll to position [319, 0]
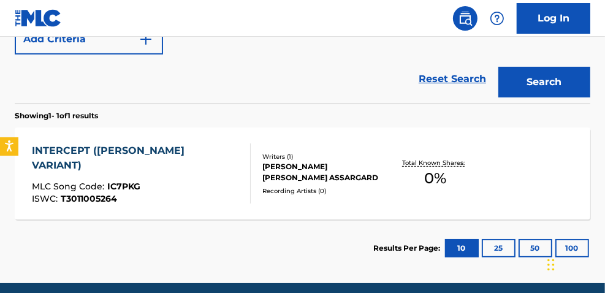
click at [429, 176] on span "0 %" at bounding box center [435, 178] width 22 height 22
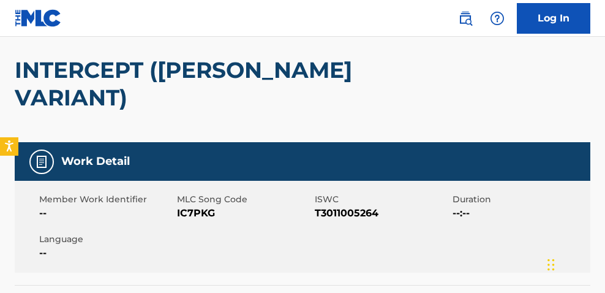
scroll to position [105, 0]
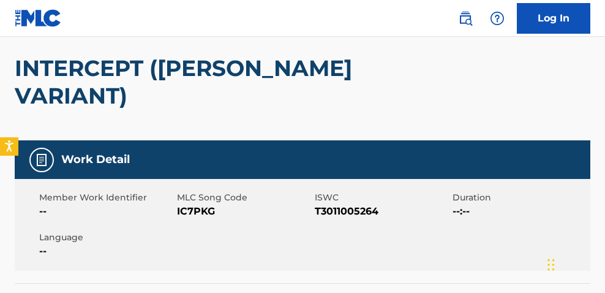
click at [350, 206] on span "T3011005264" at bounding box center [382, 211] width 135 height 15
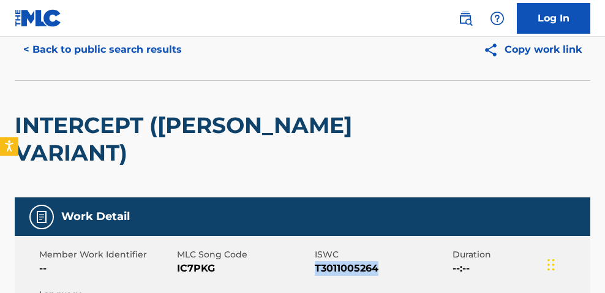
scroll to position [0, 0]
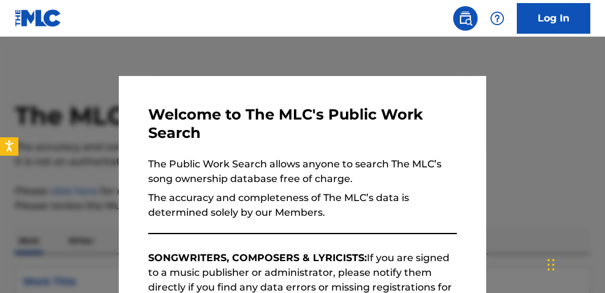
scroll to position [368, 0]
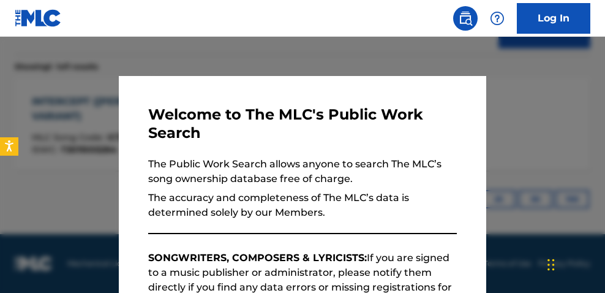
drag, startPoint x: 142, startPoint y: 42, endPoint x: 198, endPoint y: 81, distance: 68.8
click at [145, 44] on div at bounding box center [302, 183] width 605 height 293
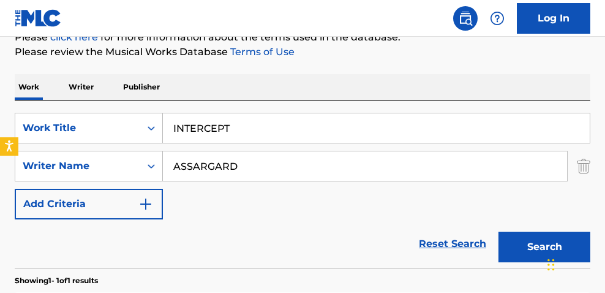
scroll to position [147, 0]
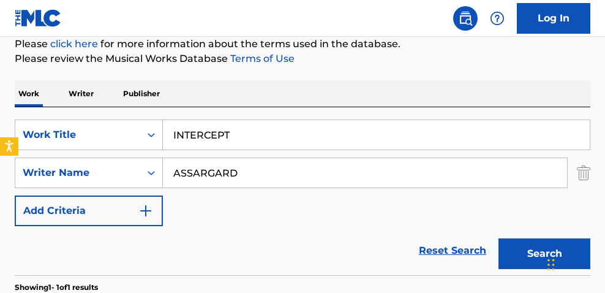
drag, startPoint x: 128, startPoint y: 94, endPoint x: 53, endPoint y: 51, distance: 87.0
click at [78, 72] on div "The MLC Public Work Search The accuracy and completeness of The MLC's data is d…" at bounding box center [302, 184] width 605 height 528
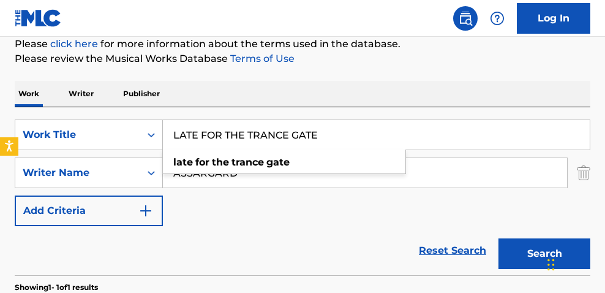
type input "LATE FOR THE TRANCE GATE"
click at [499, 238] on button "Search" at bounding box center [545, 253] width 92 height 31
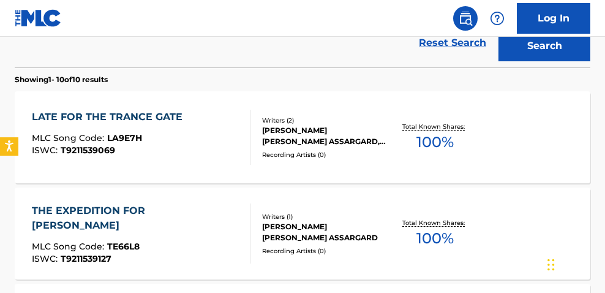
scroll to position [360, 0]
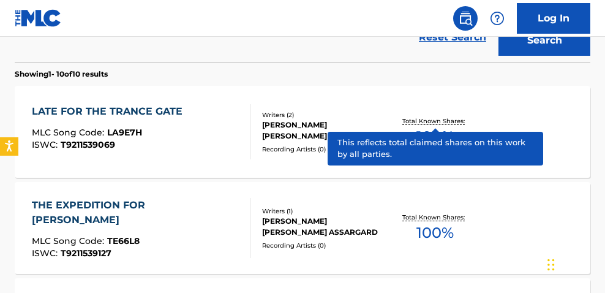
click at [457, 122] on p "Total Known Shares:" at bounding box center [435, 120] width 66 height 9
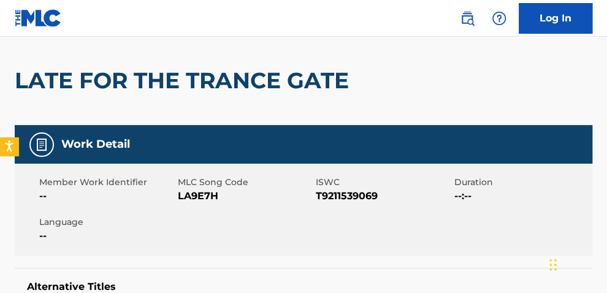
scroll to position [106, 0]
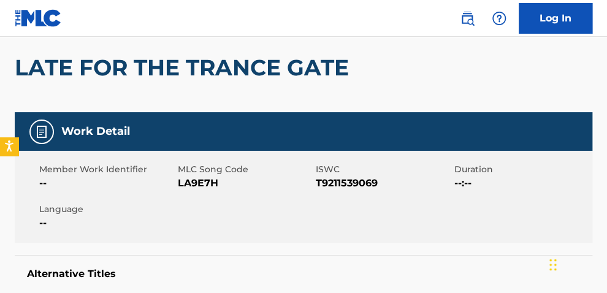
click at [353, 186] on span "T9211539069" at bounding box center [383, 183] width 135 height 15
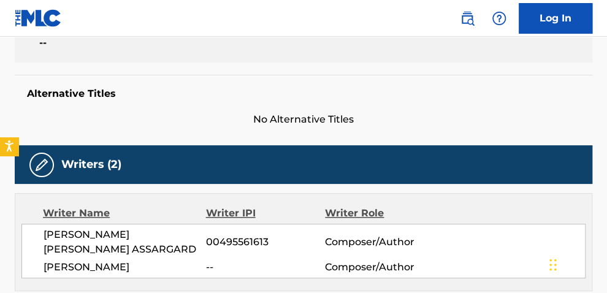
scroll to position [279, 0]
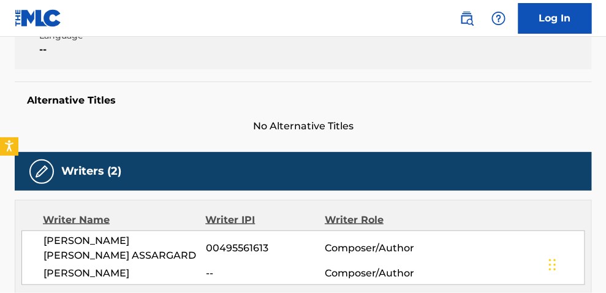
scroll to position [430, 0]
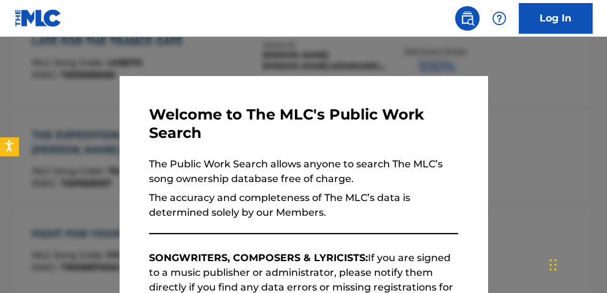
click at [546, 83] on div at bounding box center [303, 183] width 607 height 293
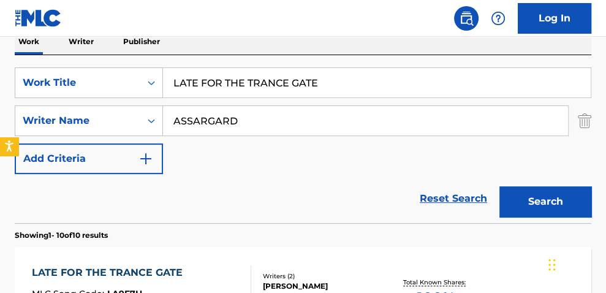
scroll to position [164, 0]
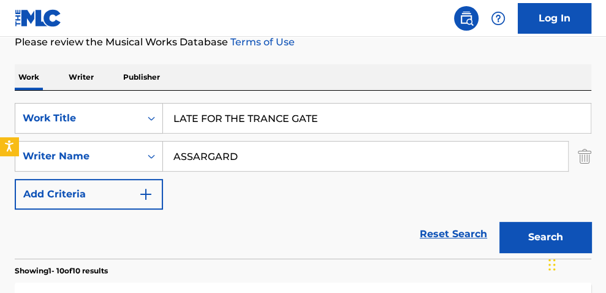
drag, startPoint x: 362, startPoint y: 106, endPoint x: 131, endPoint y: 89, distance: 231.6
click at [150, 91] on div "SearchWithCriteria43fd9d0d-f284-4eee-b3a8-d63c9dfef4c1 Work Title LATE FOR THE …" at bounding box center [303, 175] width 576 height 168
type input "."
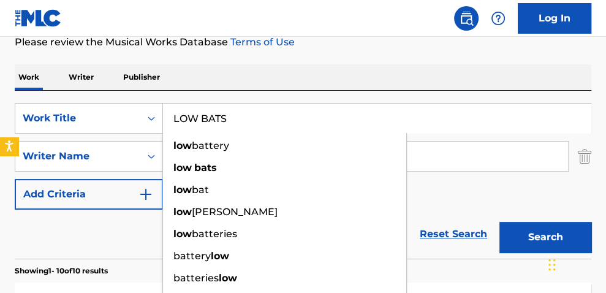
type input "LOW BATS"
click at [499, 222] on button "Search" at bounding box center [545, 237] width 92 height 31
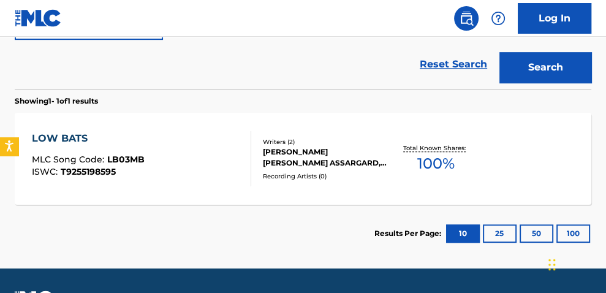
scroll to position [336, 0]
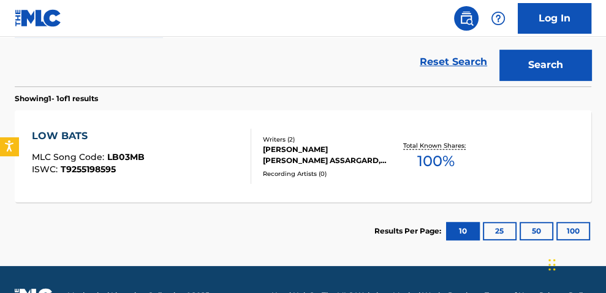
click at [445, 158] on span "100 %" at bounding box center [435, 161] width 37 height 22
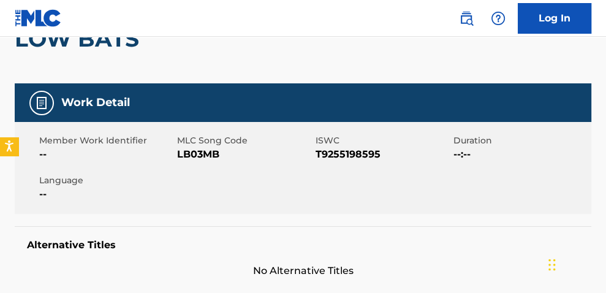
scroll to position [137, 0]
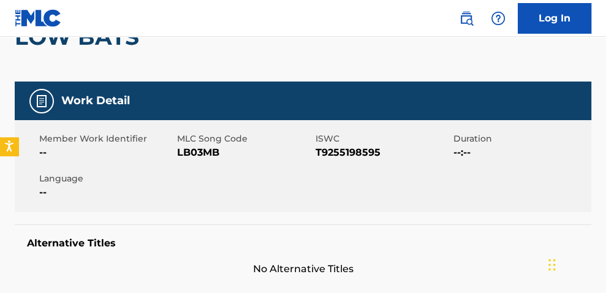
click at [349, 151] on span "T9255198595" at bounding box center [383, 152] width 135 height 15
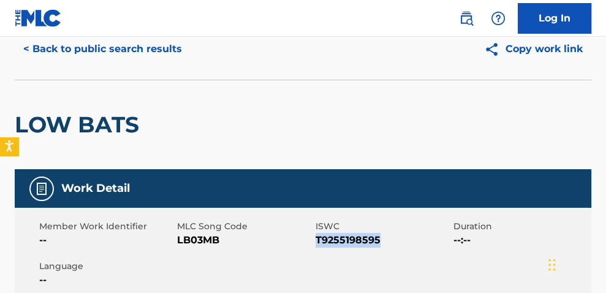
scroll to position [0, 0]
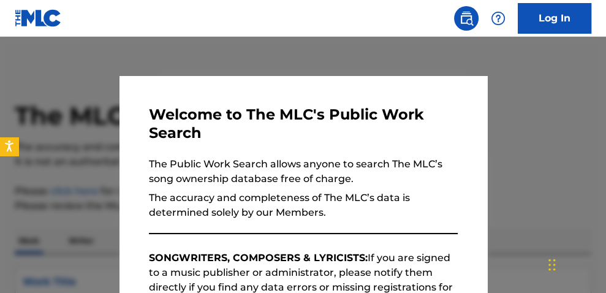
scroll to position [368, 0]
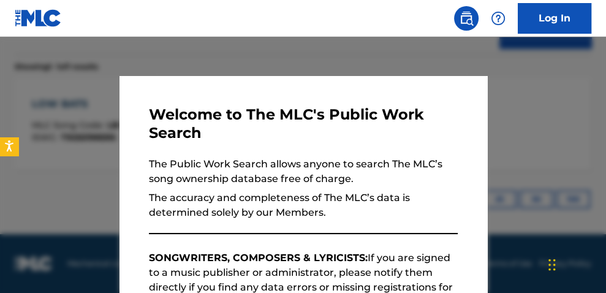
drag, startPoint x: 163, startPoint y: 59, endPoint x: 151, endPoint y: 63, distance: 12.8
click at [163, 59] on div at bounding box center [303, 183] width 606 height 293
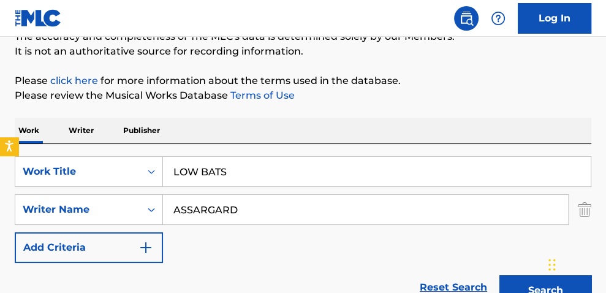
scroll to position [126, 0]
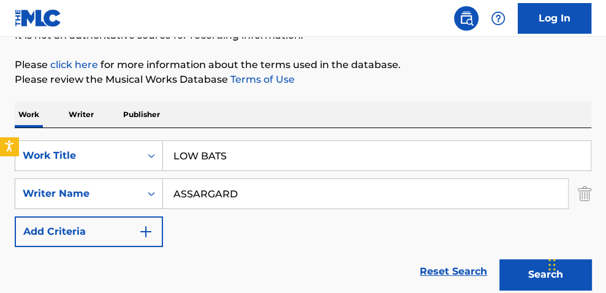
click at [48, 107] on div "Work Writer Publisher SearchWithCriteria43fd9d0d-f284-4eee-b3a8-d63c9dfef4c1 Wo…" at bounding box center [303, 286] width 576 height 368
type input "MANCHESTER LOW STAR"
click at [499, 259] on button "Search" at bounding box center [545, 274] width 92 height 31
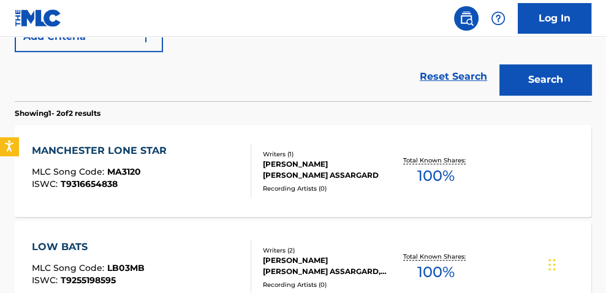
scroll to position [375, 0]
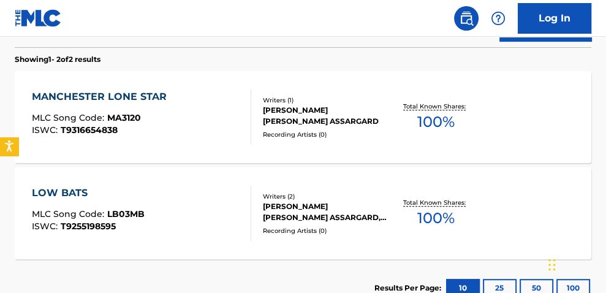
click at [438, 117] on span "100 %" at bounding box center [435, 122] width 37 height 22
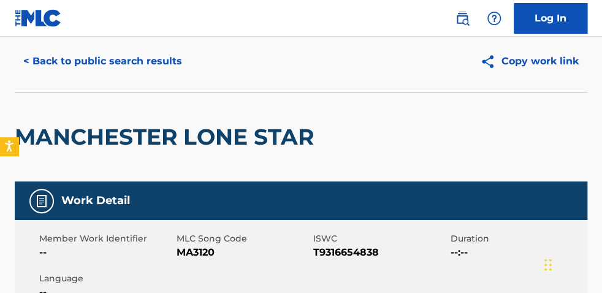
scroll to position [81, 0]
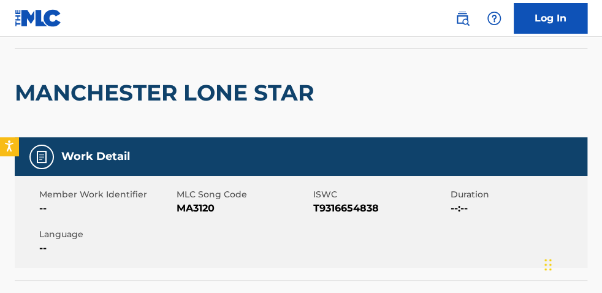
click at [348, 215] on span "T9316654838" at bounding box center [380, 208] width 134 height 15
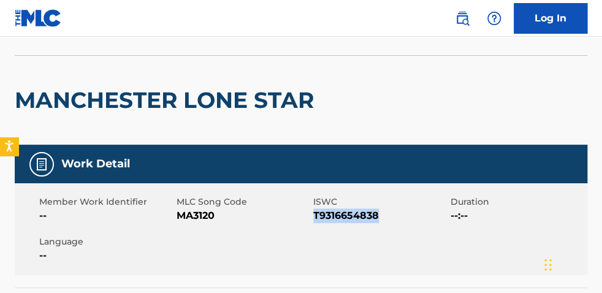
scroll to position [62, 0]
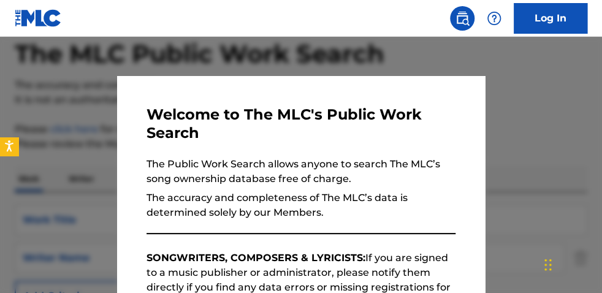
scroll to position [445, 0]
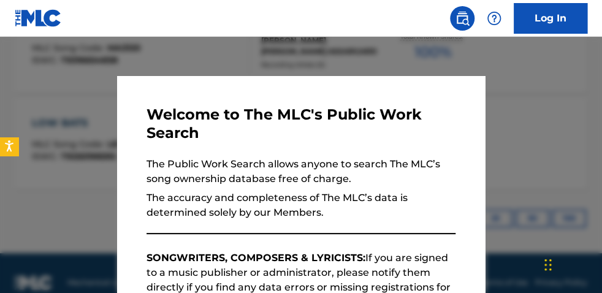
drag, startPoint x: 188, startPoint y: 59, endPoint x: 181, endPoint y: 61, distance: 7.5
click at [188, 59] on div at bounding box center [301, 183] width 602 height 293
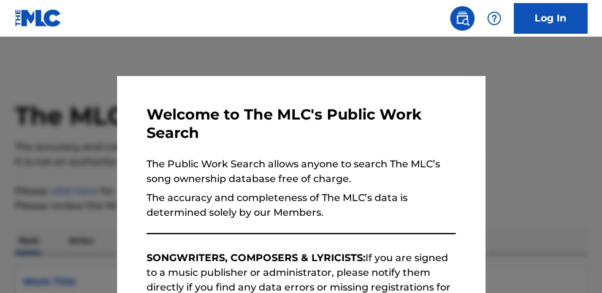
drag, startPoint x: 529, startPoint y: 110, endPoint x: 532, endPoint y: 117, distance: 7.7
click at [530, 110] on div at bounding box center [301, 183] width 602 height 293
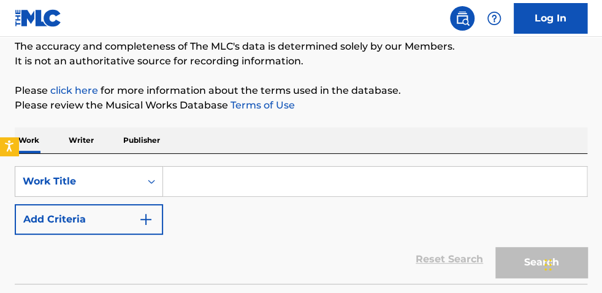
scroll to position [102, 0]
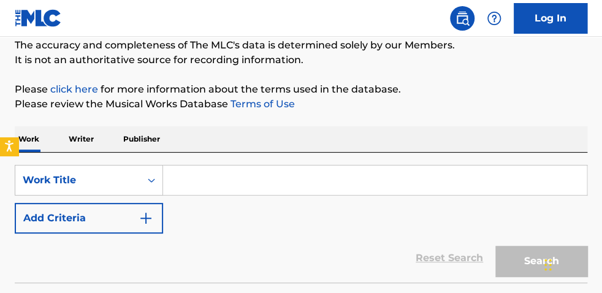
click at [279, 182] on input "Search Form" at bounding box center [374, 179] width 423 height 29
click at [349, 217] on div "SearchWithCriteria3fcd5b56-aa49-4fb4-9083-3e6e35dd664f Work Title Add Criteria" at bounding box center [301, 199] width 572 height 69
click at [270, 181] on input "Search Form" at bounding box center [374, 179] width 423 height 29
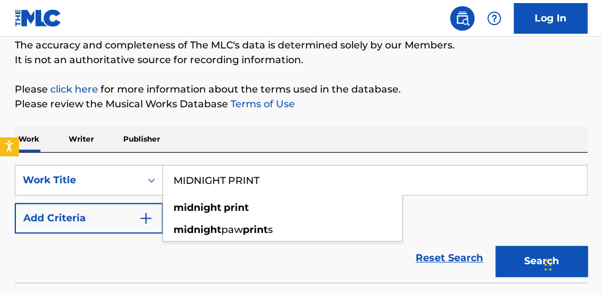
type input "MIDNIGHT PRINT"
click at [140, 223] on img "Search Form" at bounding box center [145, 218] width 15 height 15
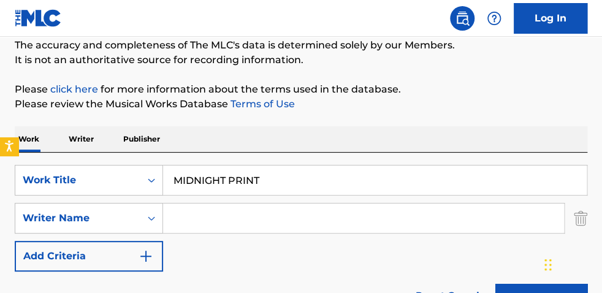
click at [217, 208] on input "Search Form" at bounding box center [363, 217] width 401 height 29
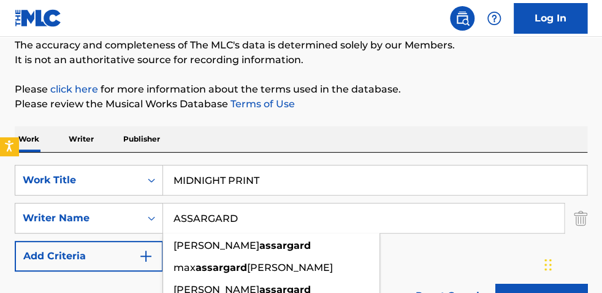
type input "ASSARGARD"
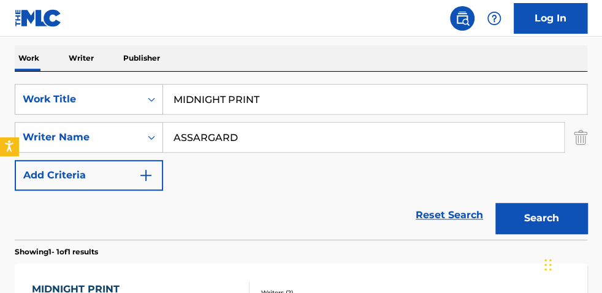
scroll to position [300, 0]
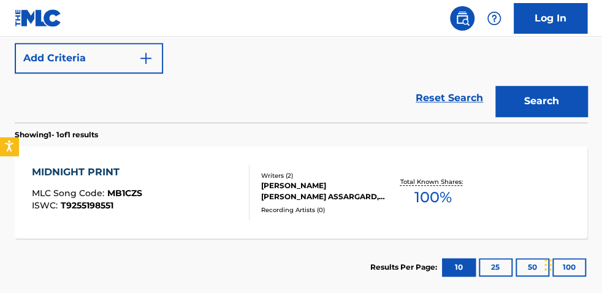
click at [444, 197] on span "100 %" at bounding box center [432, 197] width 37 height 22
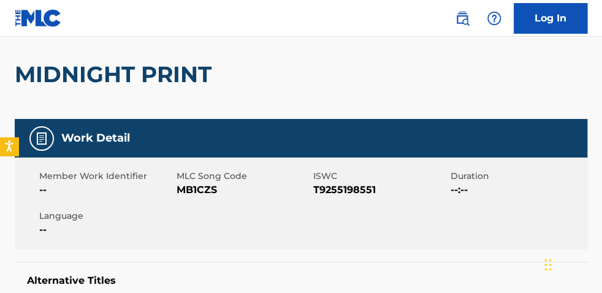
scroll to position [100, 0]
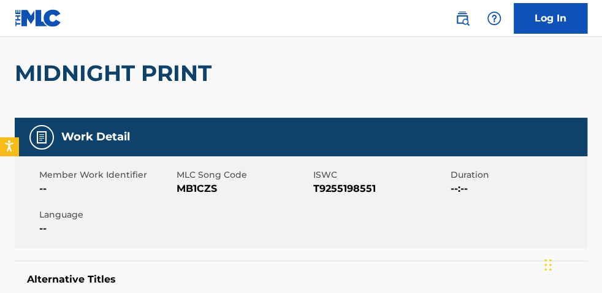
click at [351, 186] on span "T9255198551" at bounding box center [380, 188] width 134 height 15
copy span "T9255198551"
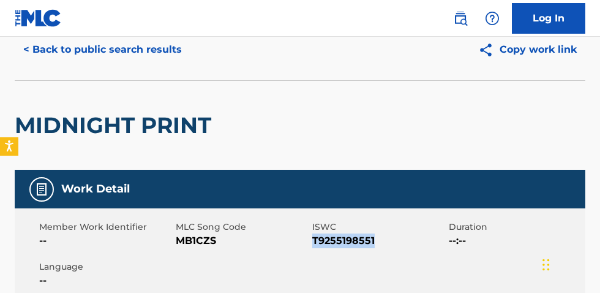
scroll to position [20, 0]
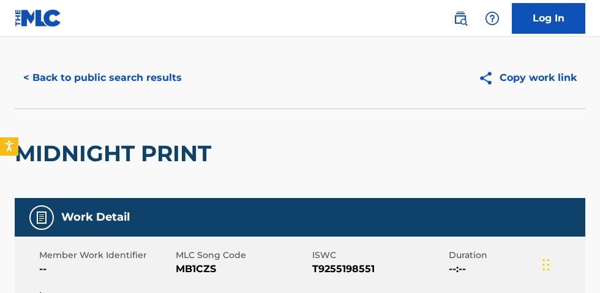
scroll to position [368, 0]
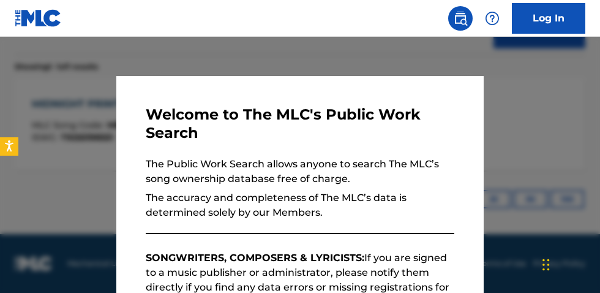
click at [316, 59] on div at bounding box center [300, 183] width 600 height 293
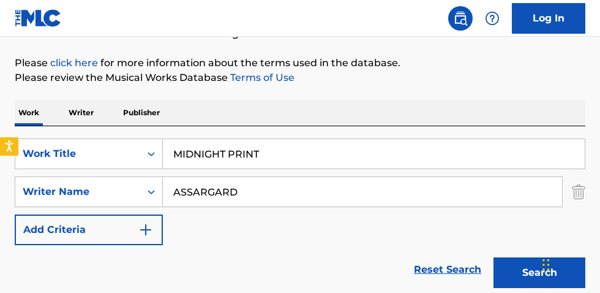
scroll to position [132, 0]
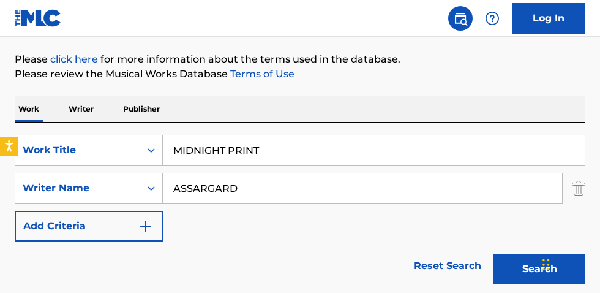
click at [110, 108] on div "Work Writer Publisher SearchWithCriteria3fcd5b56-aa49-4fb4-9083-3e6e35dd664f Wo…" at bounding box center [300, 280] width 571 height 368
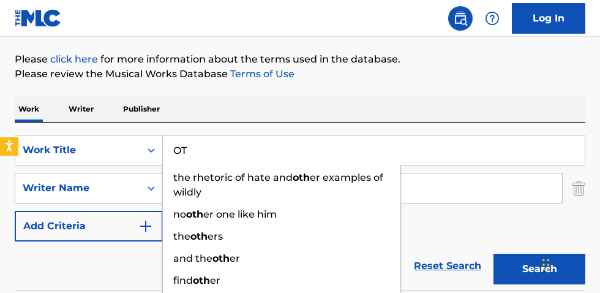
type input "O"
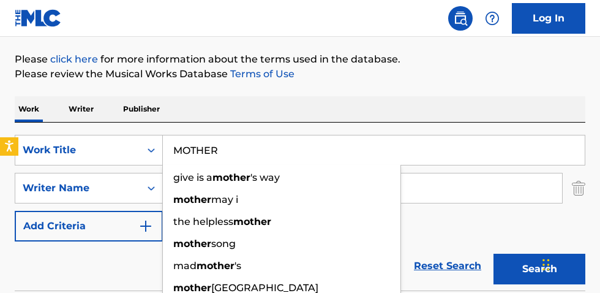
type input "MOTHER"
click at [494, 254] on button "Search" at bounding box center [540, 269] width 92 height 31
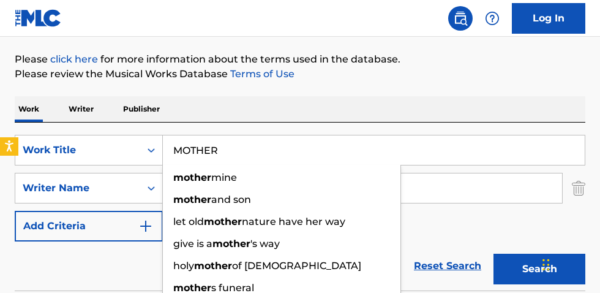
drag, startPoint x: 231, startPoint y: 93, endPoint x: 224, endPoint y: 99, distance: 9.6
click at [230, 93] on div "The MLC Public Work Search The accuracy and completeness of The MLC's data is d…" at bounding box center [300, 200] width 600 height 528
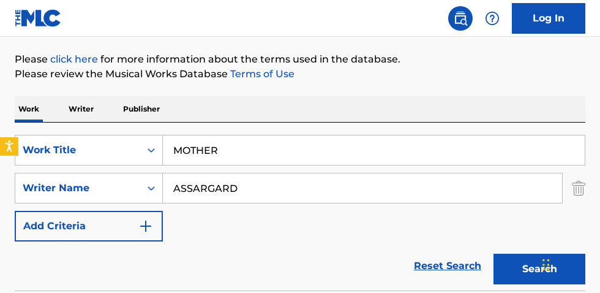
click at [524, 260] on button "Search" at bounding box center [540, 269] width 92 height 31
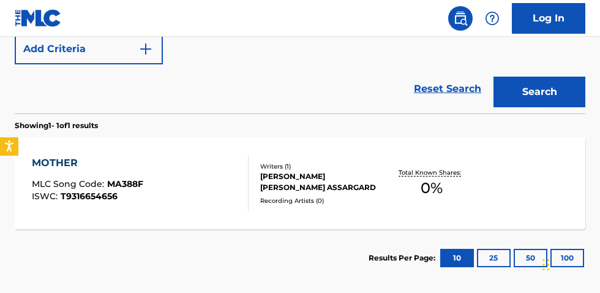
scroll to position [310, 0]
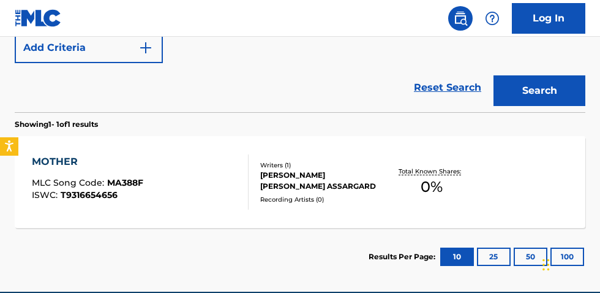
click at [447, 180] on div "Total Known Shares: 0 %" at bounding box center [431, 182] width 95 height 37
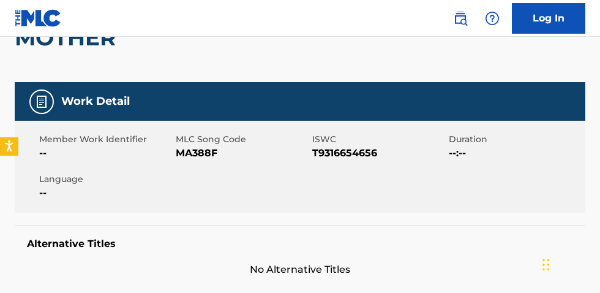
scroll to position [124, 0]
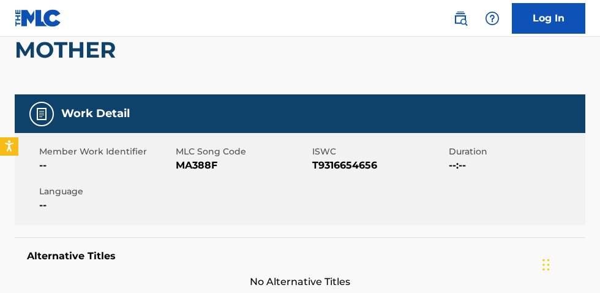
click at [368, 166] on span "T9316654656" at bounding box center [379, 165] width 134 height 15
copy span "T9316654656"
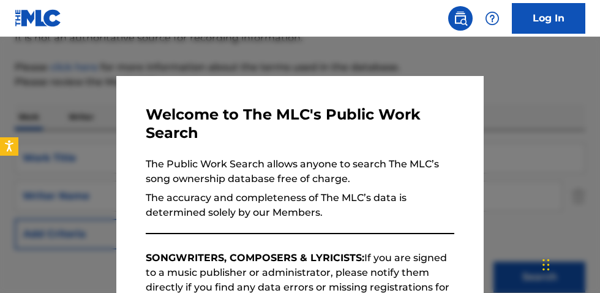
scroll to position [368, 0]
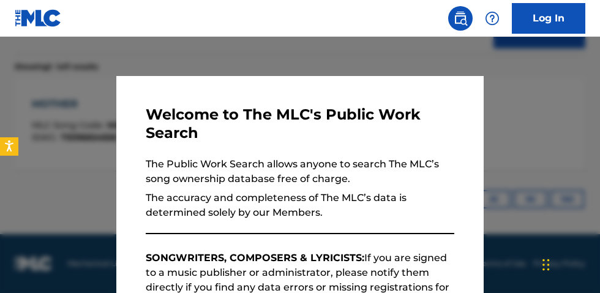
click at [278, 62] on div at bounding box center [300, 183] width 600 height 293
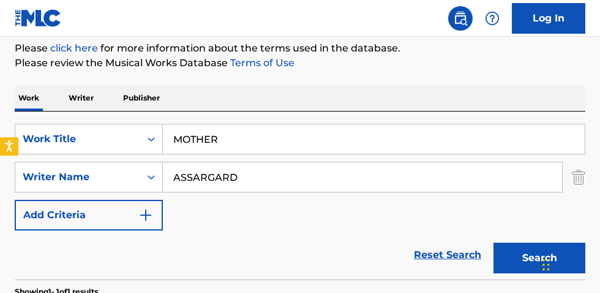
scroll to position [142, 0]
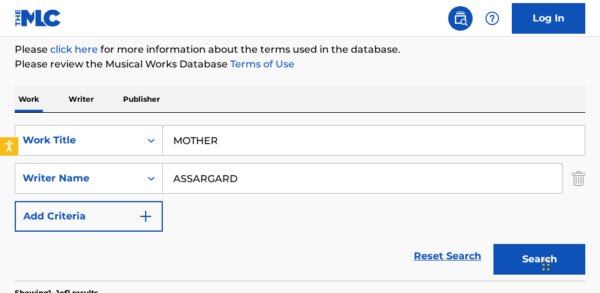
drag, startPoint x: 259, startPoint y: 142, endPoint x: 190, endPoint y: 129, distance: 69.8
click at [198, 132] on input "MOTHER" at bounding box center [374, 140] width 422 height 29
type input "M"
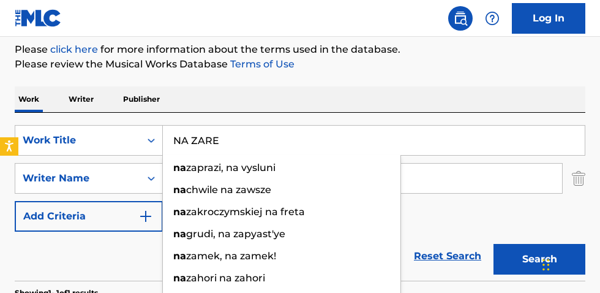
type input "NA ZARE"
click at [494, 244] on button "Search" at bounding box center [540, 259] width 92 height 31
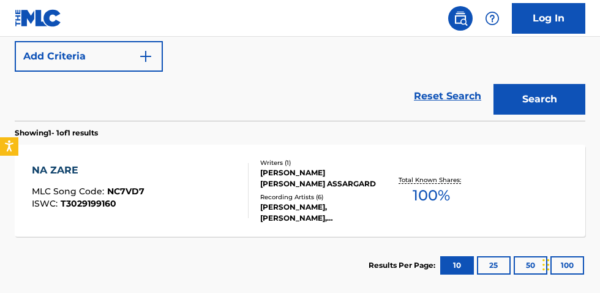
scroll to position [309, 0]
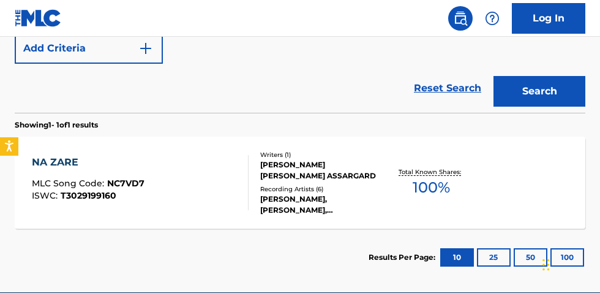
click at [435, 178] on span "100 %" at bounding box center [431, 187] width 37 height 22
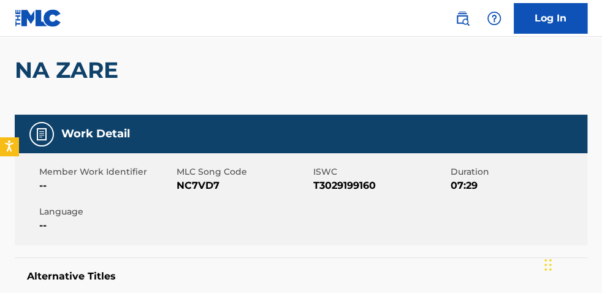
scroll to position [93, 0]
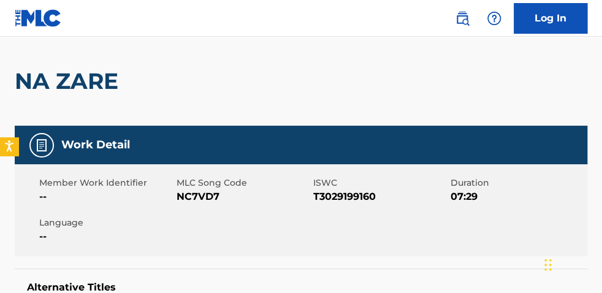
click at [353, 197] on span "T3029199160" at bounding box center [380, 196] width 134 height 15
copy span "T3029199160"
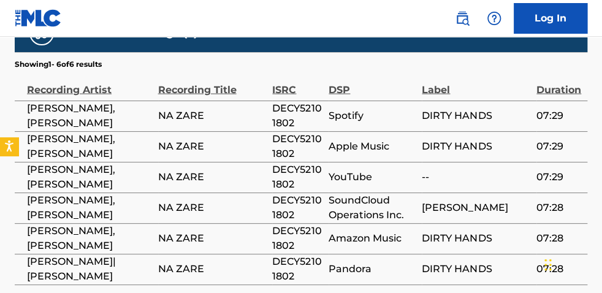
scroll to position [745, 0]
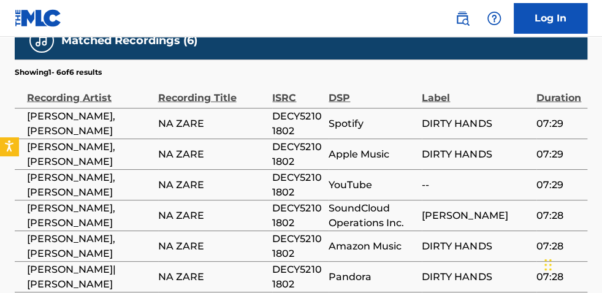
click at [303, 108] on span "DECY52101802" at bounding box center [297, 122] width 50 height 29
copy span "DECY52101802"
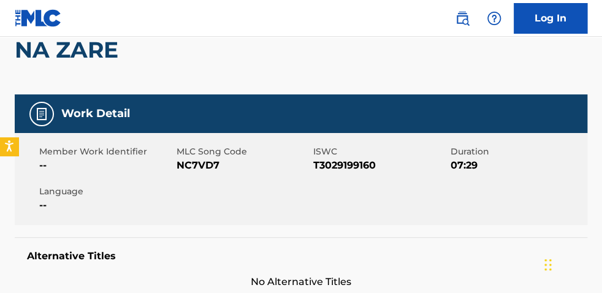
scroll to position [115, 0]
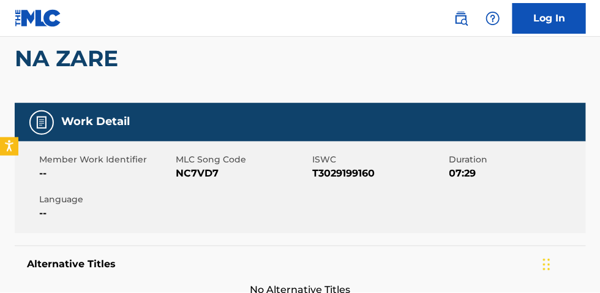
scroll to position [368, 0]
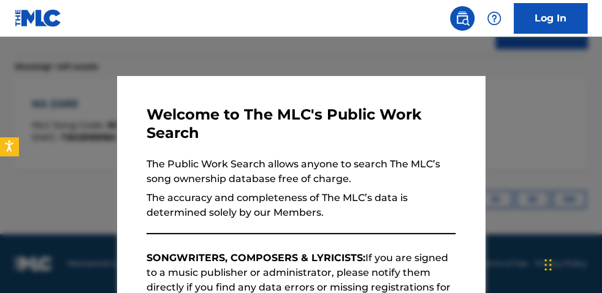
drag, startPoint x: 346, startPoint y: 58, endPoint x: 429, endPoint y: 56, distance: 83.3
click at [348, 58] on div at bounding box center [301, 183] width 602 height 293
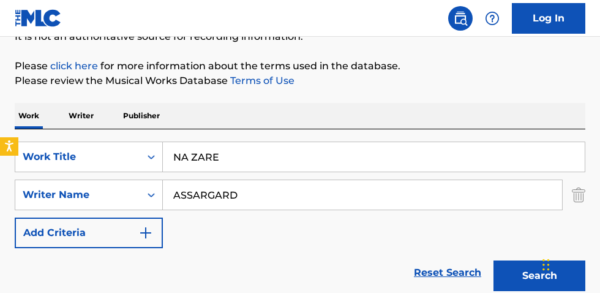
scroll to position [145, 0]
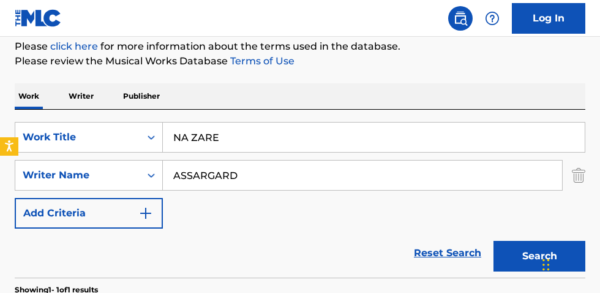
drag, startPoint x: 262, startPoint y: 137, endPoint x: 110, endPoint y: 93, distance: 157.6
click at [95, 118] on div "SearchWithCriteria3fcd5b56-aa49-4fb4-9083-3e6e35dd664f Work Title NA ZARE Searc…" at bounding box center [300, 194] width 571 height 168
click at [157, 78] on div "The MLC Public Work Search The accuracy and completeness of The MLC's data is d…" at bounding box center [300, 187] width 600 height 528
drag, startPoint x: 229, startPoint y: 134, endPoint x: 29, endPoint y: 83, distance: 205.3
click at [25, 100] on div "Work Writer Publisher SearchWithCriteria3fcd5b56-aa49-4fb4-9083-3e6e35dd664f Wo…" at bounding box center [300, 267] width 571 height 368
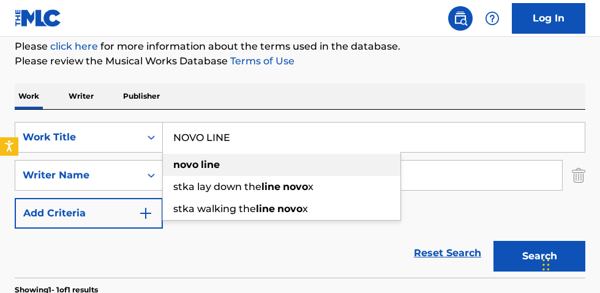
click at [206, 164] on strong "line" at bounding box center [210, 165] width 19 height 12
type input "novo line"
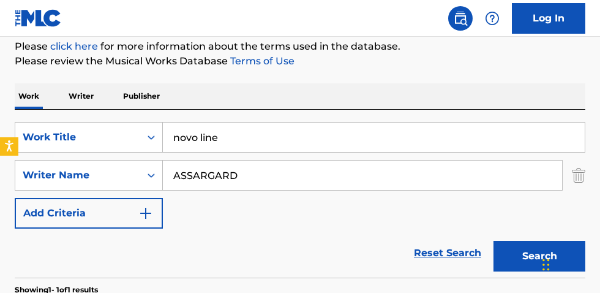
click at [526, 254] on button "Search" at bounding box center [540, 256] width 92 height 31
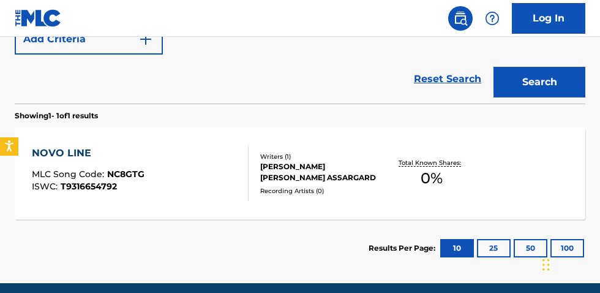
scroll to position [320, 0]
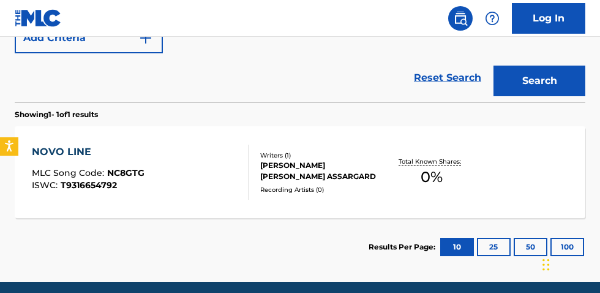
click at [446, 167] on div "Total Known Shares: 0 %" at bounding box center [431, 172] width 95 height 37
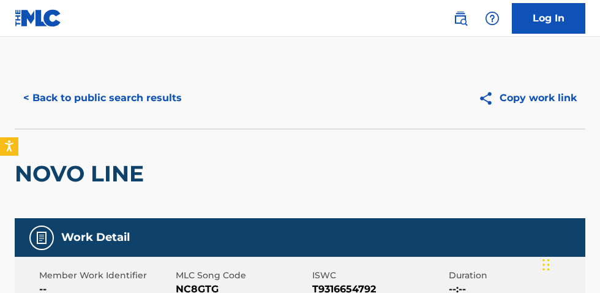
click at [350, 286] on span "T9316654792" at bounding box center [379, 289] width 134 height 15
copy span "T9316654792"
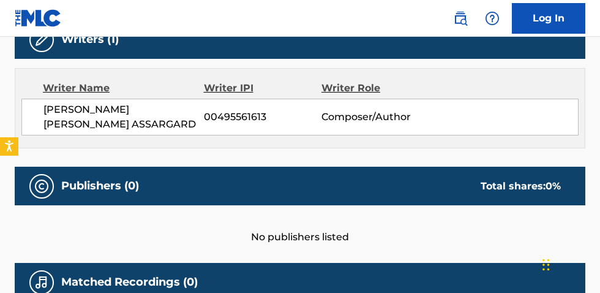
scroll to position [395, 0]
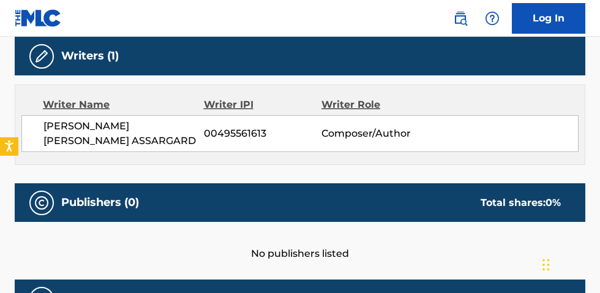
scroll to position [368, 0]
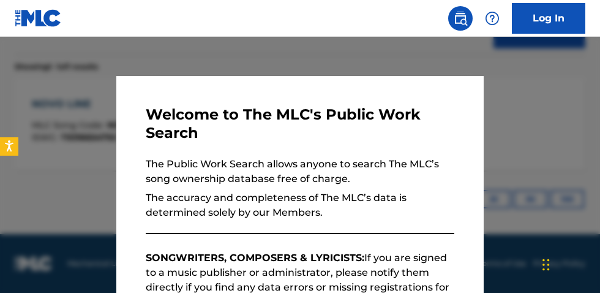
drag, startPoint x: 217, startPoint y: 58, endPoint x: 238, endPoint y: 68, distance: 23.3
click at [219, 58] on div at bounding box center [300, 183] width 600 height 293
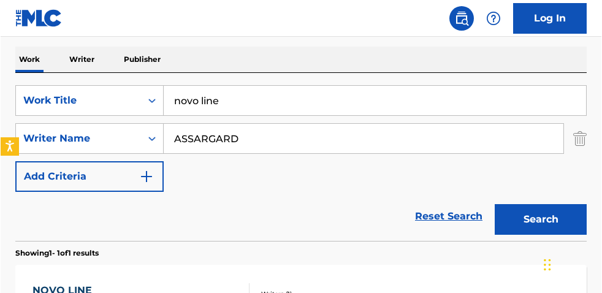
scroll to position [181, 0]
drag, startPoint x: 328, startPoint y: 102, endPoint x: 98, endPoint y: 66, distance: 232.5
click at [105, 78] on div "SearchWithCriteria3fcd5b56-aa49-4fb4-9083-3e6e35dd664f Work Title novo line Sea…" at bounding box center [300, 157] width 571 height 168
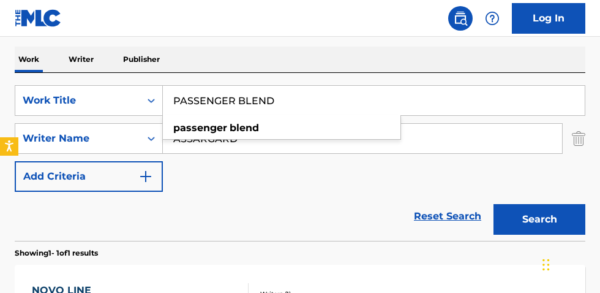
type input "PASSENGER BLEND"
click at [212, 223] on div "Reset Search Search" at bounding box center [300, 216] width 571 height 49
click at [507, 222] on button "Search" at bounding box center [540, 219] width 92 height 31
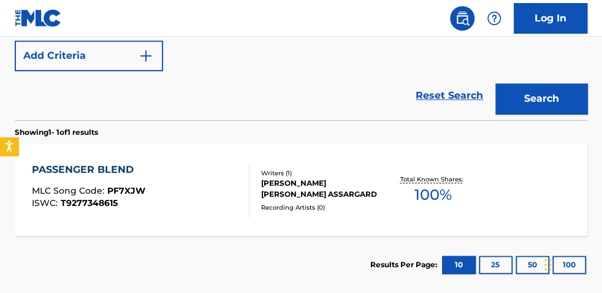
scroll to position [306, 0]
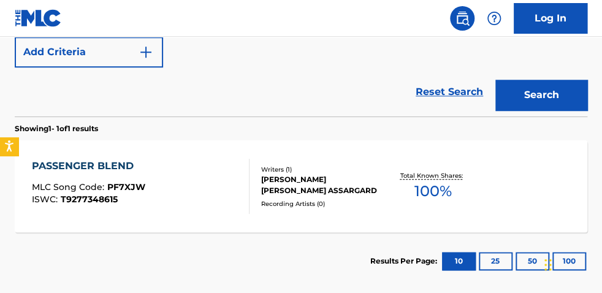
click at [437, 187] on span "100 %" at bounding box center [432, 191] width 37 height 22
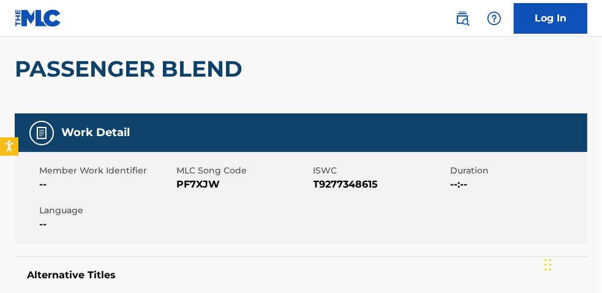
scroll to position [102, 0]
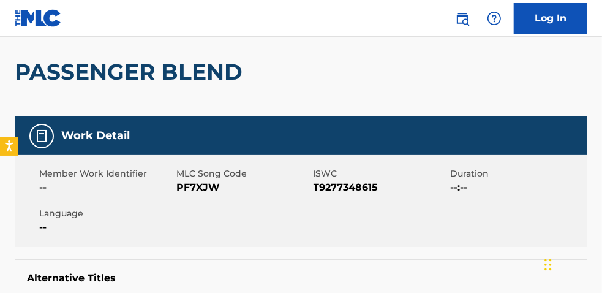
click at [365, 190] on span "T9277348615" at bounding box center [381, 187] width 134 height 15
copy span "T9277348615"
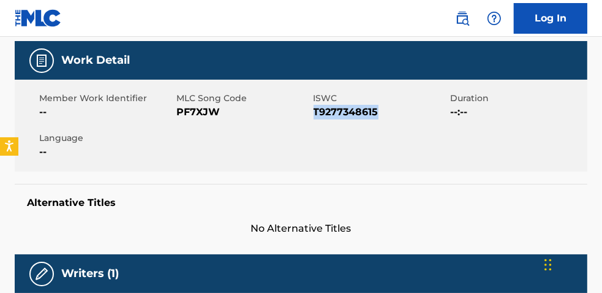
scroll to position [131, 0]
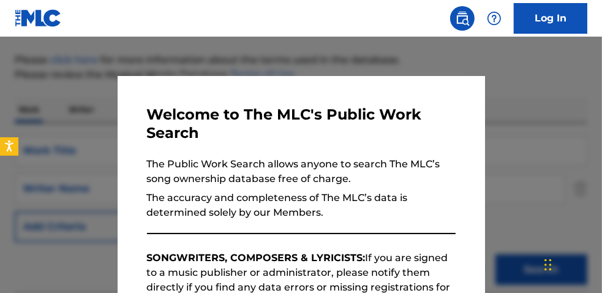
scroll to position [368, 0]
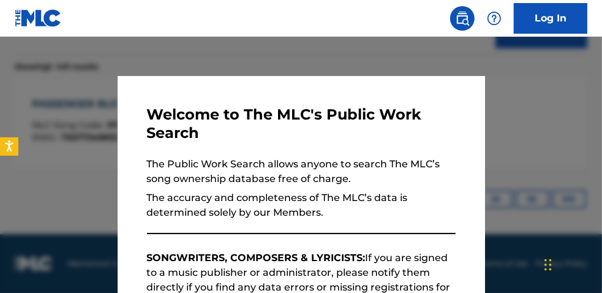
drag, startPoint x: 351, startPoint y: 64, endPoint x: 501, endPoint y: 85, distance: 151.5
click at [352, 64] on div at bounding box center [301, 183] width 602 height 293
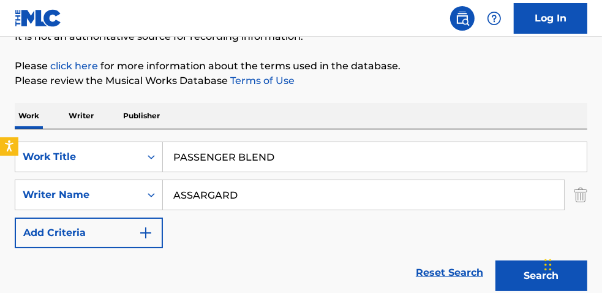
scroll to position [126, 0]
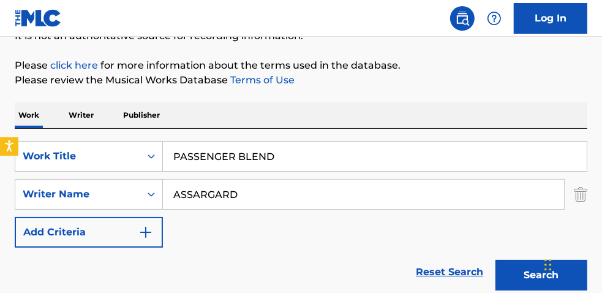
drag, startPoint x: 210, startPoint y: 152, endPoint x: 1, endPoint y: 95, distance: 215.9
click at [34, 111] on div "Work Writer Publisher SearchWithCriteria3fcd5b56-aa49-4fb4-9083-3e6e35dd664f Wo…" at bounding box center [301, 286] width 573 height 368
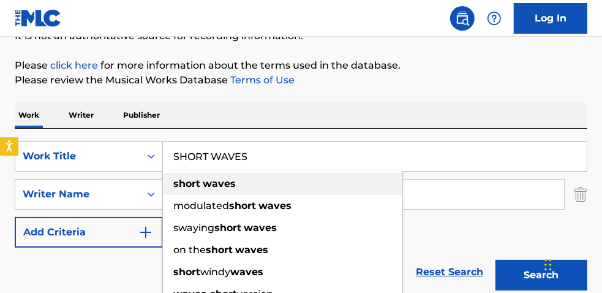
click at [225, 185] on strong "waves" at bounding box center [219, 184] width 33 height 12
type input "short waves"
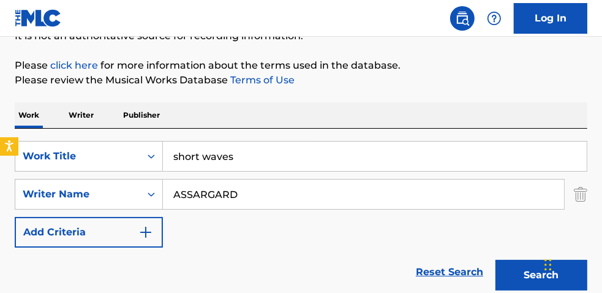
click at [516, 270] on button "Search" at bounding box center [542, 275] width 92 height 31
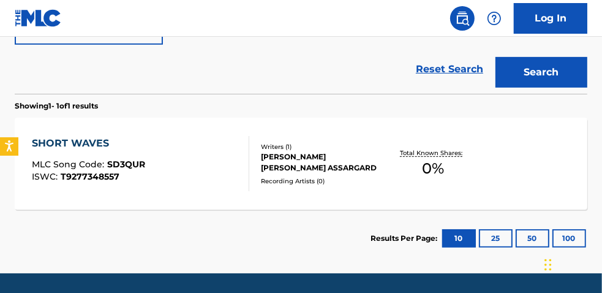
scroll to position [331, 0]
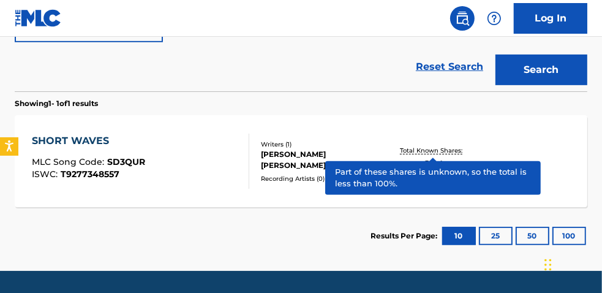
click at [447, 154] on p "Total Known Shares:" at bounding box center [434, 150] width 66 height 9
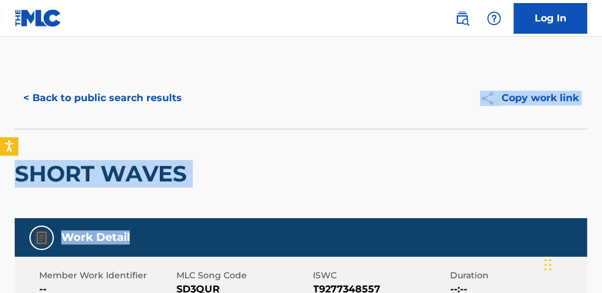
click at [601, 202] on html "Accessibility Screen-Reader Guide, Feedback, and Issue Reporting | New window L…" at bounding box center [301, 146] width 602 height 293
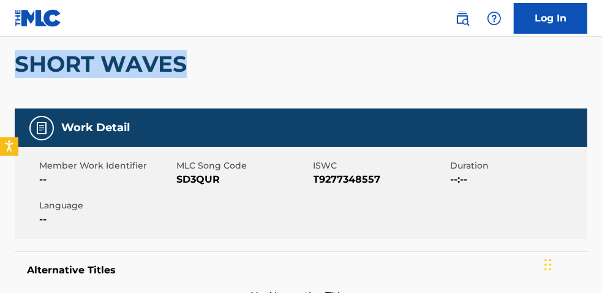
scroll to position [93, 0]
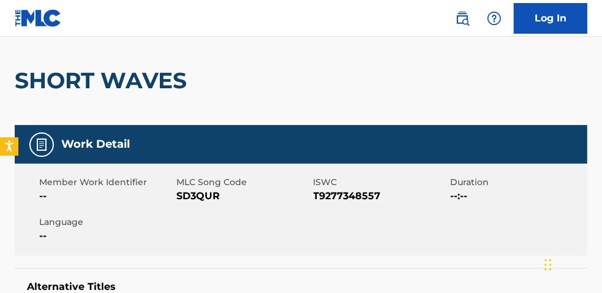
click at [332, 203] on div "Member Work Identifier -- MLC Song Code SD3QUR ISWC T9277348557 Duration --:-- …" at bounding box center [301, 210] width 573 height 92
click at [332, 197] on span "T9277348557" at bounding box center [381, 196] width 134 height 15
copy span "T9277348557"
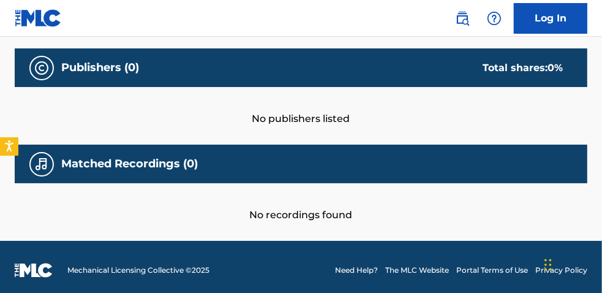
scroll to position [502, 0]
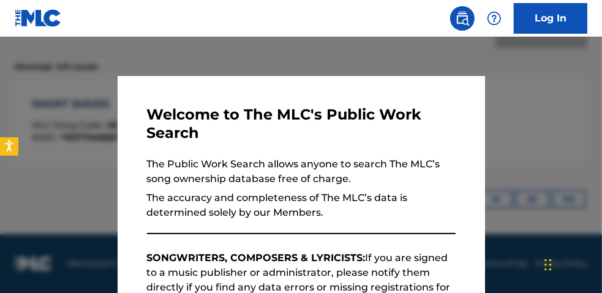
scroll to position [368, 0]
click at [278, 53] on div at bounding box center [301, 183] width 602 height 293
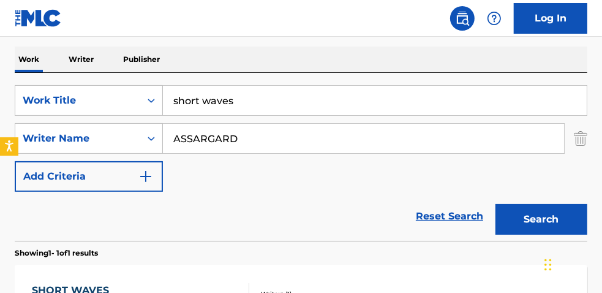
scroll to position [181, 0]
click at [66, 37] on div "The MLC Public Work Search The accuracy and completeness of The MLC's data is d…" at bounding box center [301, 150] width 602 height 528
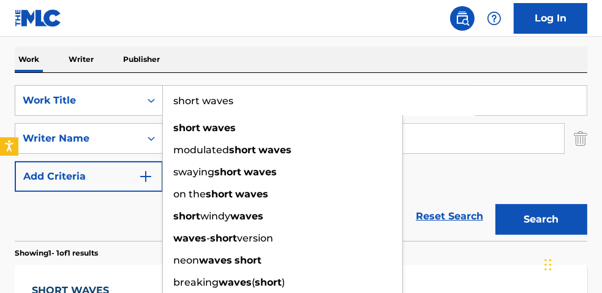
type input "A"
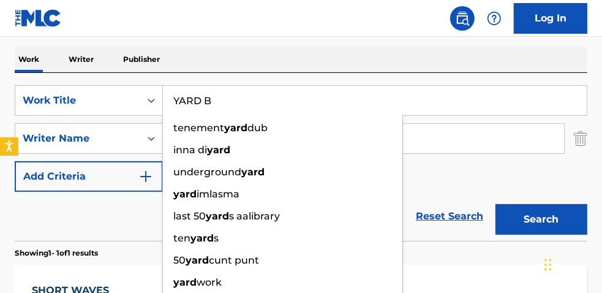
type input "YARD B"
click at [496, 204] on button "Search" at bounding box center [542, 219] width 92 height 31
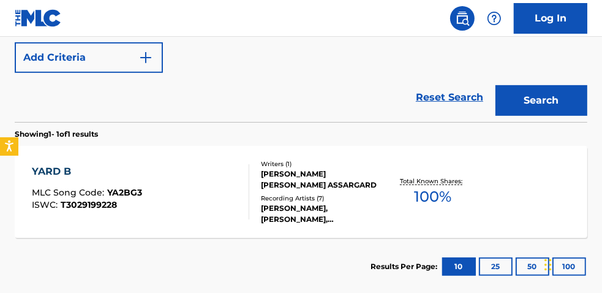
scroll to position [292, 0]
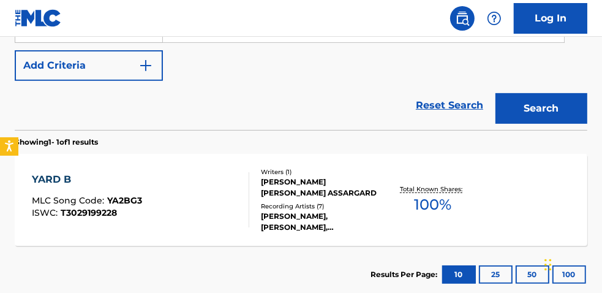
click at [436, 199] on span "100 %" at bounding box center [433, 205] width 37 height 22
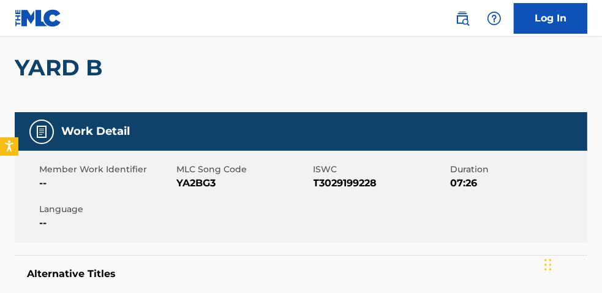
scroll to position [112, 0]
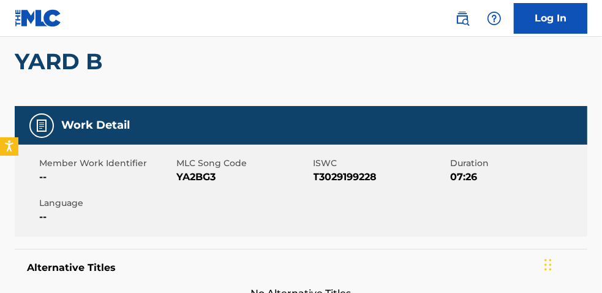
click at [336, 178] on span "T3029199228" at bounding box center [381, 177] width 134 height 15
drag, startPoint x: 337, startPoint y: 178, endPoint x: 314, endPoint y: 175, distance: 23.5
click at [314, 175] on span "T3029199228" at bounding box center [381, 177] width 134 height 15
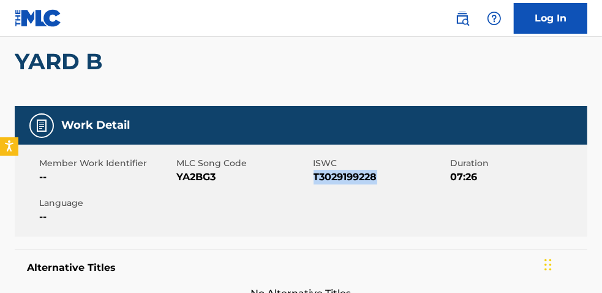
copy span "T3029199228"
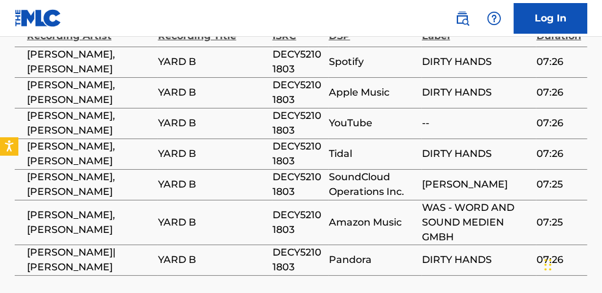
scroll to position [787, 0]
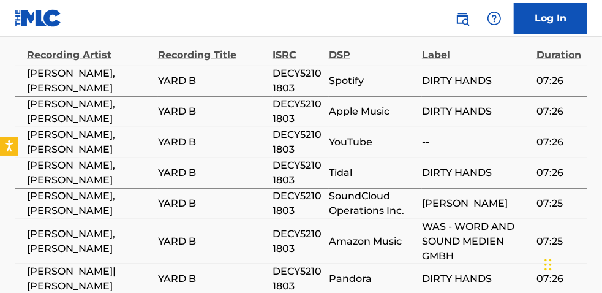
click at [295, 139] on span "DECY52101803" at bounding box center [298, 141] width 50 height 29
click at [294, 127] on span "DECY52101803" at bounding box center [298, 141] width 50 height 29
copy span "DECY52101803"
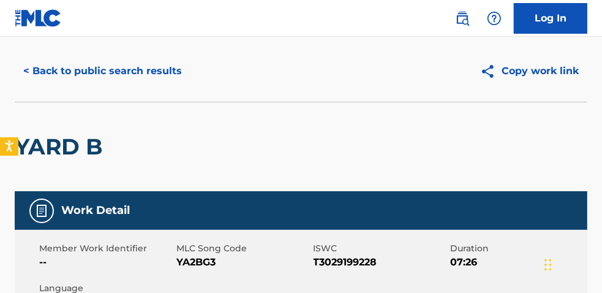
scroll to position [0, 0]
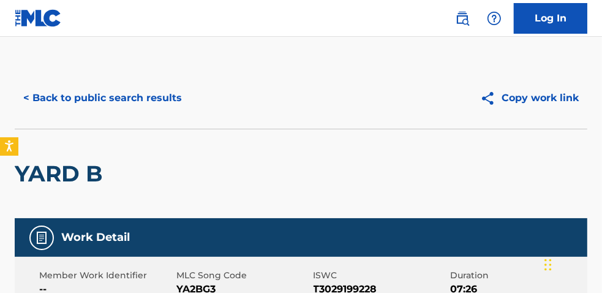
scroll to position [363, 0]
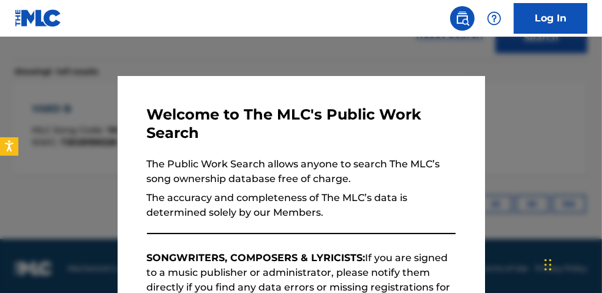
drag, startPoint x: 246, startPoint y: 49, endPoint x: 260, endPoint y: 48, distance: 14.1
click at [248, 48] on div at bounding box center [301, 183] width 602 height 293
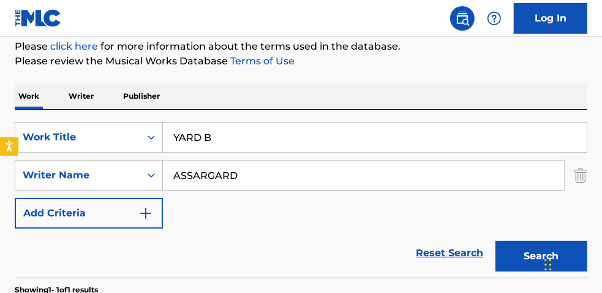
scroll to position [142, 0]
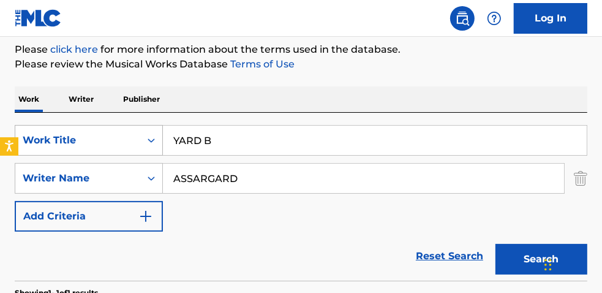
click at [74, 140] on div "Work Title" at bounding box center [78, 140] width 110 height 15
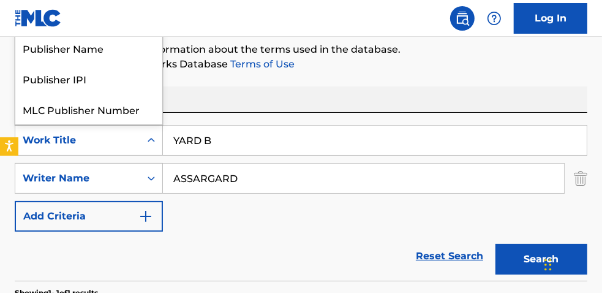
scroll to position [31, 0]
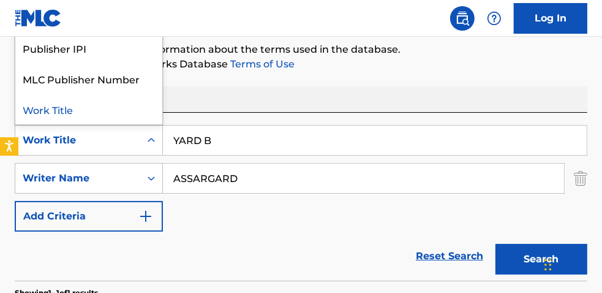
click at [277, 139] on input "YARD B" at bounding box center [375, 140] width 424 height 29
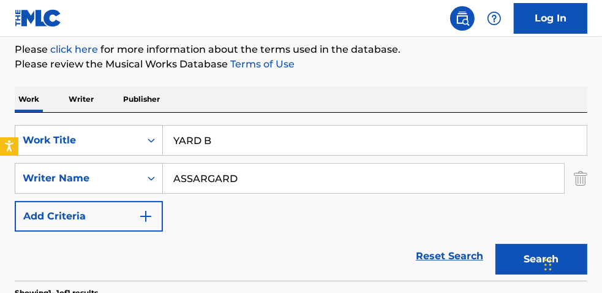
drag, startPoint x: 75, startPoint y: 97, endPoint x: 10, endPoint y: 75, distance: 69.4
click at [18, 78] on div "The MLC Public Work Search The accuracy and completeness of The MLC's data is d…" at bounding box center [301, 190] width 602 height 528
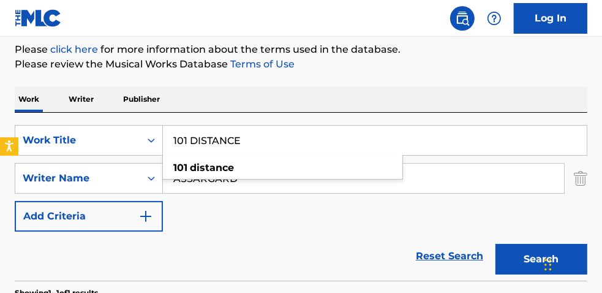
type input "101 DISTANCE"
drag, startPoint x: 179, startPoint y: 234, endPoint x: 216, endPoint y: 227, distance: 37.4
click at [184, 235] on div "Reset Search Search" at bounding box center [301, 256] width 573 height 49
drag, startPoint x: 257, startPoint y: 188, endPoint x: 71, endPoint y: 85, distance: 212.5
click at [104, 107] on div "Work Writer Publisher SearchWithCriteria3fcd5b56-aa49-4fb4-9083-3e6e35dd664f Wo…" at bounding box center [301, 270] width 573 height 368
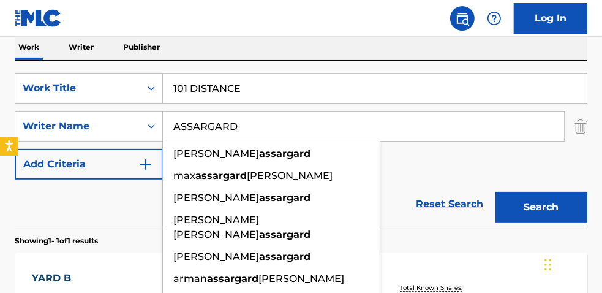
scroll to position [252, 0]
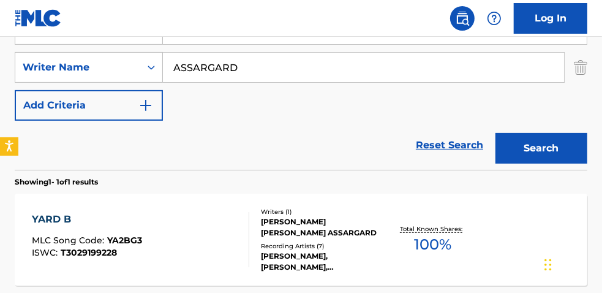
click at [544, 146] on button "Search" at bounding box center [542, 148] width 92 height 31
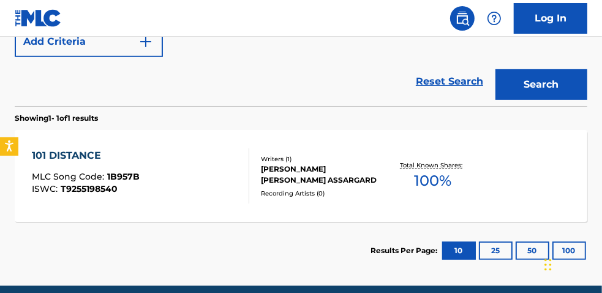
scroll to position [312, 0]
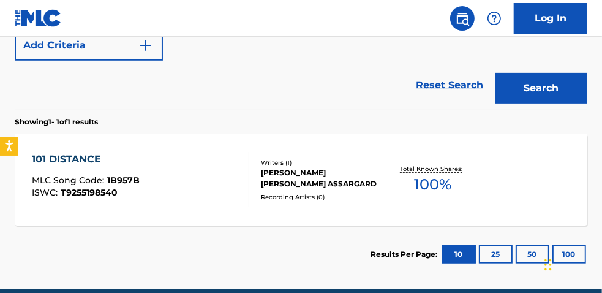
click at [443, 188] on span "100 %" at bounding box center [433, 184] width 37 height 22
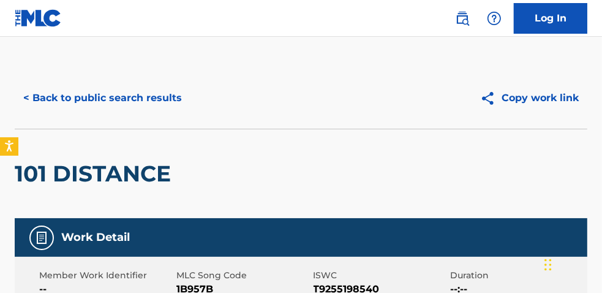
click at [115, 105] on button "< Back to public search results" at bounding box center [103, 98] width 176 height 31
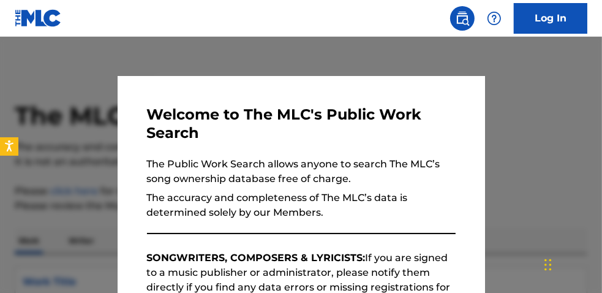
scroll to position [368, 0]
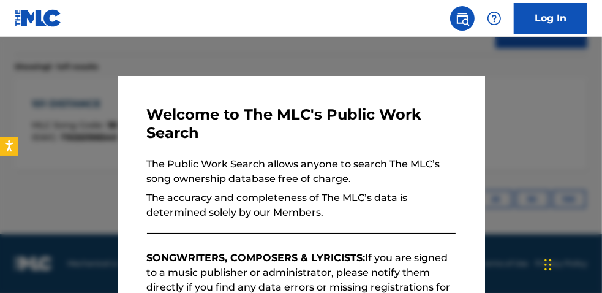
drag, startPoint x: 218, startPoint y: 56, endPoint x: 238, endPoint y: 64, distance: 20.9
click at [221, 56] on div at bounding box center [301, 183] width 602 height 293
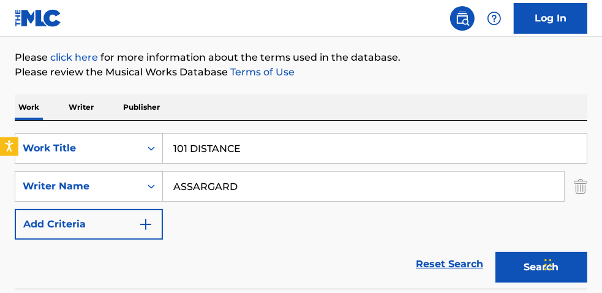
scroll to position [137, 0]
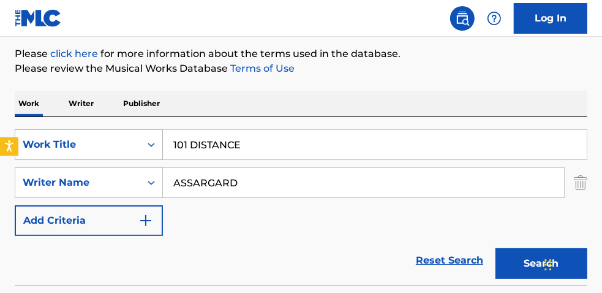
click at [113, 149] on div "Work Title" at bounding box center [78, 144] width 110 height 15
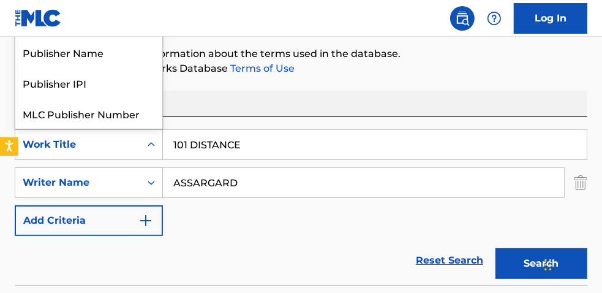
scroll to position [31, 0]
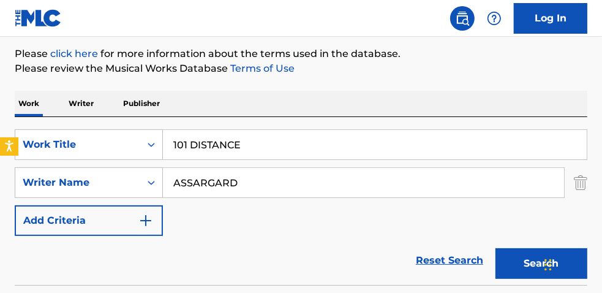
click at [281, 149] on input "101 DISTANCE" at bounding box center [375, 144] width 424 height 29
click at [140, 104] on p "Publisher" at bounding box center [141, 104] width 44 height 26
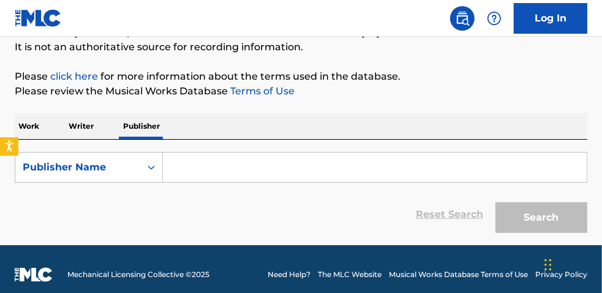
scroll to position [119, 0]
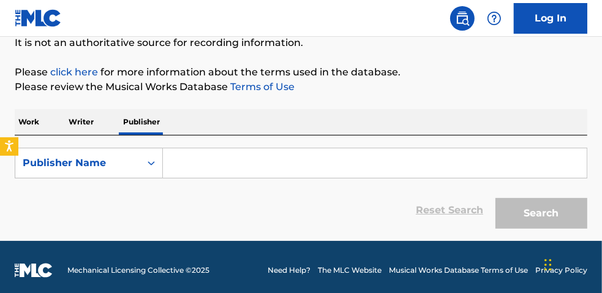
click at [186, 164] on input "Search Form" at bounding box center [375, 162] width 424 height 29
click at [88, 119] on p "Writer" at bounding box center [81, 122] width 32 height 26
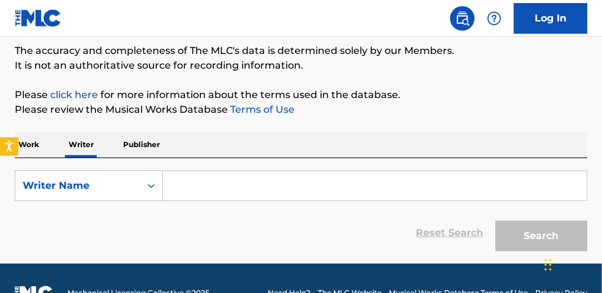
scroll to position [126, 0]
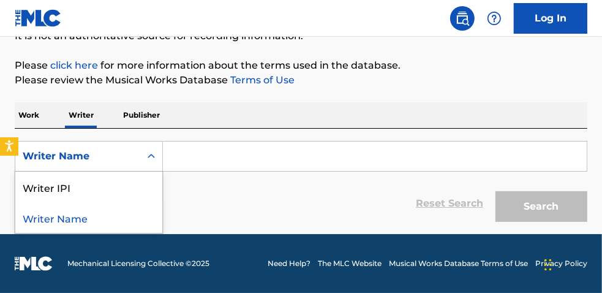
click at [132, 159] on div "Writer Name" at bounding box center [78, 156] width 110 height 15
click at [134, 114] on p "Publisher" at bounding box center [141, 115] width 44 height 26
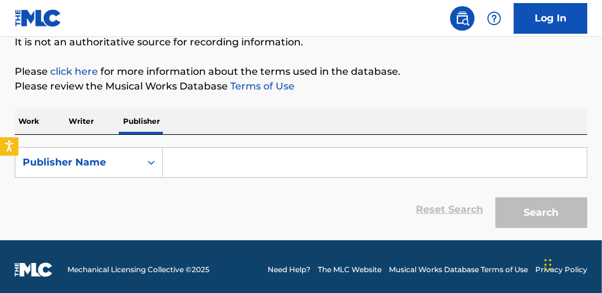
scroll to position [120, 0]
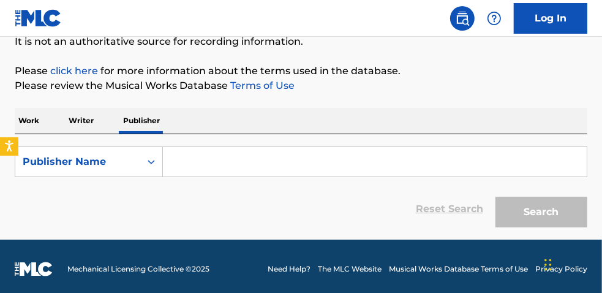
click at [34, 119] on p "Work" at bounding box center [29, 121] width 28 height 26
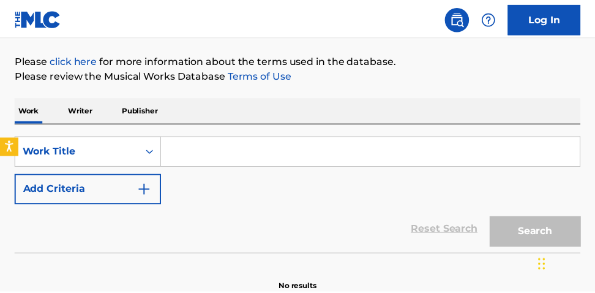
scroll to position [129, 0]
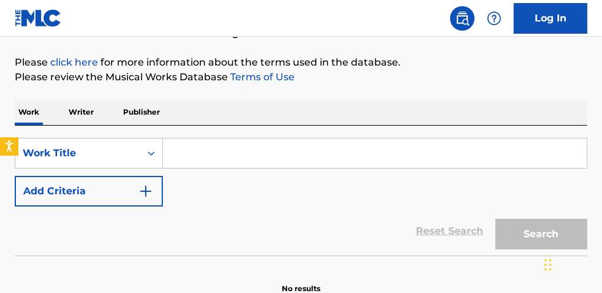
click at [304, 153] on input "Search Form" at bounding box center [375, 152] width 424 height 29
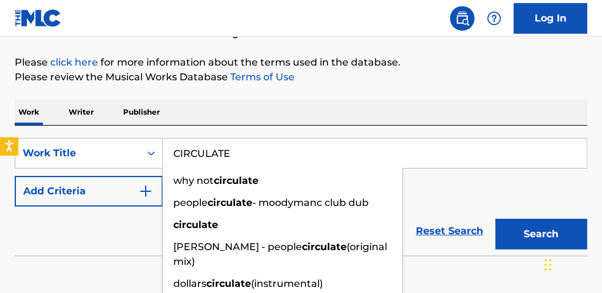
type input "CIRCULATE"
click at [140, 192] on img "Search Form" at bounding box center [145, 191] width 15 height 15
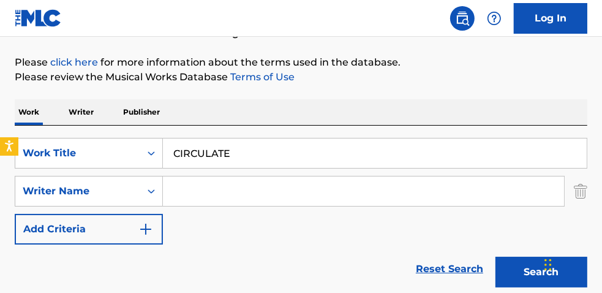
click at [191, 189] on input "Search Form" at bounding box center [363, 190] width 401 height 29
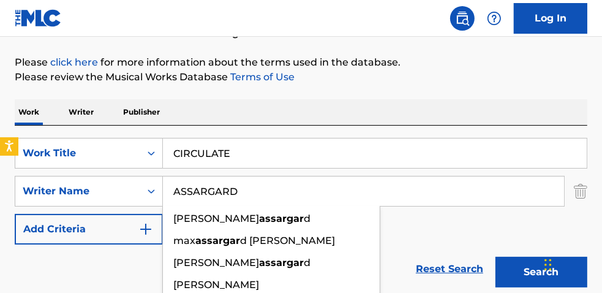
type input "ASSARGARD"
click at [496, 257] on button "Search" at bounding box center [542, 272] width 92 height 31
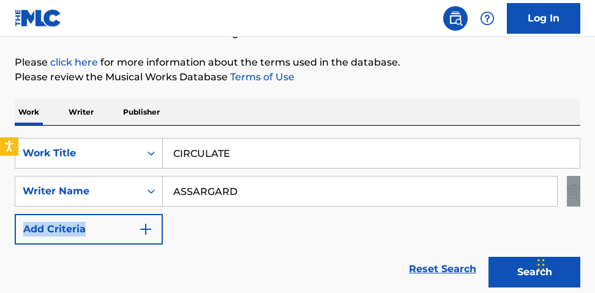
click at [594, 199] on div "The MLC Public Work Search The accuracy and completeness of The MLC's data is d…" at bounding box center [297, 203] width 595 height 528
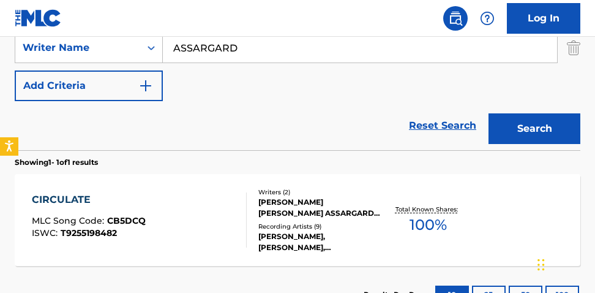
scroll to position [271, 0]
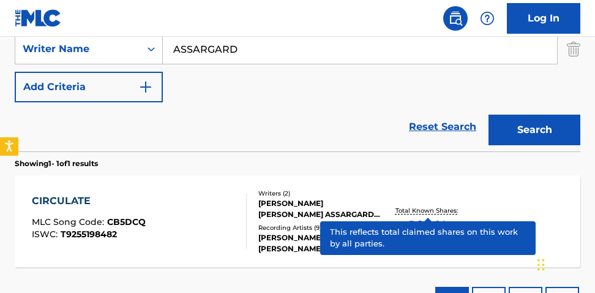
click at [437, 215] on span "100 %" at bounding box center [428, 226] width 37 height 22
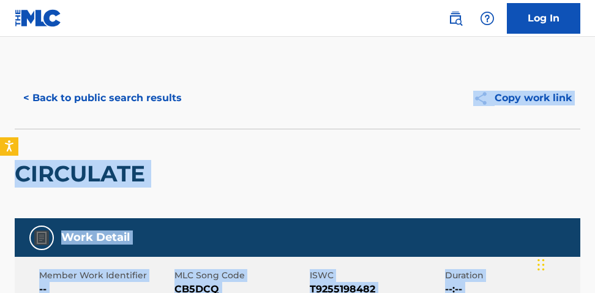
drag, startPoint x: 595, startPoint y: 56, endPoint x: 595, endPoint y: 94, distance: 38.6
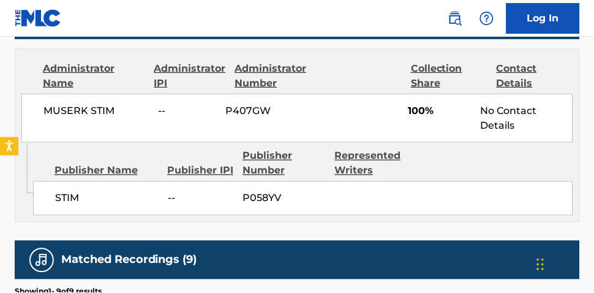
scroll to position [580, 0]
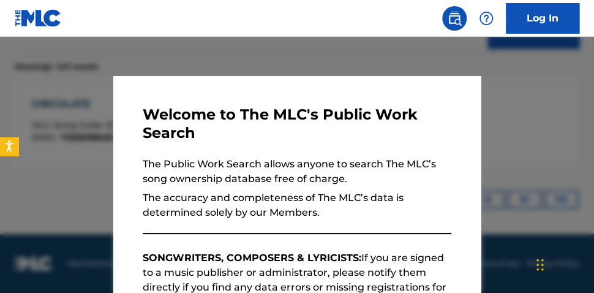
scroll to position [265, 0]
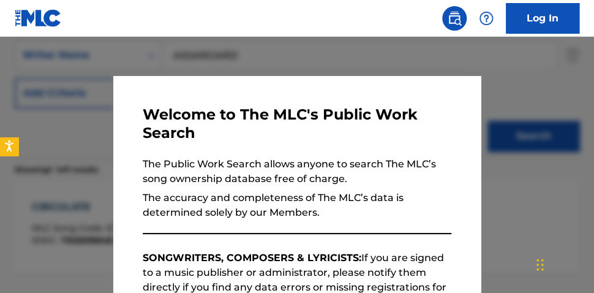
drag, startPoint x: 349, startPoint y: 48, endPoint x: 385, endPoint y: 56, distance: 37.0
click at [352, 49] on div at bounding box center [297, 183] width 594 height 293
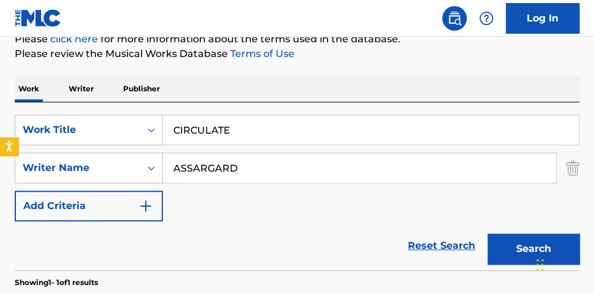
scroll to position [155, 0]
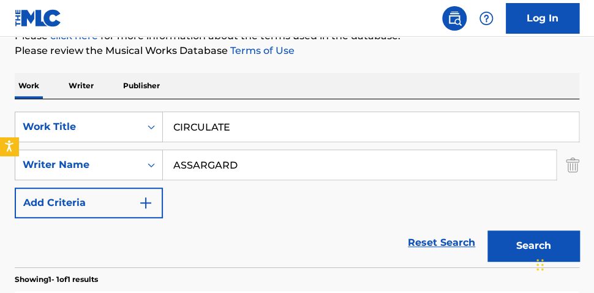
drag, startPoint x: 279, startPoint y: 122, endPoint x: -45, endPoint y: 84, distance: 325.7
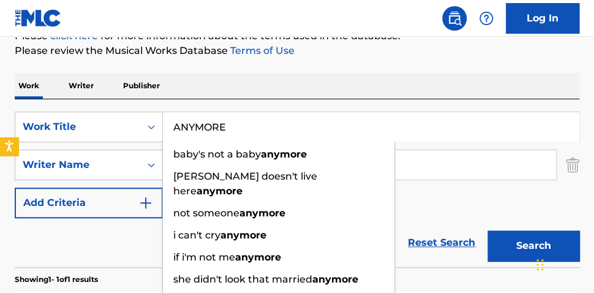
type input "ANYMORE"
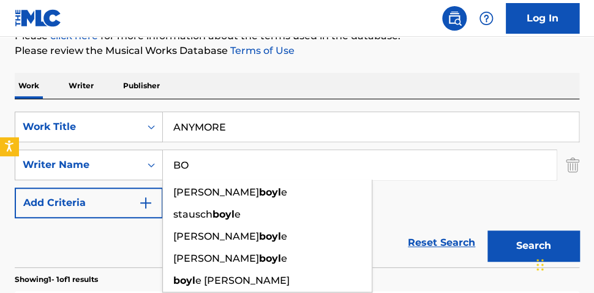
type input "B"
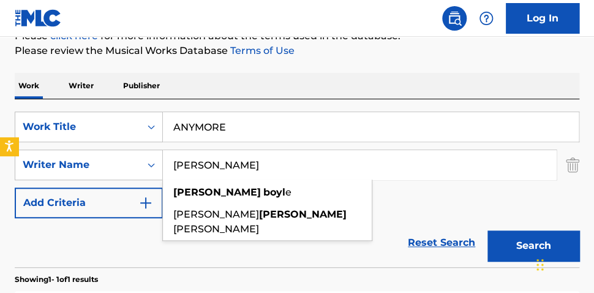
click at [488, 230] on button "Search" at bounding box center [534, 245] width 92 height 31
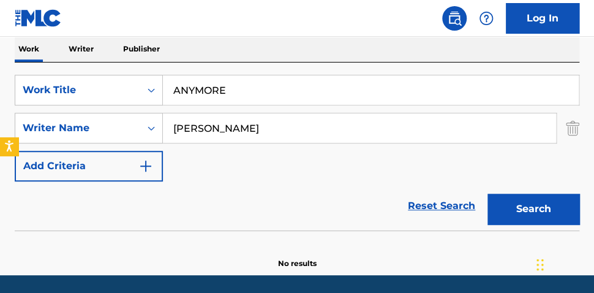
scroll to position [186, 0]
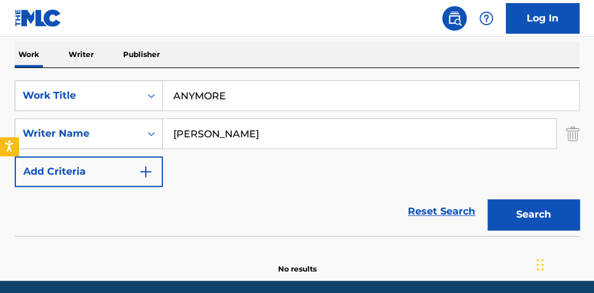
click at [542, 210] on button "Search" at bounding box center [534, 214] width 92 height 31
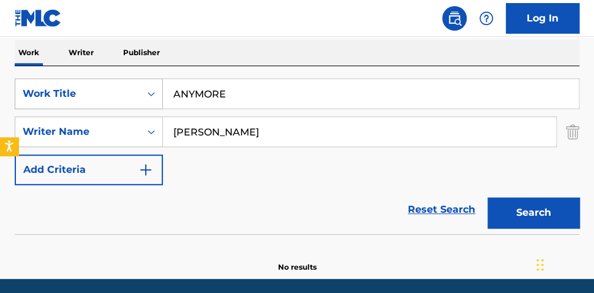
drag, startPoint x: 128, startPoint y: 98, endPoint x: 89, endPoint y: 98, distance: 38.6
click at [110, 96] on div "SearchWithCriteria3fcd5b56-aa49-4fb4-9083-3e6e35dd664f Work Title ANYMORE Searc…" at bounding box center [297, 131] width 565 height 107
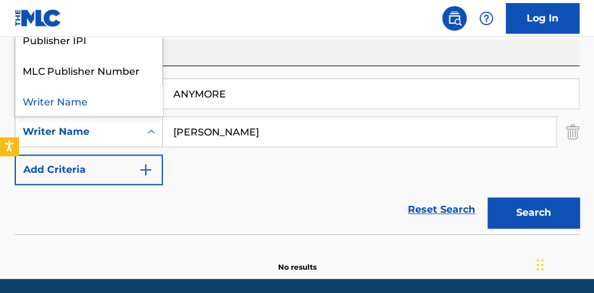
click at [113, 130] on div "Writer Name" at bounding box center [78, 131] width 110 height 15
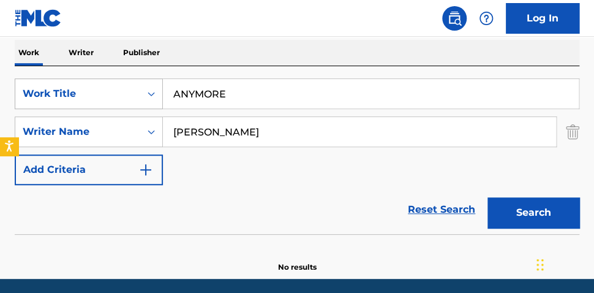
drag, startPoint x: 127, startPoint y: 121, endPoint x: 32, endPoint y: 79, distance: 103.7
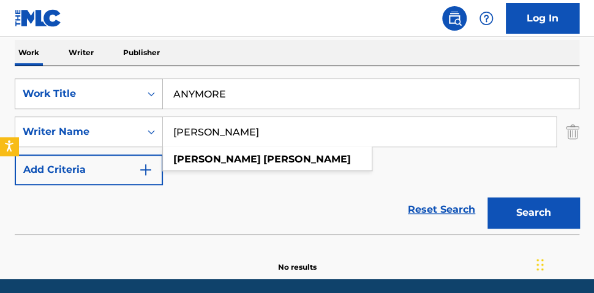
type input "KRISTOFER JAMES"
click at [488, 197] on button "Search" at bounding box center [534, 212] width 92 height 31
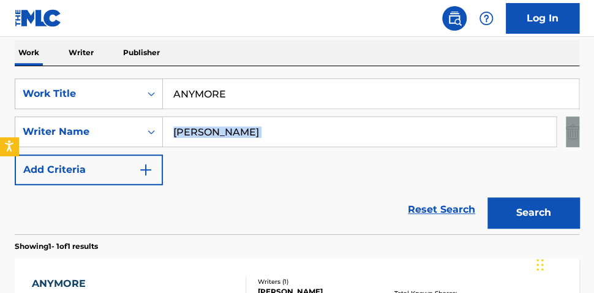
drag, startPoint x: 592, startPoint y: 110, endPoint x: 599, endPoint y: 132, distance: 23.1
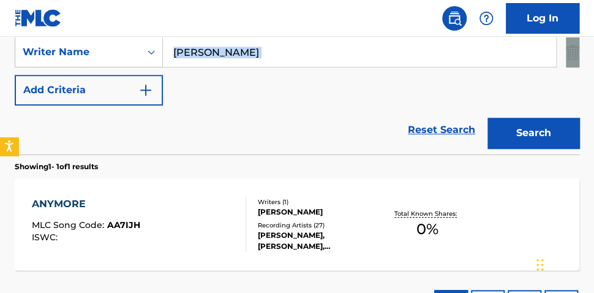
scroll to position [282, 0]
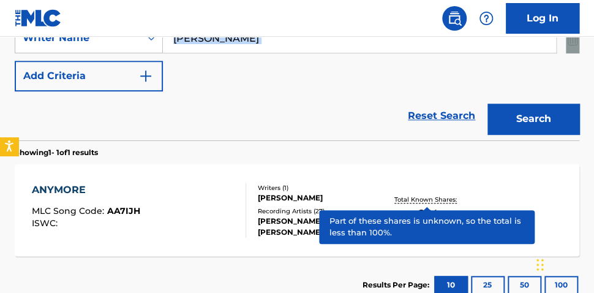
click at [440, 195] on p "Total Known Shares:" at bounding box center [428, 199] width 66 height 9
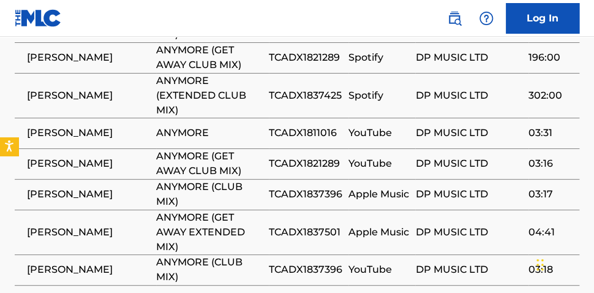
scroll to position [769, 0]
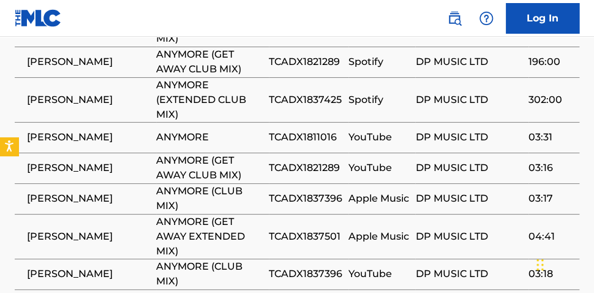
click at [317, 141] on span "TCADX1811016" at bounding box center [306, 137] width 74 height 15
copy span "TCADX1811016"
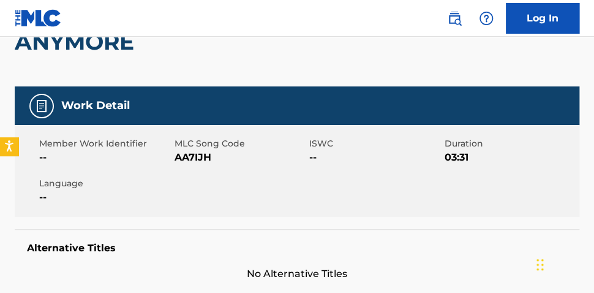
scroll to position [0, 0]
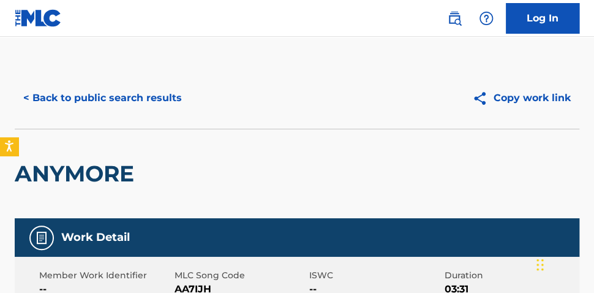
scroll to position [352, 0]
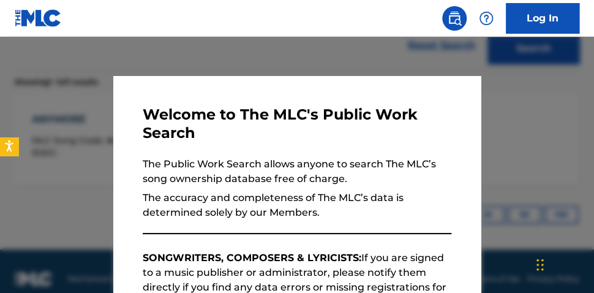
click at [332, 58] on div at bounding box center [297, 183] width 594 height 293
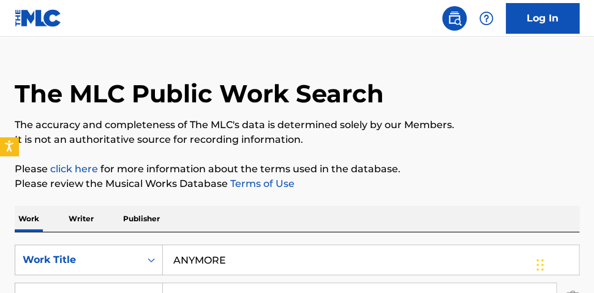
scroll to position [139, 0]
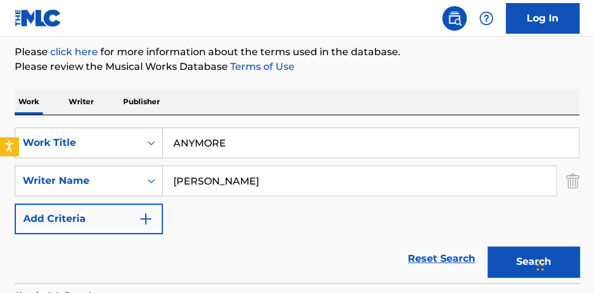
drag, startPoint x: 294, startPoint y: 146, endPoint x: 110, endPoint y: 106, distance: 188.1
click at [116, 111] on div "Work Writer Publisher SearchWithCriteria3fcd5b56-aa49-4fb4-9083-3e6e35dd664f Wo…" at bounding box center [297, 273] width 565 height 368
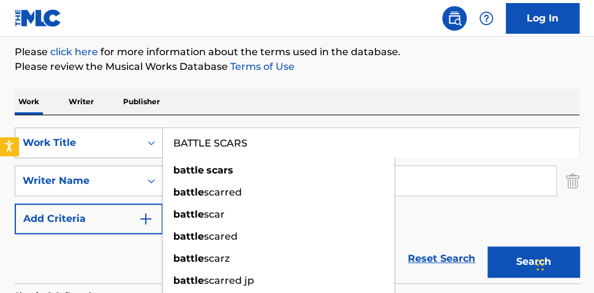
type input "BATTLE SCARS"
click at [488, 246] on button "Search" at bounding box center [534, 261] width 92 height 31
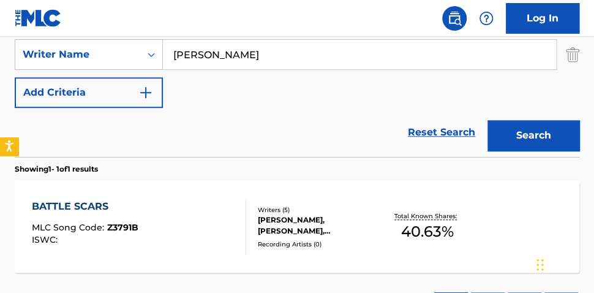
scroll to position [321, 0]
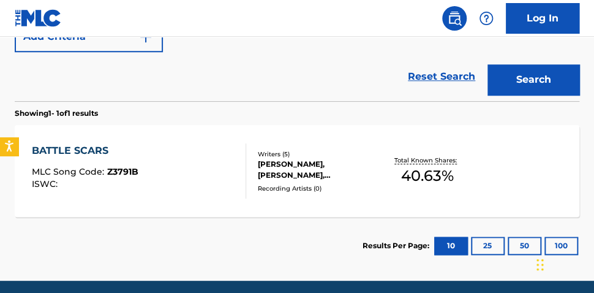
click at [442, 173] on span "40.63 %" at bounding box center [427, 176] width 53 height 22
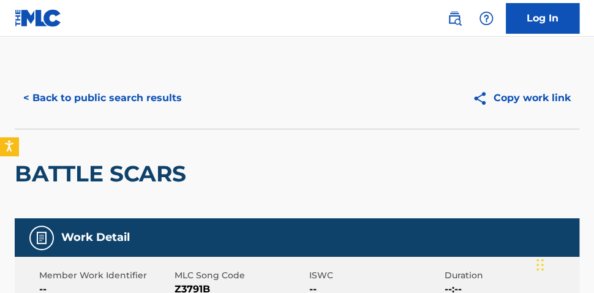
scroll to position [368, 0]
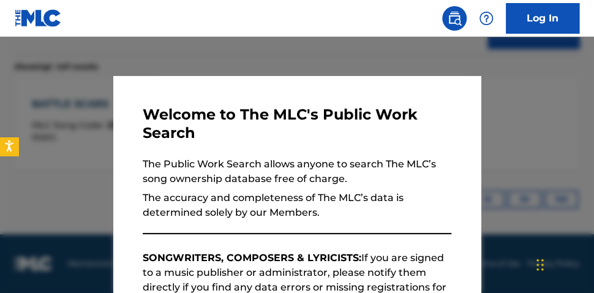
click at [230, 48] on div at bounding box center [297, 183] width 594 height 293
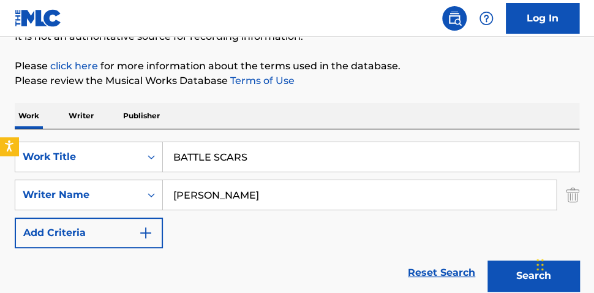
scroll to position [126, 0]
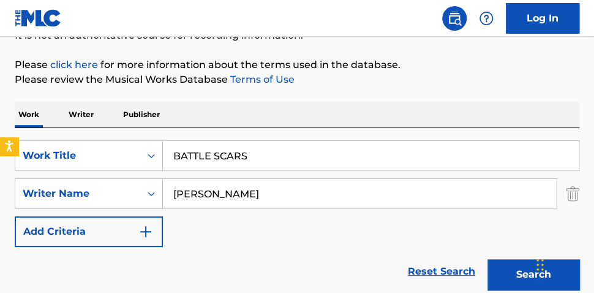
drag, startPoint x: 293, startPoint y: 160, endPoint x: 36, endPoint y: 107, distance: 262.8
click at [37, 108] on div "Work Writer Publisher SearchWithCriteria3fcd5b56-aa49-4fb4-9083-3e6e35dd664f Wo…" at bounding box center [297, 286] width 565 height 368
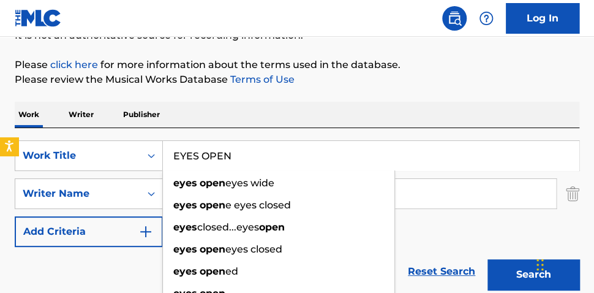
click at [488, 259] on button "Search" at bounding box center [534, 274] width 92 height 31
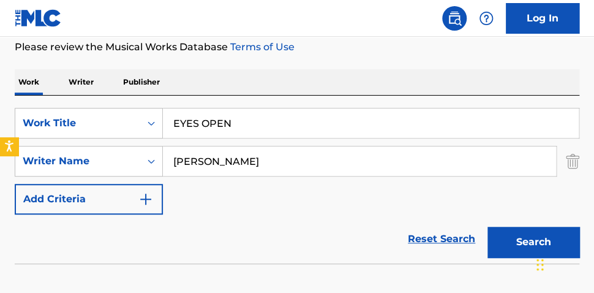
scroll to position [156, 0]
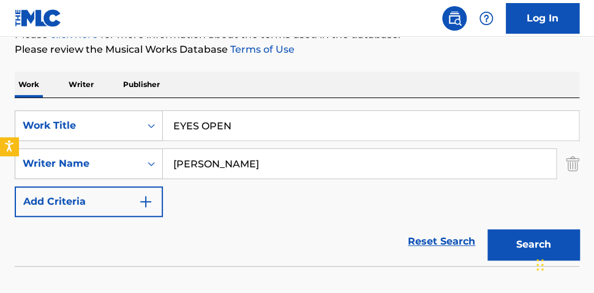
drag, startPoint x: 250, startPoint y: 127, endPoint x: -42, endPoint y: 89, distance: 294.2
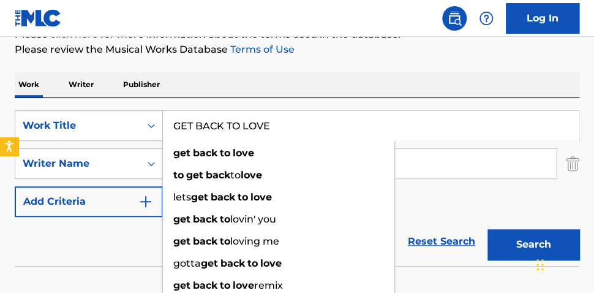
type input "GET BACK TO LOVE"
click at [488, 229] on button "Search" at bounding box center [534, 244] width 92 height 31
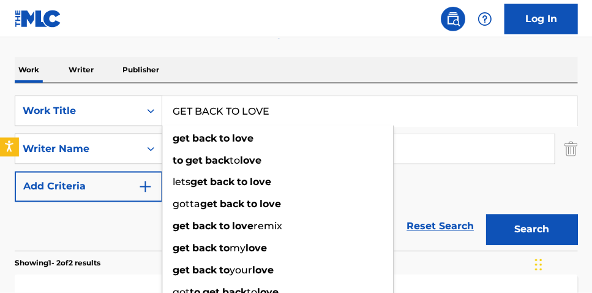
scroll to position [168, 0]
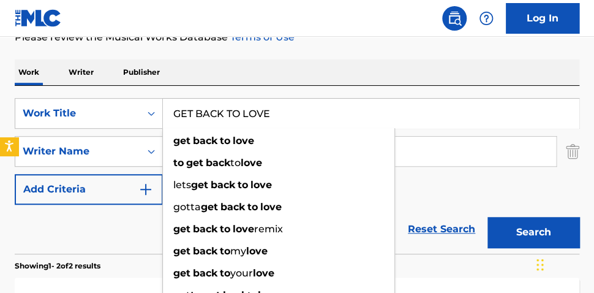
click at [358, 90] on div "SearchWithCriteria3fcd5b56-aa49-4fb4-9083-3e6e35dd664f Work Title GET BACK TO L…" at bounding box center [297, 170] width 565 height 168
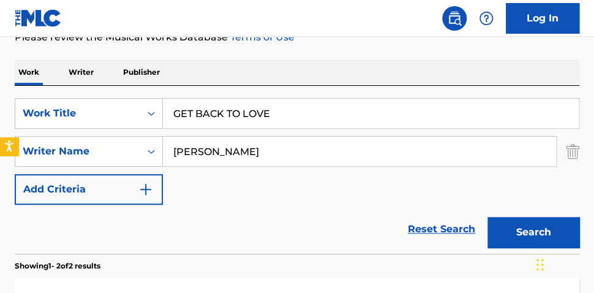
click at [520, 225] on button "Search" at bounding box center [534, 232] width 92 height 31
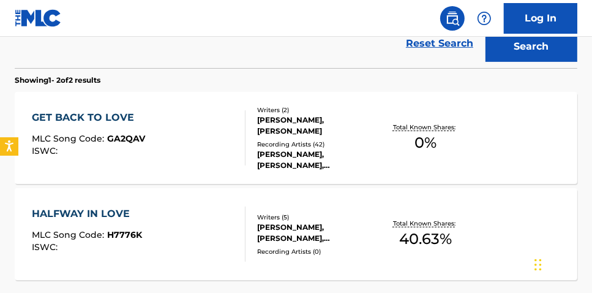
scroll to position [352, 0]
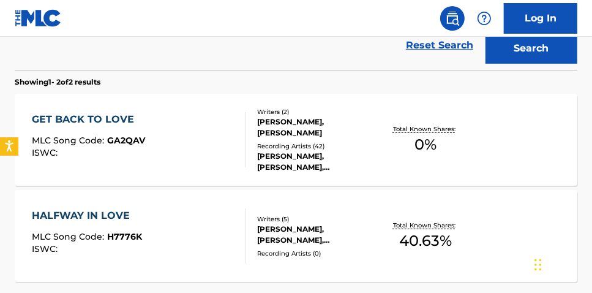
click at [440, 135] on div "Total Known Shares: 0 %" at bounding box center [426, 139] width 94 height 37
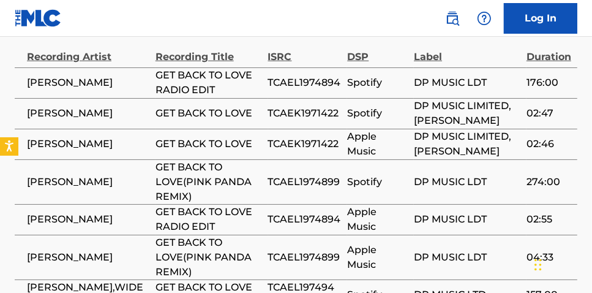
scroll to position [693, 0]
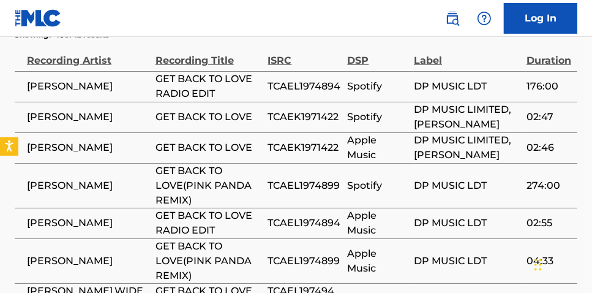
click at [323, 148] on span "TCAEK1971422" at bounding box center [305, 147] width 74 height 15
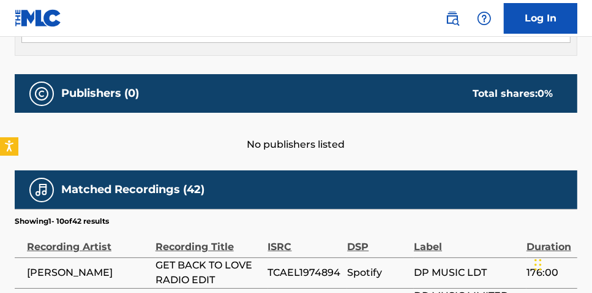
scroll to position [486, 0]
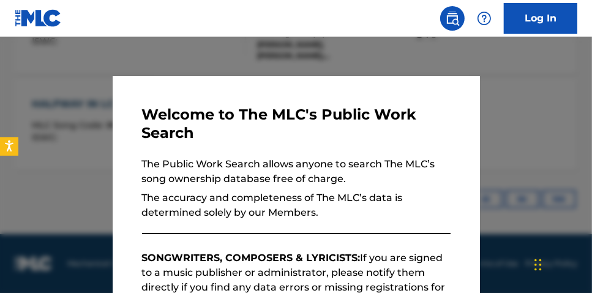
scroll to position [422, 0]
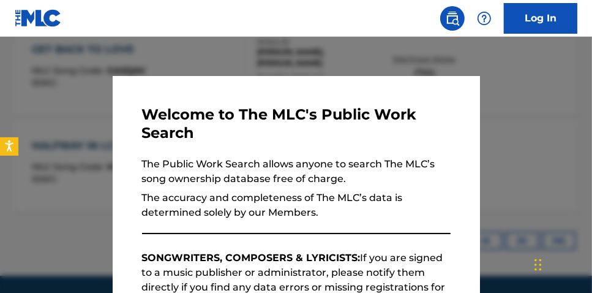
click at [283, 45] on div at bounding box center [296, 183] width 592 height 293
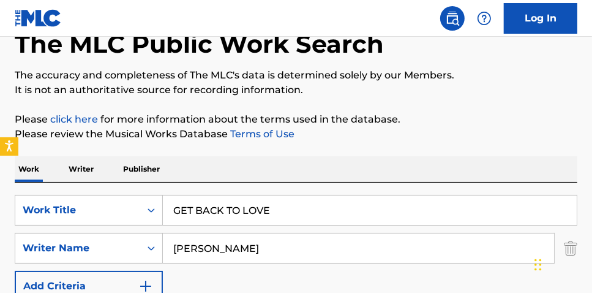
scroll to position [118, 0]
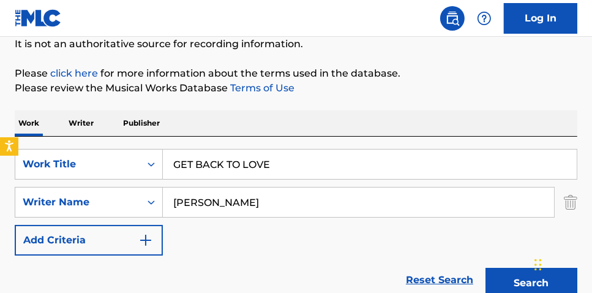
drag, startPoint x: 294, startPoint y: 159, endPoint x: 159, endPoint y: 135, distance: 136.9
click at [176, 151] on input "GET BACK TO LOVE" at bounding box center [370, 163] width 414 height 29
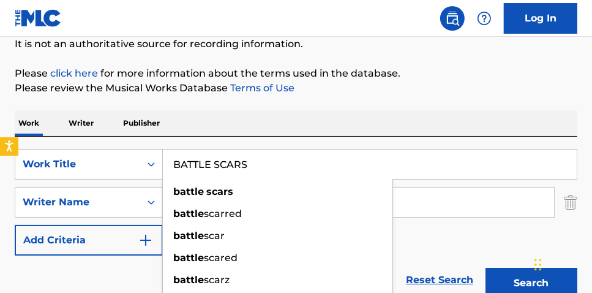
click at [486, 268] on button "Search" at bounding box center [532, 283] width 92 height 31
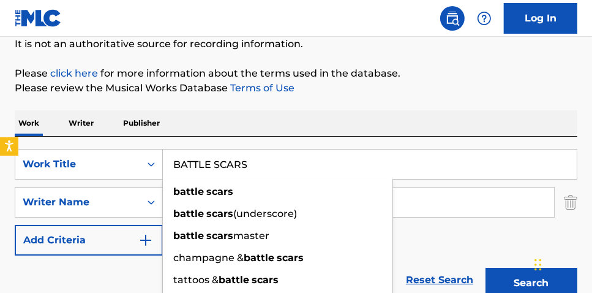
click at [527, 119] on div "Work Writer Publisher" at bounding box center [296, 123] width 563 height 26
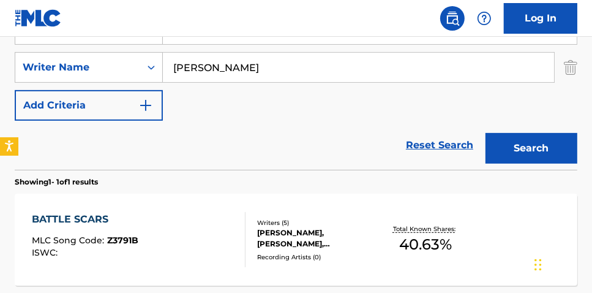
scroll to position [203, 0]
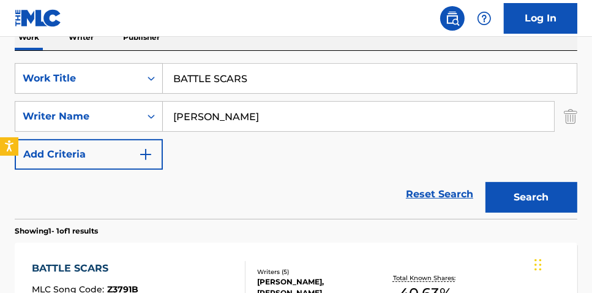
drag, startPoint x: 238, startPoint y: 72, endPoint x: -2, endPoint y: 23, distance: 245.7
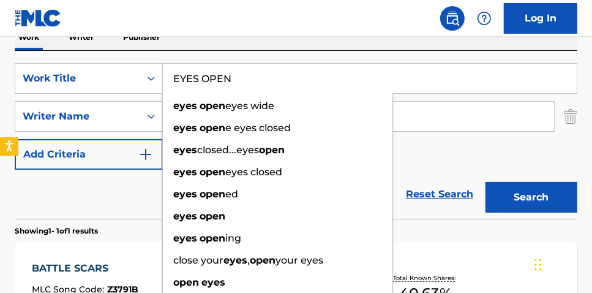
type input "EYES OPEN"
click at [486, 182] on button "Search" at bounding box center [532, 197] width 92 height 31
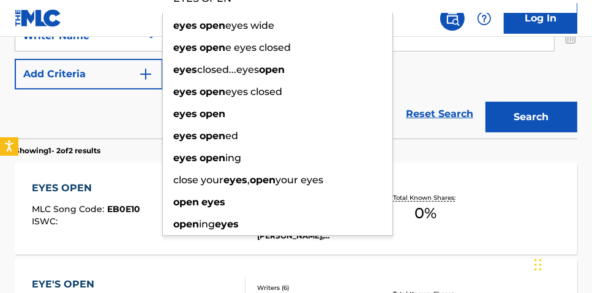
scroll to position [290, 0]
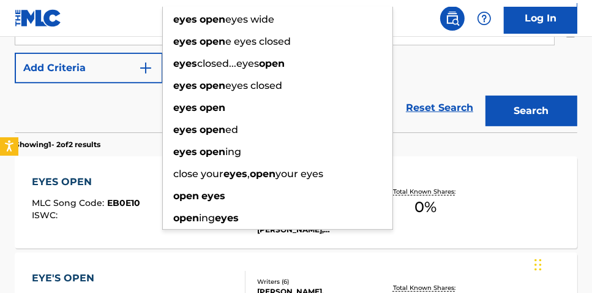
click at [514, 173] on div "EYES OPEN MLC Song Code : EB0E10 ISWC : Writers ( 3 ) KYLE CARPENTER, ALEKSEY L…" at bounding box center [296, 202] width 563 height 92
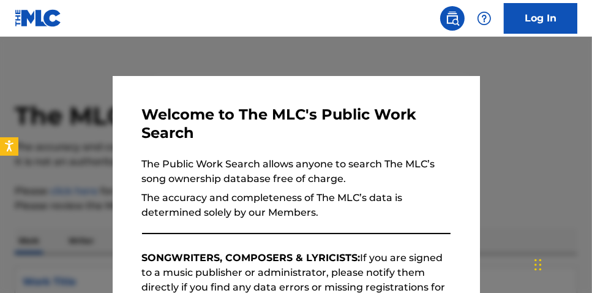
scroll to position [360, 0]
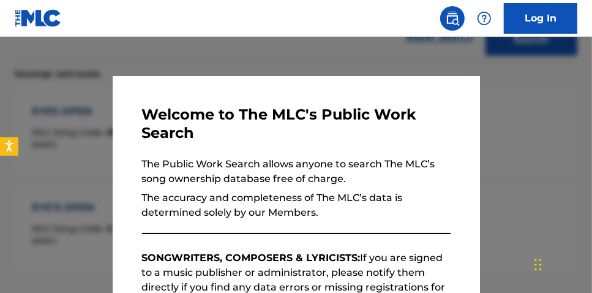
click at [564, 87] on div at bounding box center [296, 183] width 592 height 293
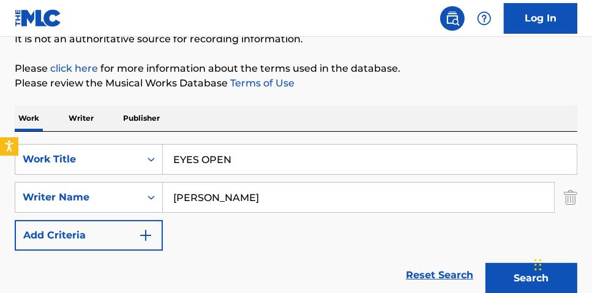
scroll to position [135, 0]
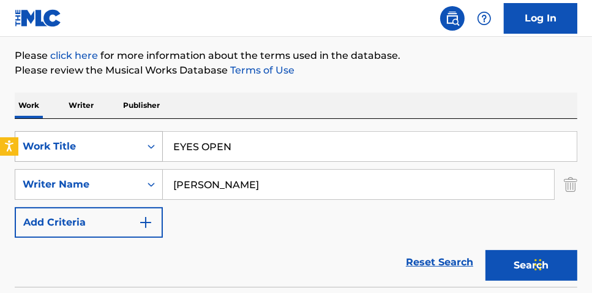
drag, startPoint x: 101, startPoint y: 151, endPoint x: 54, endPoint y: 144, distance: 47.7
click at [66, 147] on div "SearchWithCriteria3fcd5b56-aa49-4fb4-9083-3e6e35dd664f Work Title EYES OPEN" at bounding box center [296, 146] width 563 height 31
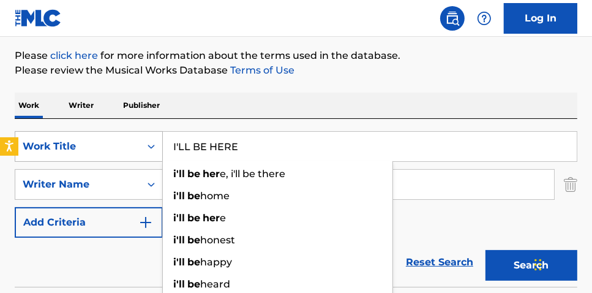
type input "I'LL BE HERE"
click at [486, 250] on button "Search" at bounding box center [532, 265] width 92 height 31
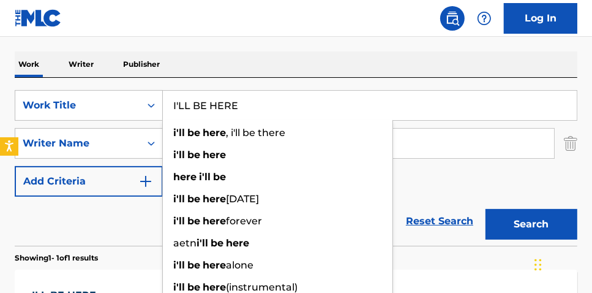
scroll to position [179, 0]
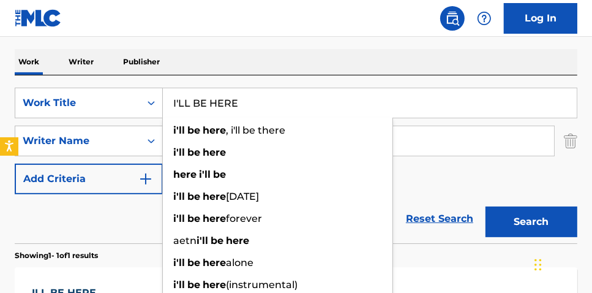
click at [483, 68] on div "Work Writer Publisher" at bounding box center [296, 62] width 563 height 26
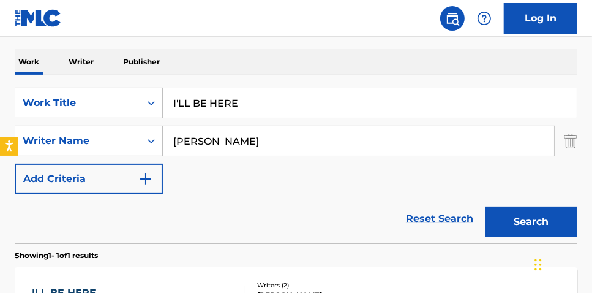
click at [521, 215] on button "Search" at bounding box center [532, 221] width 92 height 31
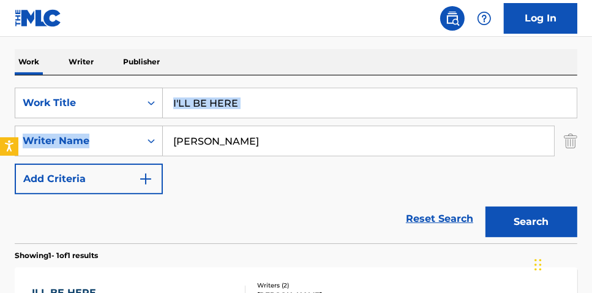
drag, startPoint x: 593, startPoint y: 96, endPoint x: 592, endPoint y: 108, distance: 12.3
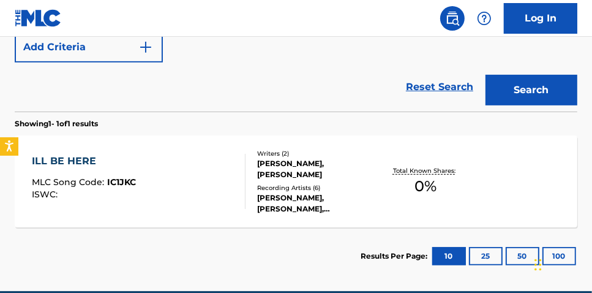
scroll to position [311, 0]
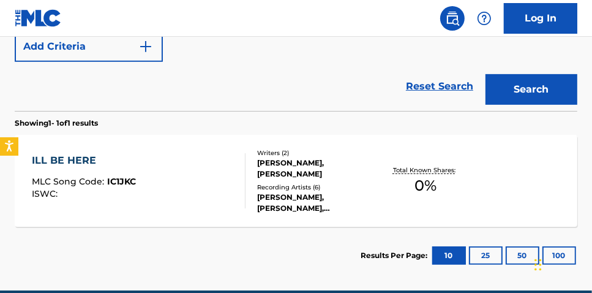
click at [437, 180] on span "0 %" at bounding box center [426, 186] width 22 height 22
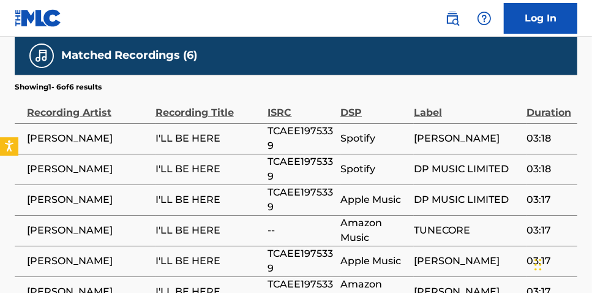
scroll to position [616, 0]
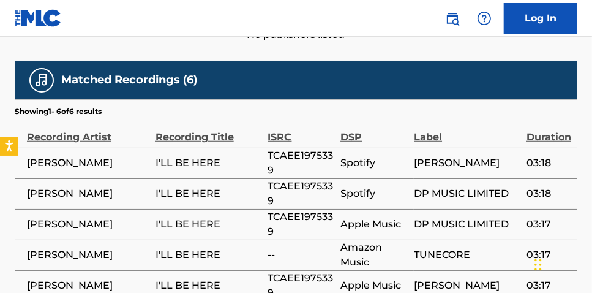
click at [319, 151] on span "TCAEE1975339" at bounding box center [301, 162] width 67 height 29
click at [320, 151] on span "TCAEE1975339" at bounding box center [301, 162] width 67 height 29
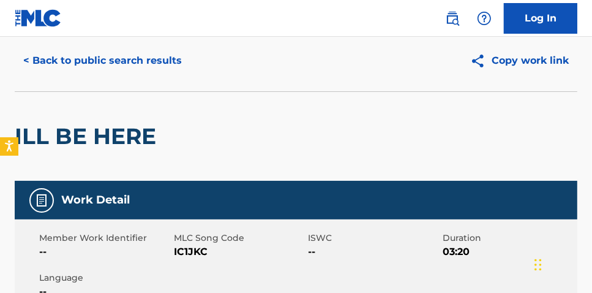
scroll to position [34, 0]
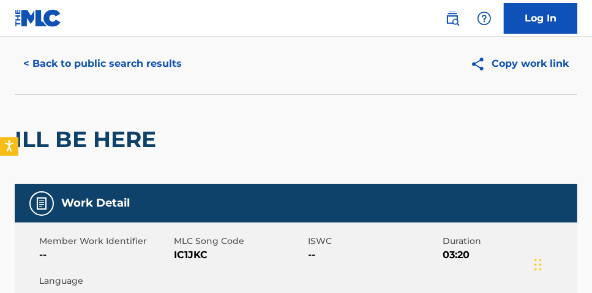
scroll to position [368, 0]
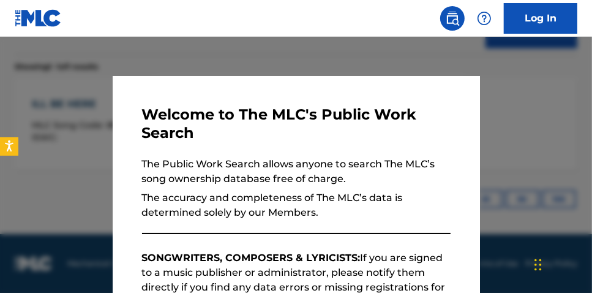
drag, startPoint x: 294, startPoint y: 66, endPoint x: 323, endPoint y: 67, distance: 29.4
click at [295, 66] on div at bounding box center [296, 183] width 592 height 293
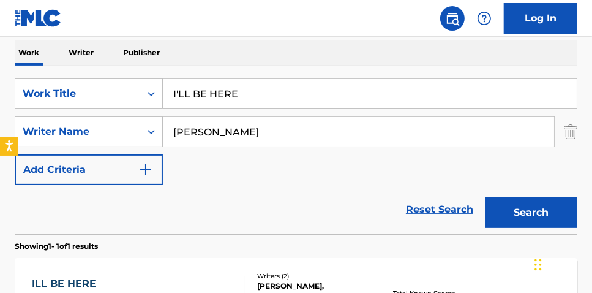
scroll to position [186, 0]
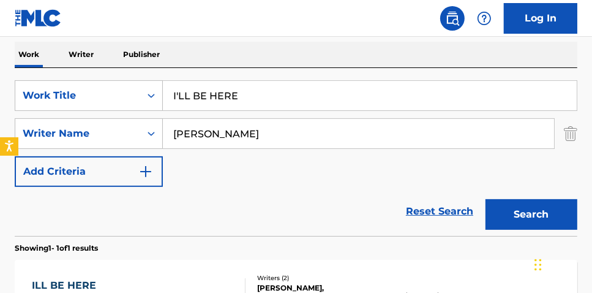
drag, startPoint x: 268, startPoint y: 92, endPoint x: 12, endPoint y: 60, distance: 257.4
click at [59, 61] on div "Work Writer Publisher SearchWithCriteria3fcd5b56-aa49-4fb4-9083-3e6e35dd664f Wo…" at bounding box center [296, 226] width 563 height 368
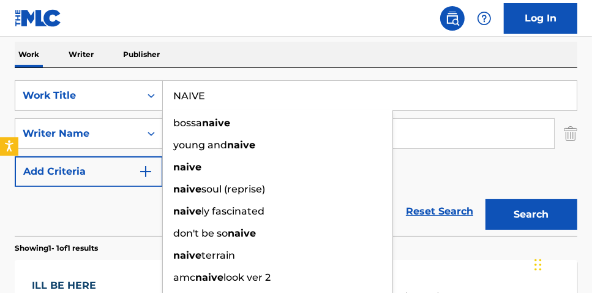
type input "NAIVE"
click at [486, 199] on button "Search" at bounding box center [532, 214] width 92 height 31
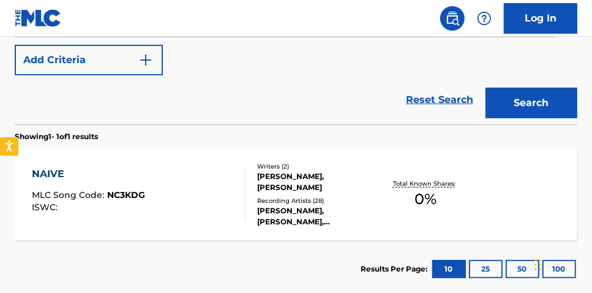
scroll to position [297, 0]
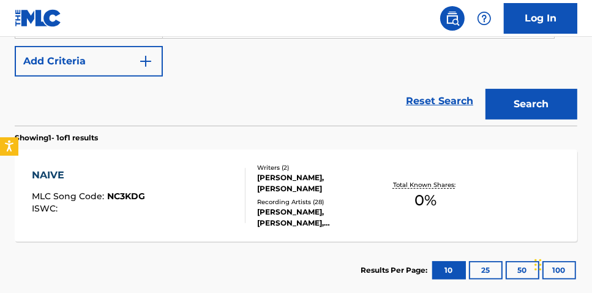
click at [440, 191] on div "Total Known Shares: 0 %" at bounding box center [426, 195] width 94 height 37
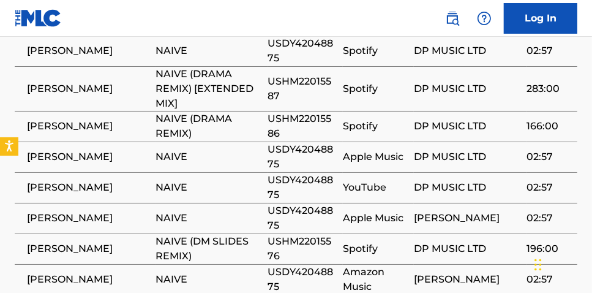
scroll to position [754, 0]
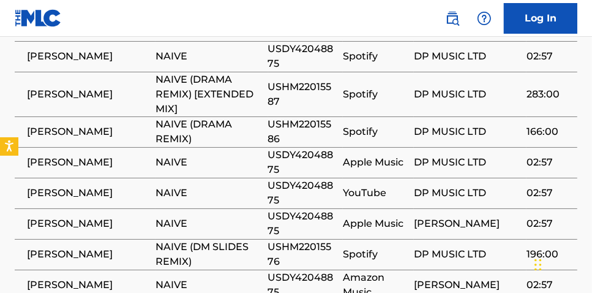
click at [287, 148] on span "USDY42048875" at bounding box center [302, 162] width 69 height 29
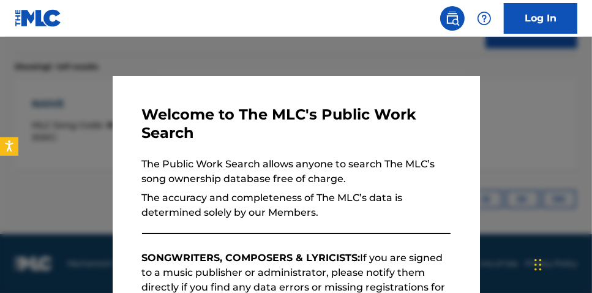
scroll to position [366, 0]
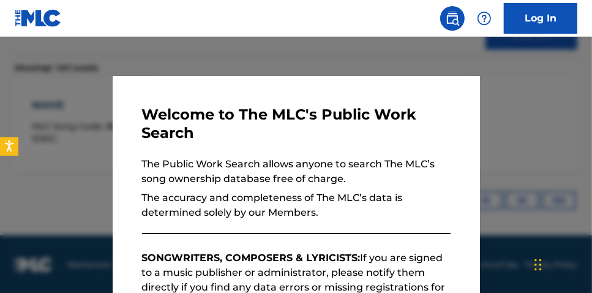
click at [520, 105] on div at bounding box center [296, 183] width 592 height 293
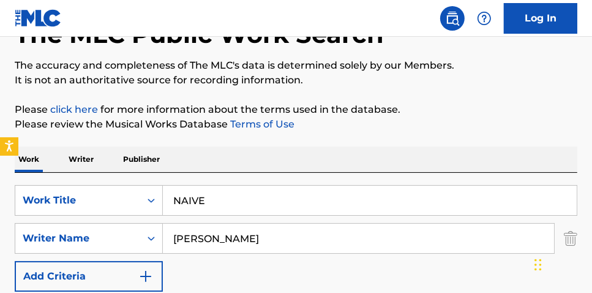
scroll to position [93, 0]
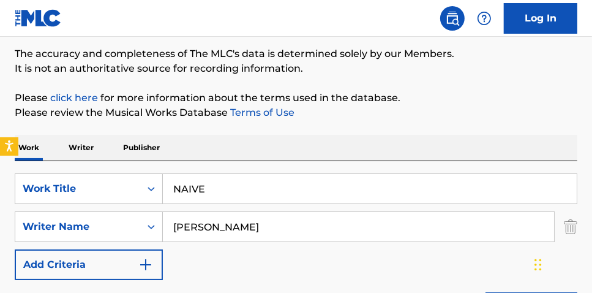
drag, startPoint x: 219, startPoint y: 188, endPoint x: 72, endPoint y: 133, distance: 157.0
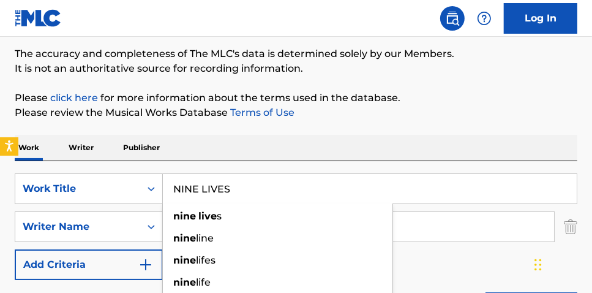
type input "NINE LIVES"
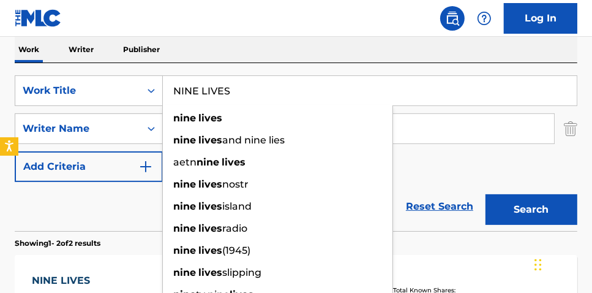
scroll to position [186, 0]
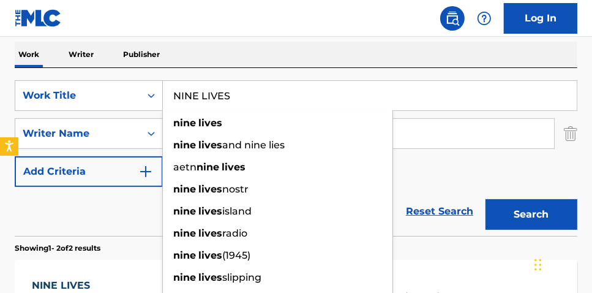
click at [458, 126] on input "KRISTOFER JAMES" at bounding box center [358, 133] width 391 height 29
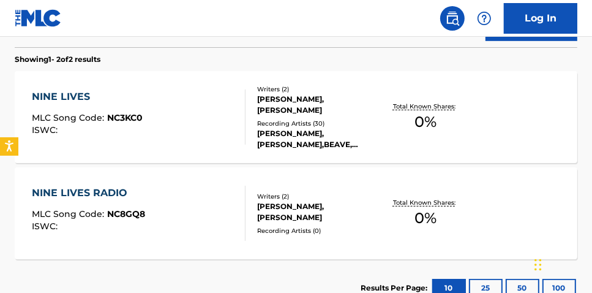
scroll to position [371, 0]
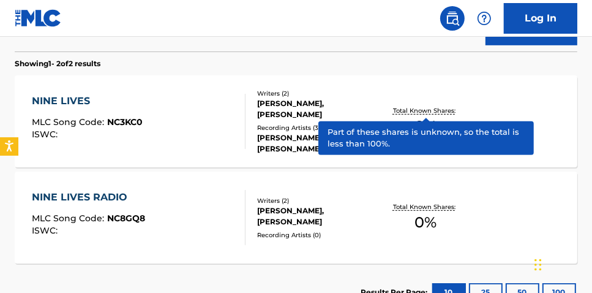
click at [426, 106] on p "Total Known Shares:" at bounding box center [426, 110] width 66 height 9
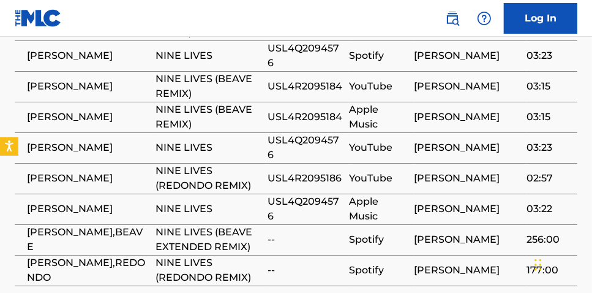
scroll to position [780, 0]
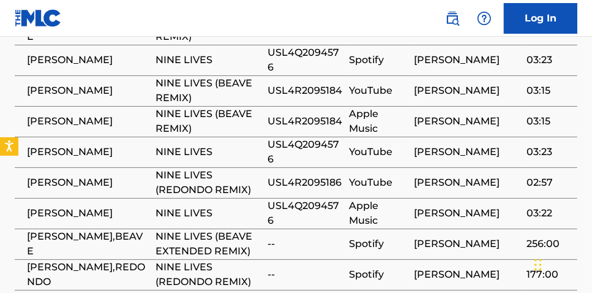
click at [298, 210] on span "USL4Q2094576" at bounding box center [305, 212] width 75 height 29
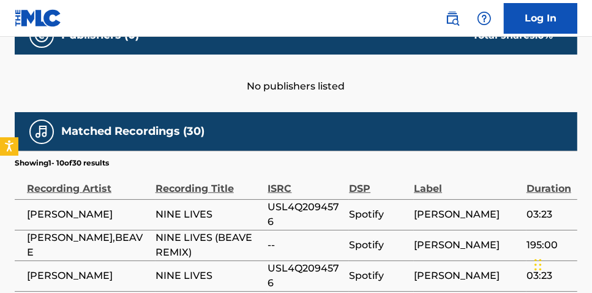
scroll to position [559, 0]
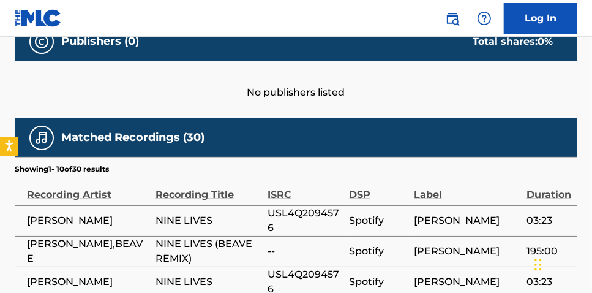
scroll to position [441, 0]
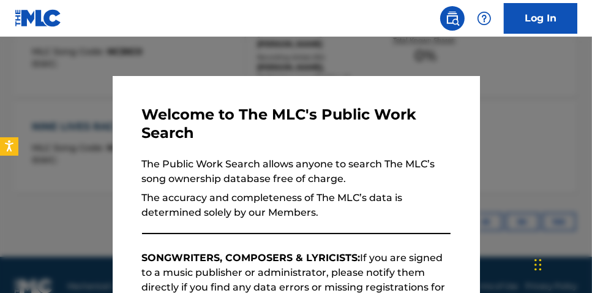
click at [548, 77] on div at bounding box center [296, 183] width 592 height 293
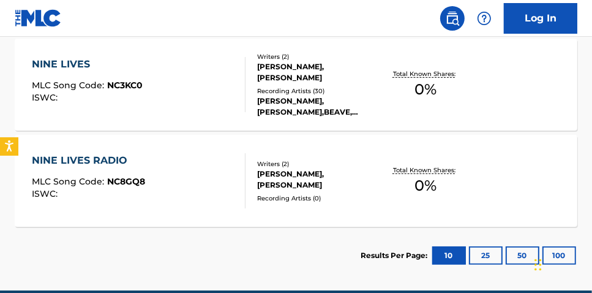
scroll to position [404, 0]
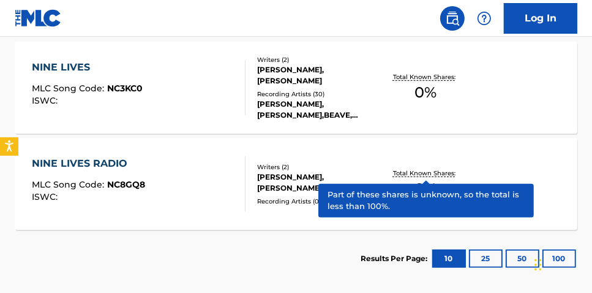
click at [431, 174] on p "Total Known Shares:" at bounding box center [426, 172] width 66 height 9
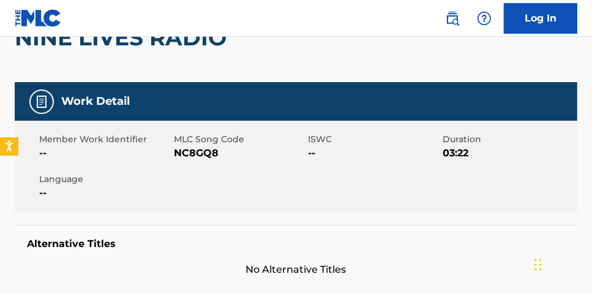
scroll to position [125, 0]
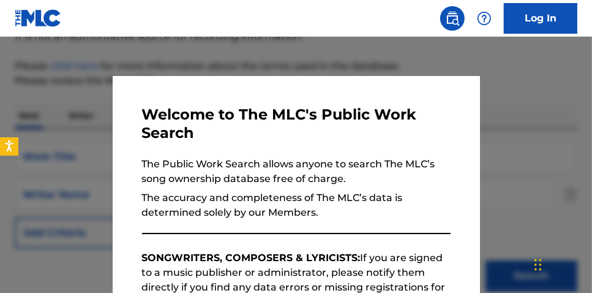
scroll to position [463, 0]
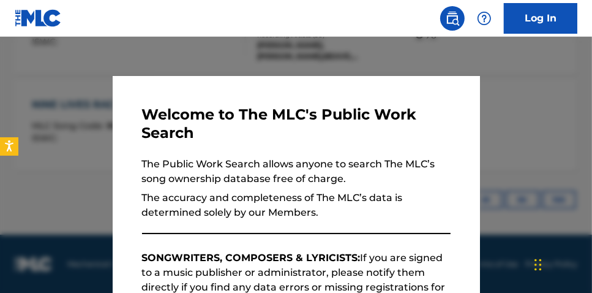
drag, startPoint x: 494, startPoint y: 105, endPoint x: 523, endPoint y: 120, distance: 32.6
click at [497, 106] on div at bounding box center [296, 183] width 592 height 293
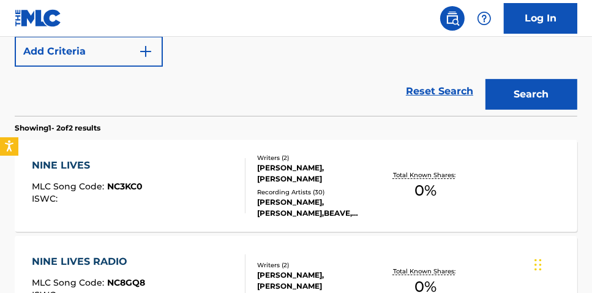
scroll to position [147, 0]
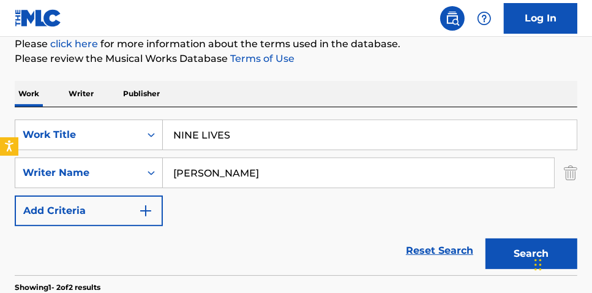
drag, startPoint x: 292, startPoint y: 125, endPoint x: 198, endPoint y: 130, distance: 93.2
click at [198, 130] on input "NINE LIVES" at bounding box center [370, 134] width 414 height 29
type input "N"
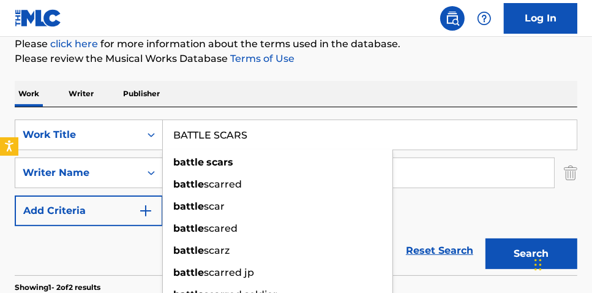
type input "BATTLE SCARS"
click at [486, 238] on button "Search" at bounding box center [532, 253] width 92 height 31
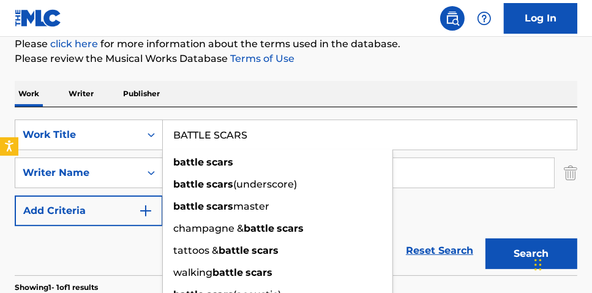
click at [499, 102] on div "Work Writer Publisher" at bounding box center [296, 94] width 563 height 26
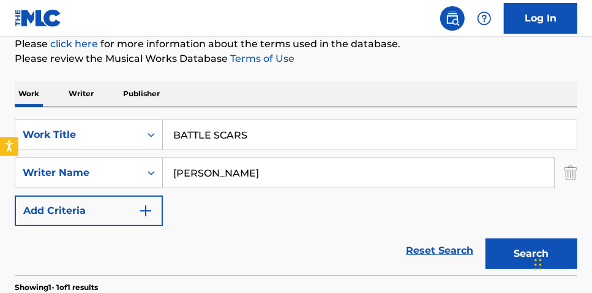
click at [507, 262] on button "Search" at bounding box center [532, 253] width 92 height 31
drag, startPoint x: 592, startPoint y: 152, endPoint x: 598, endPoint y: 173, distance: 22.1
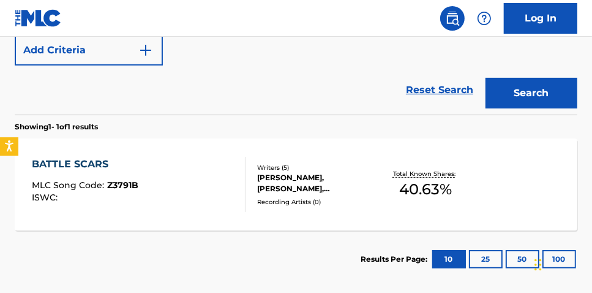
scroll to position [304, 0]
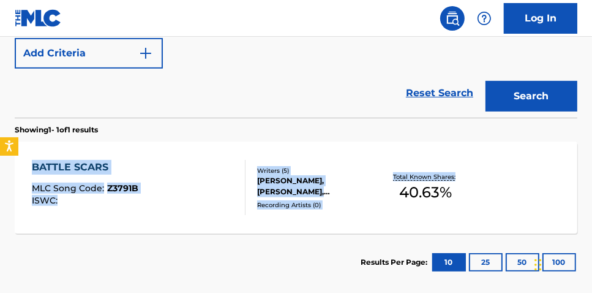
drag, startPoint x: 592, startPoint y: 181, endPoint x: 587, endPoint y: 121, distance: 60.2
click at [586, 119] on div "The MLC Public Work Search The accuracy and completeness of The MLC's data is d…" at bounding box center [296, 27] width 592 height 528
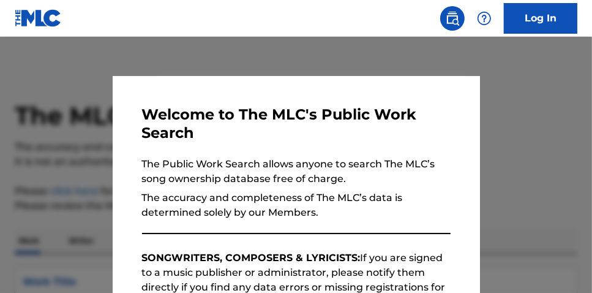
click at [499, 118] on div at bounding box center [296, 183] width 592 height 293
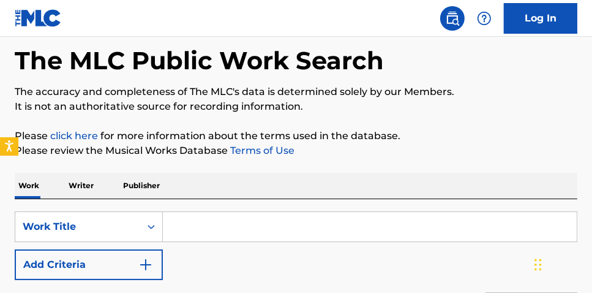
scroll to position [125, 0]
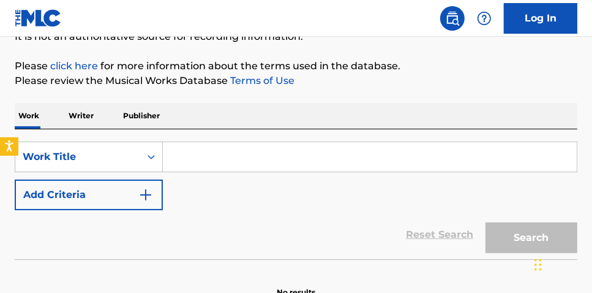
click at [273, 158] on input "Search Form" at bounding box center [370, 156] width 414 height 29
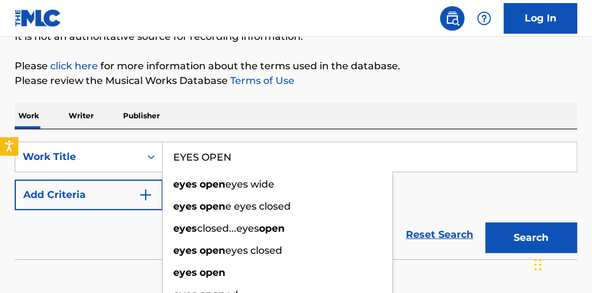
type input "EYES OPEN"
click at [134, 194] on button "Add Criteria" at bounding box center [89, 195] width 148 height 31
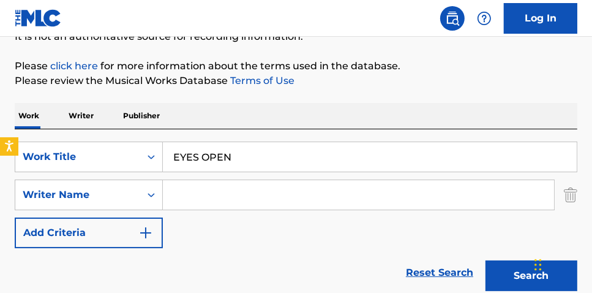
click at [211, 192] on input "Search Form" at bounding box center [358, 194] width 391 height 29
type input "J"
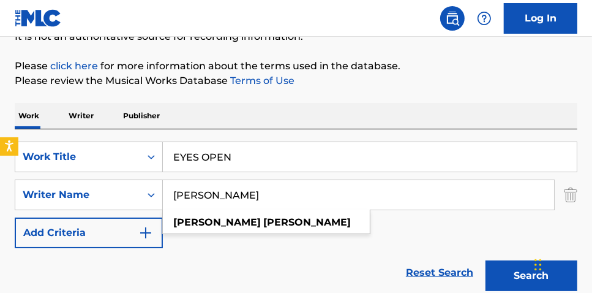
type input "KRISTOFER JAMES"
click at [486, 260] on button "Search" at bounding box center [532, 275] width 92 height 31
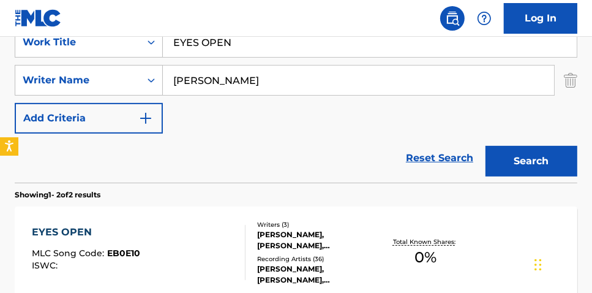
scroll to position [240, 0]
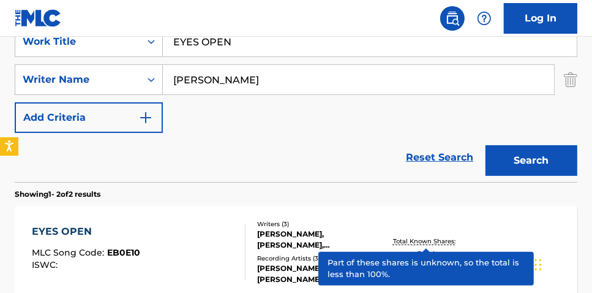
click at [445, 240] on p "Total Known Shares:" at bounding box center [426, 240] width 66 height 9
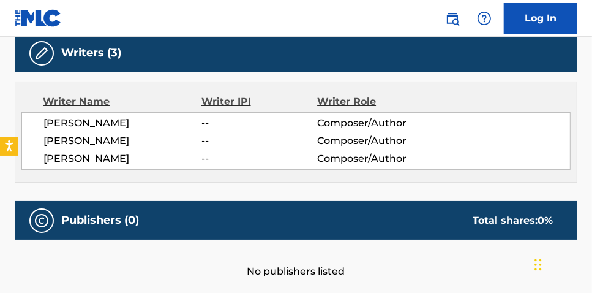
scroll to position [391, 0]
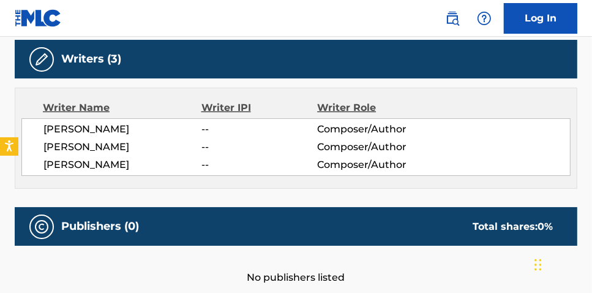
click at [108, 144] on span "ALEKSEY LOPEZ" at bounding box center [122, 147] width 158 height 15
click at [108, 145] on span "ALEKSEY LOPEZ" at bounding box center [122, 147] width 158 height 15
copy div "ALEKSEY LOPEZ"
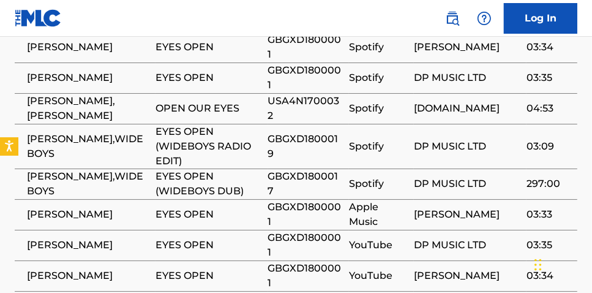
scroll to position [754, 0]
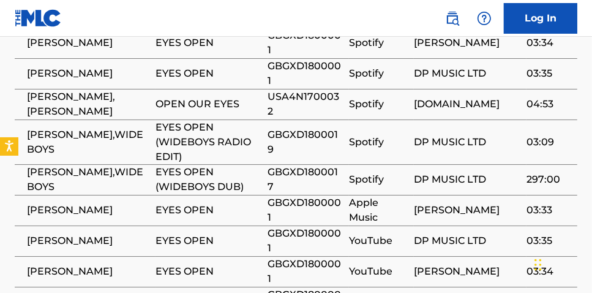
click at [306, 214] on span "GBGXD1800001" at bounding box center [305, 209] width 75 height 29
click at [309, 203] on span "GBGXD1800001" at bounding box center [305, 209] width 75 height 29
copy span "GBGXD1800001"
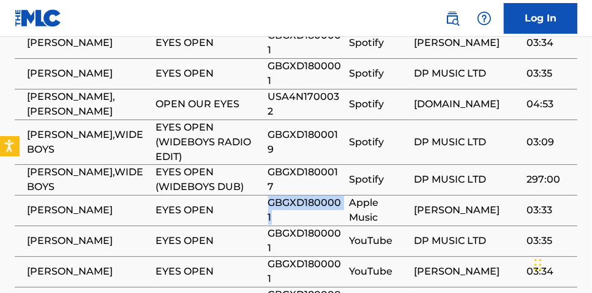
click at [2, 138] on button "Open accessiBe: accessibility options, statement and help" at bounding box center [9, 147] width 20 height 20
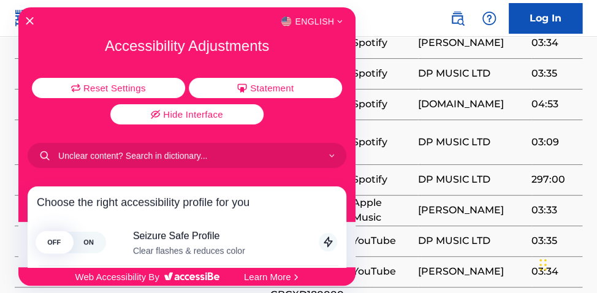
click at [30, 14] on div "English" at bounding box center [186, 21] width 337 height 16
click at [27, 18] on icon "Close Accessibility Interface" at bounding box center [30, 21] width 9 height 9
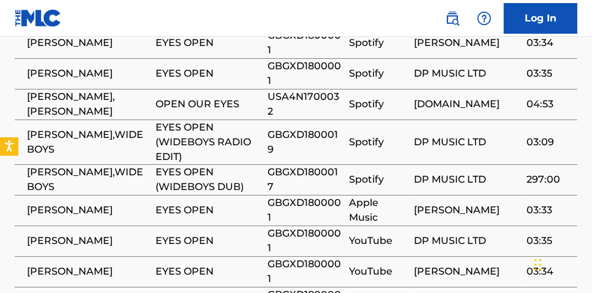
drag, startPoint x: 591, startPoint y: 186, endPoint x: 613, endPoint y: 99, distance: 89.0
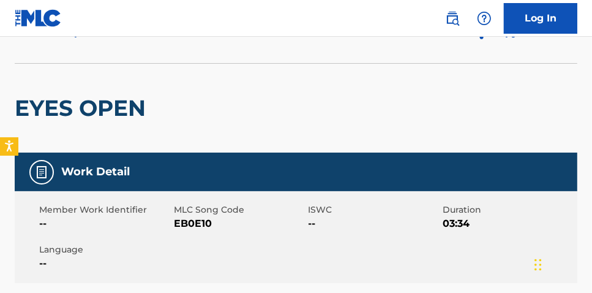
scroll to position [0, 0]
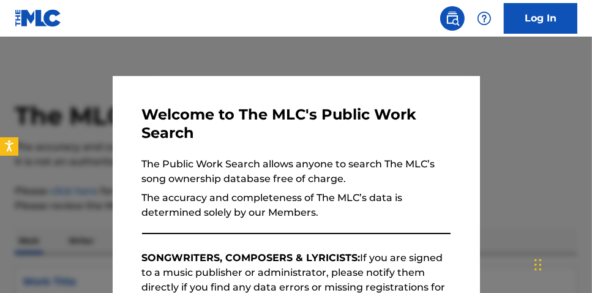
scroll to position [240, 0]
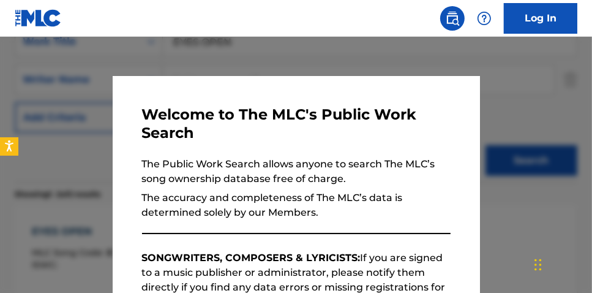
drag, startPoint x: 192, startPoint y: 52, endPoint x: 294, endPoint y: 61, distance: 102.7
click at [197, 51] on div at bounding box center [296, 183] width 592 height 293
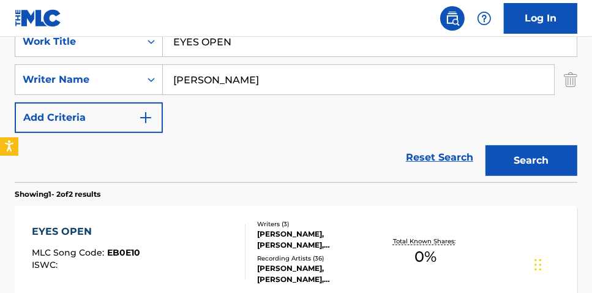
drag, startPoint x: 322, startPoint y: 47, endPoint x: 156, endPoint y: 29, distance: 166.4
click at [199, 36] on div "Log In The MLC Public Work Search The accuracy and completeness of The MLC's da…" at bounding box center [296, 138] width 592 height 757
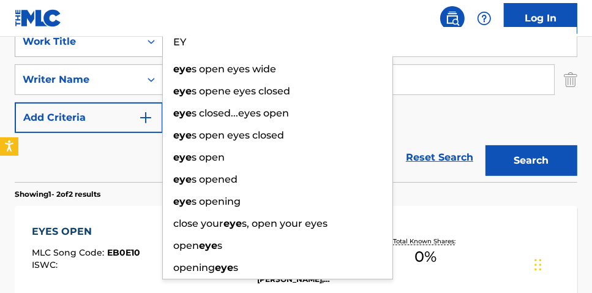
type input "E"
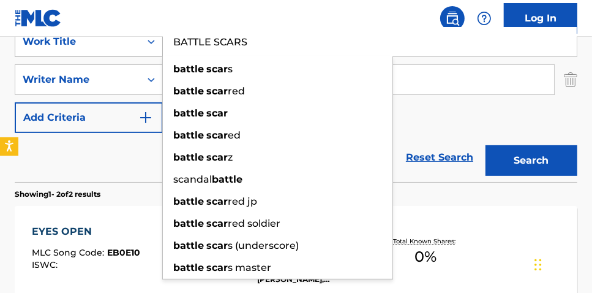
type input "BATTLE SCARS"
click at [486, 145] on button "Search" at bounding box center [532, 160] width 92 height 31
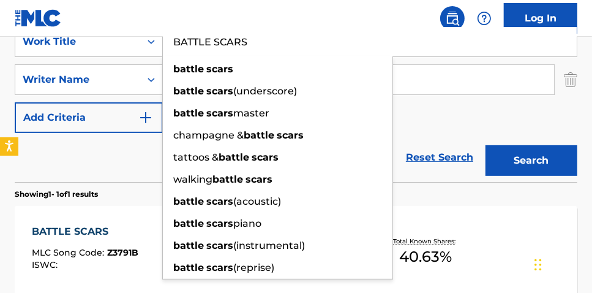
click at [557, 109] on div "SearchWithCriteria2aaf989e-80e0-4da7-b164-7d1ccd830f49 Work Title BATTLE SCARS …" at bounding box center [296, 79] width 563 height 107
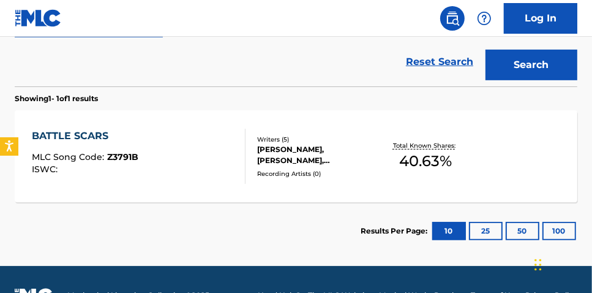
scroll to position [330, 0]
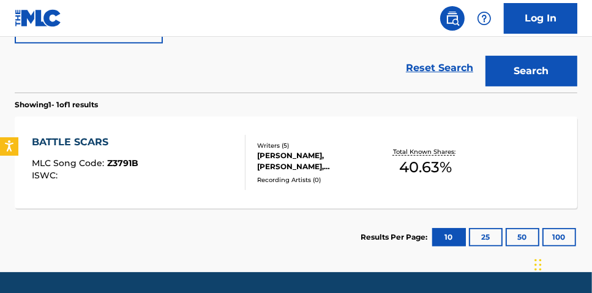
click at [421, 156] on span "40.63 %" at bounding box center [425, 167] width 53 height 22
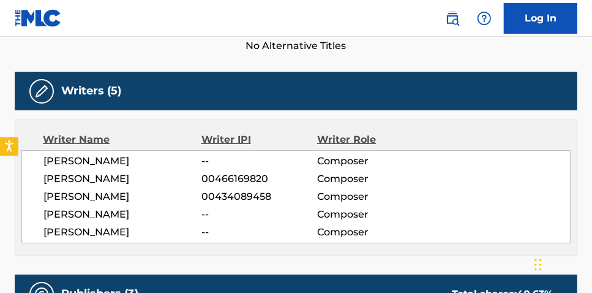
scroll to position [362, 0]
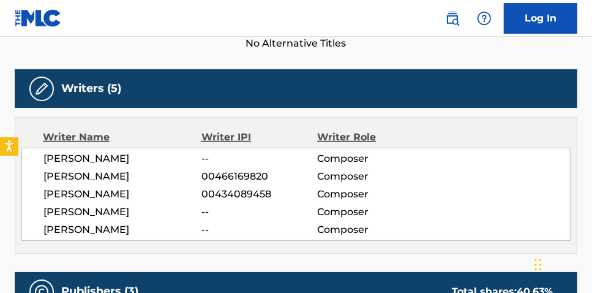
click at [83, 168] on div "KYLE CARPENTER -- Composer HENRI SALONEN 00466169820 Composer GINGER MACKENZIE …" at bounding box center [296, 194] width 550 height 93
click at [83, 173] on span "HENRI SALONEN" at bounding box center [122, 176] width 158 height 15
click at [83, 175] on span "HENRI SALONEN" at bounding box center [122, 176] width 158 height 15
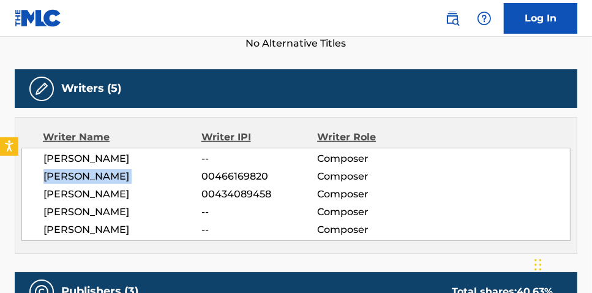
click at [83, 175] on span "HENRI SALONEN" at bounding box center [122, 176] width 158 height 15
click at [107, 197] on span "GINGER MACKENZIE" at bounding box center [122, 194] width 158 height 15
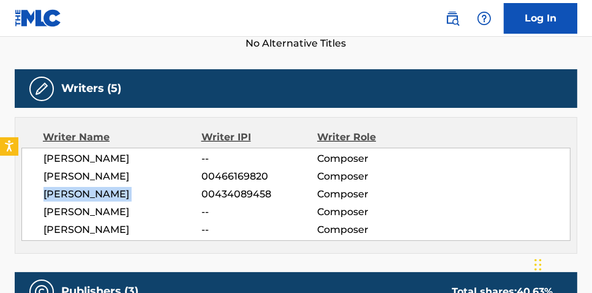
click at [107, 197] on span "GINGER MACKENZIE" at bounding box center [122, 194] width 158 height 15
copy div "GINGER MACKENZIE"
